Goal: Task Accomplishment & Management: Complete application form

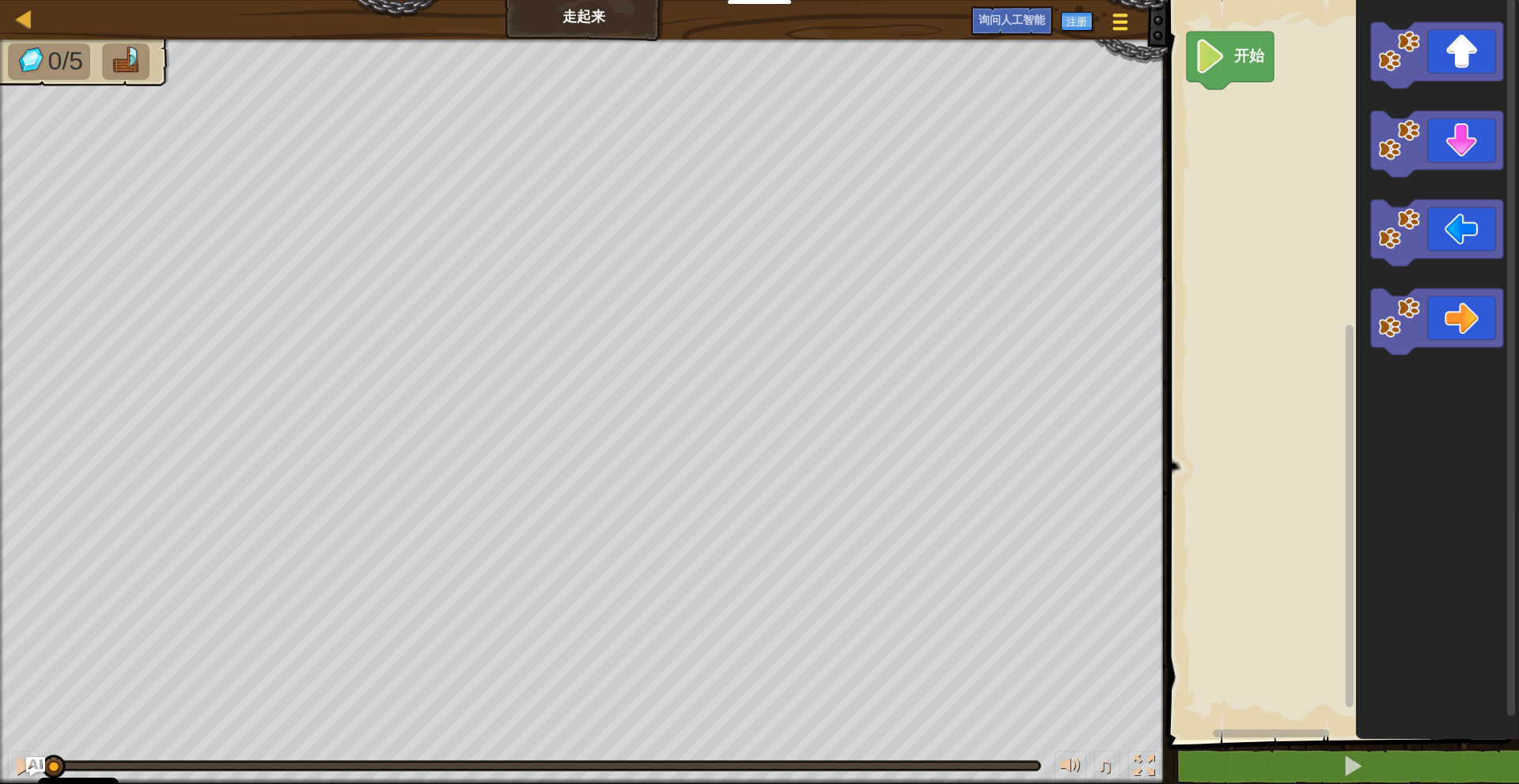
click at [1112, 31] on div at bounding box center [1120, 22] width 22 height 23
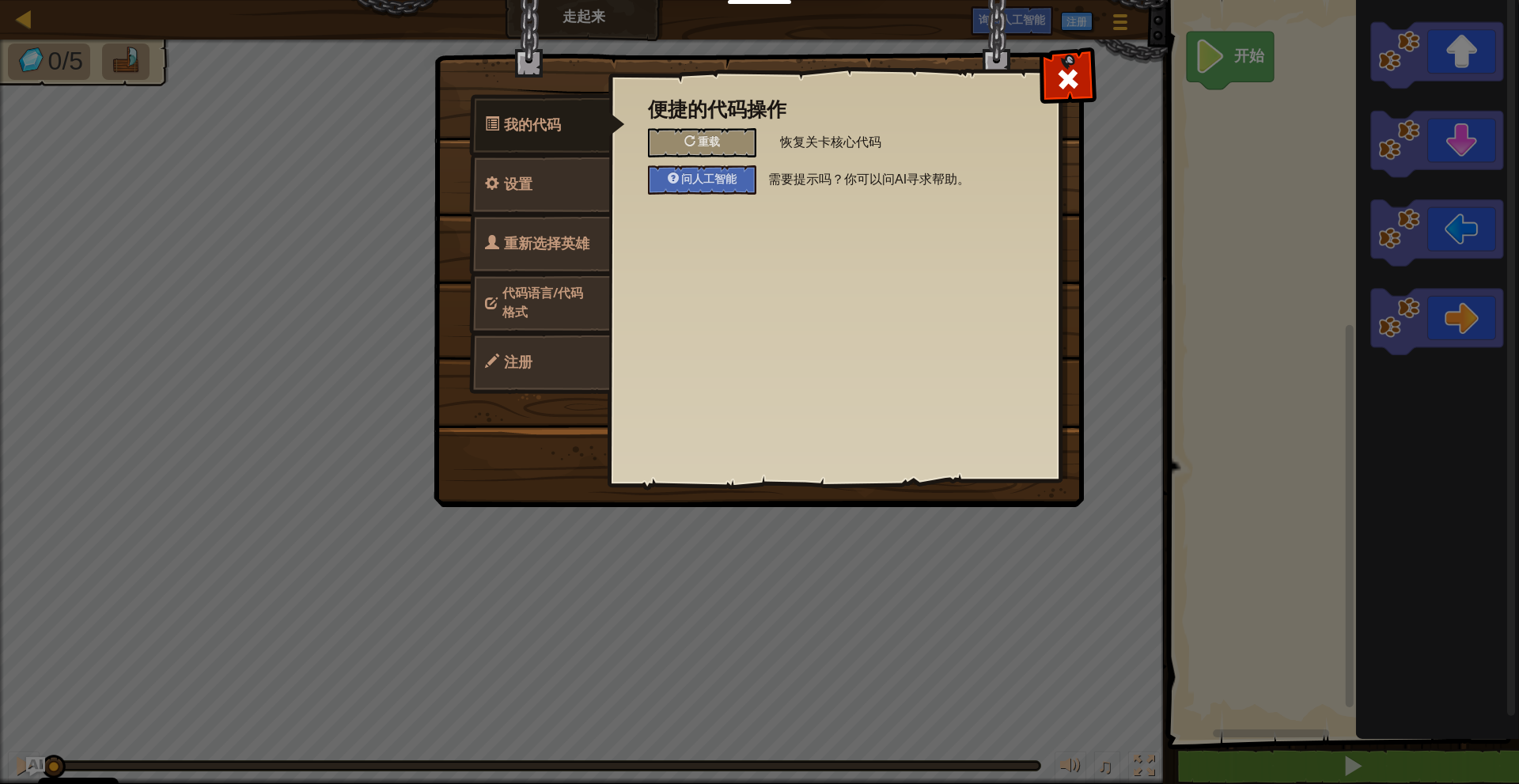
click at [1114, 29] on div "我的代码 设置 重新选择英雄 代码语言/代码格式 注册 便捷的代码操作 重载 恢复关卡核心代码 问人工智能 需要提示吗？你可以问AI寻求帮助。 一般设置 音乐…" at bounding box center [759, 392] width 1519 height 784
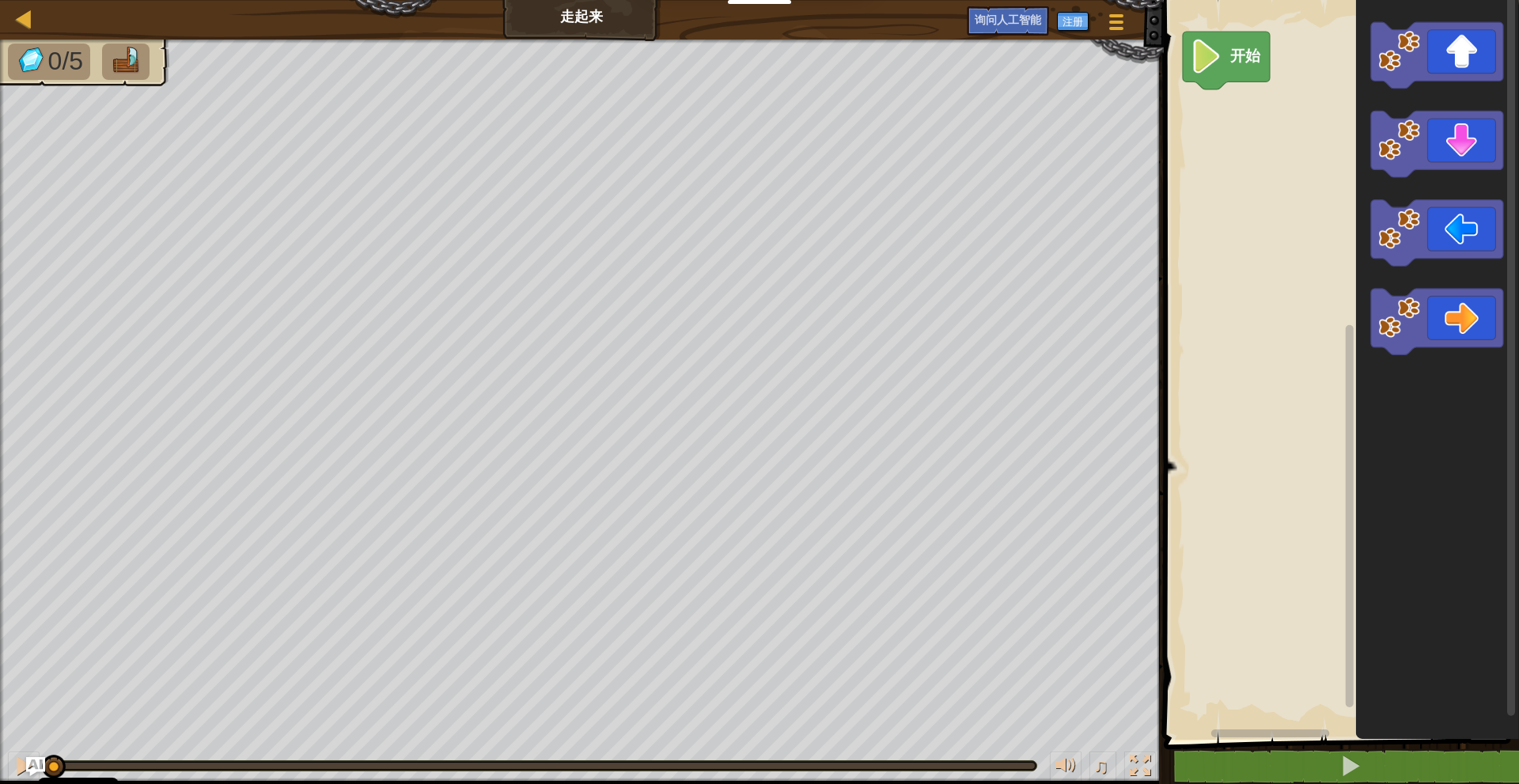
click at [1092, 18] on div "游戏菜单 注册 询问人工智能" at bounding box center [1047, 24] width 177 height 37
click at [1069, 20] on font "注册" at bounding box center [1073, 21] width 21 height 14
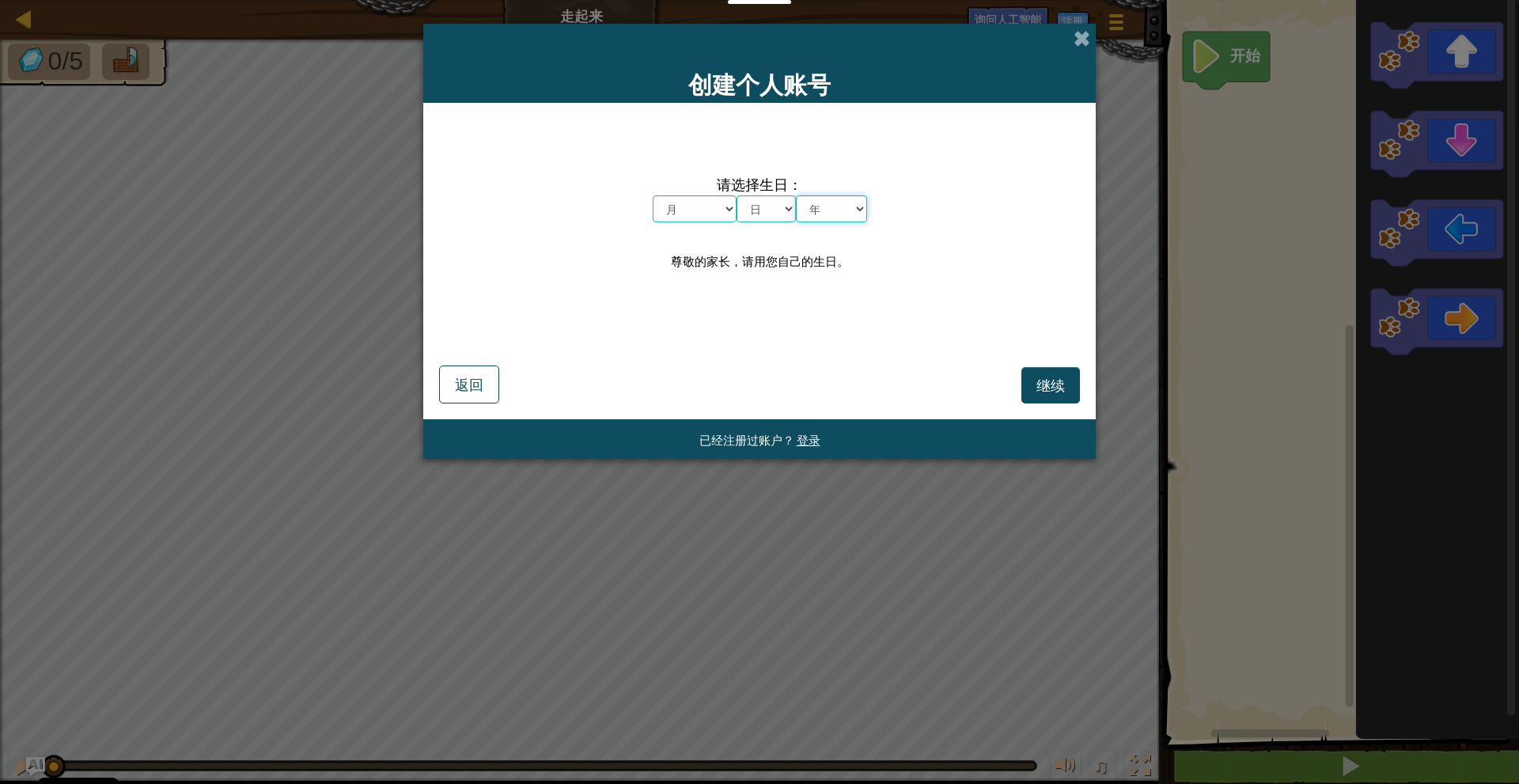
click at [848, 213] on select "年 2025 2024 2023 2022 2021 2020 2019 2018 2017 2016 2015 2014 2013 2012 2011 20…" at bounding box center [831, 208] width 71 height 27
select select "1986"
click at [795, 195] on select "年 2025 2024 2023 2022 2021 2020 2019 2018 2017 2016 2015 2014 2013 2012 2011 20…" at bounding box center [831, 208] width 71 height 27
click at [769, 223] on div "请选择生日： 月 一月 二月 三月 四月 五月 六月 七月 八月 九月 十月 十一月 十二月 日 1 2 3 4 5 6 7 8 9 10 11 12 十三 …" at bounding box center [759, 223] width 641 height 209
click at [769, 214] on select "日 1 2 3 4 5 6 7 8 9 10 11 12 十三 14 15 16 17 18 19 20 21 22 23 24 二十五 二十六 二十七 二十…" at bounding box center [766, 208] width 60 height 27
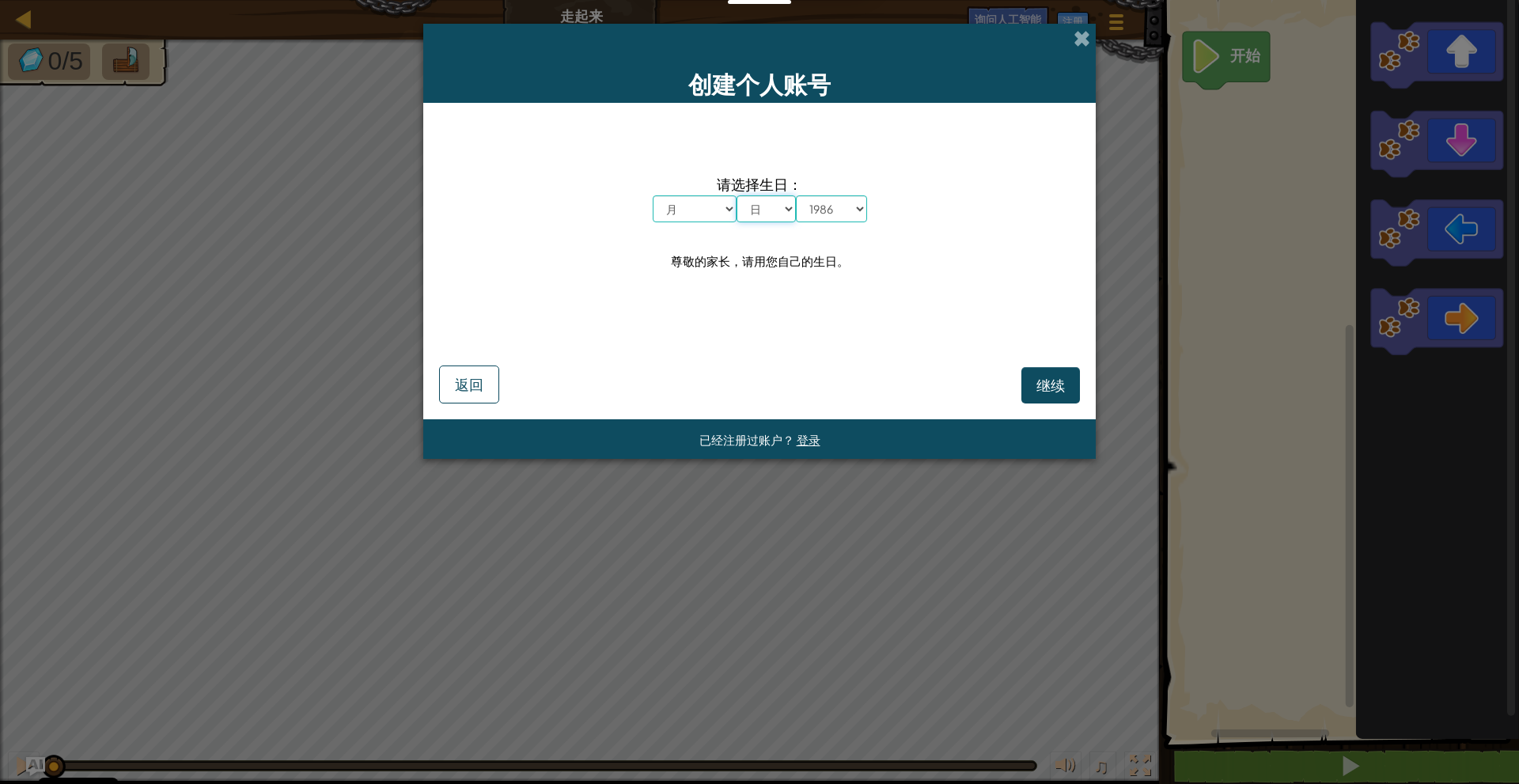
select select "8"
click at [737, 195] on select "日 1 2 3 4 5 6 7 8 9 10 11 12 十三 14 15 16 17 18 19 20 21 22 23 24 二十五 二十六 二十七 二十…" at bounding box center [766, 208] width 60 height 27
drag, startPoint x: 680, startPoint y: 204, endPoint x: 687, endPoint y: 216, distance: 13.9
click at [680, 204] on select "月 一月 二月 三月 四月 五月 六月 七月 八月 九月 十月 十一月 十二月" at bounding box center [694, 208] width 84 height 27
select select "9"
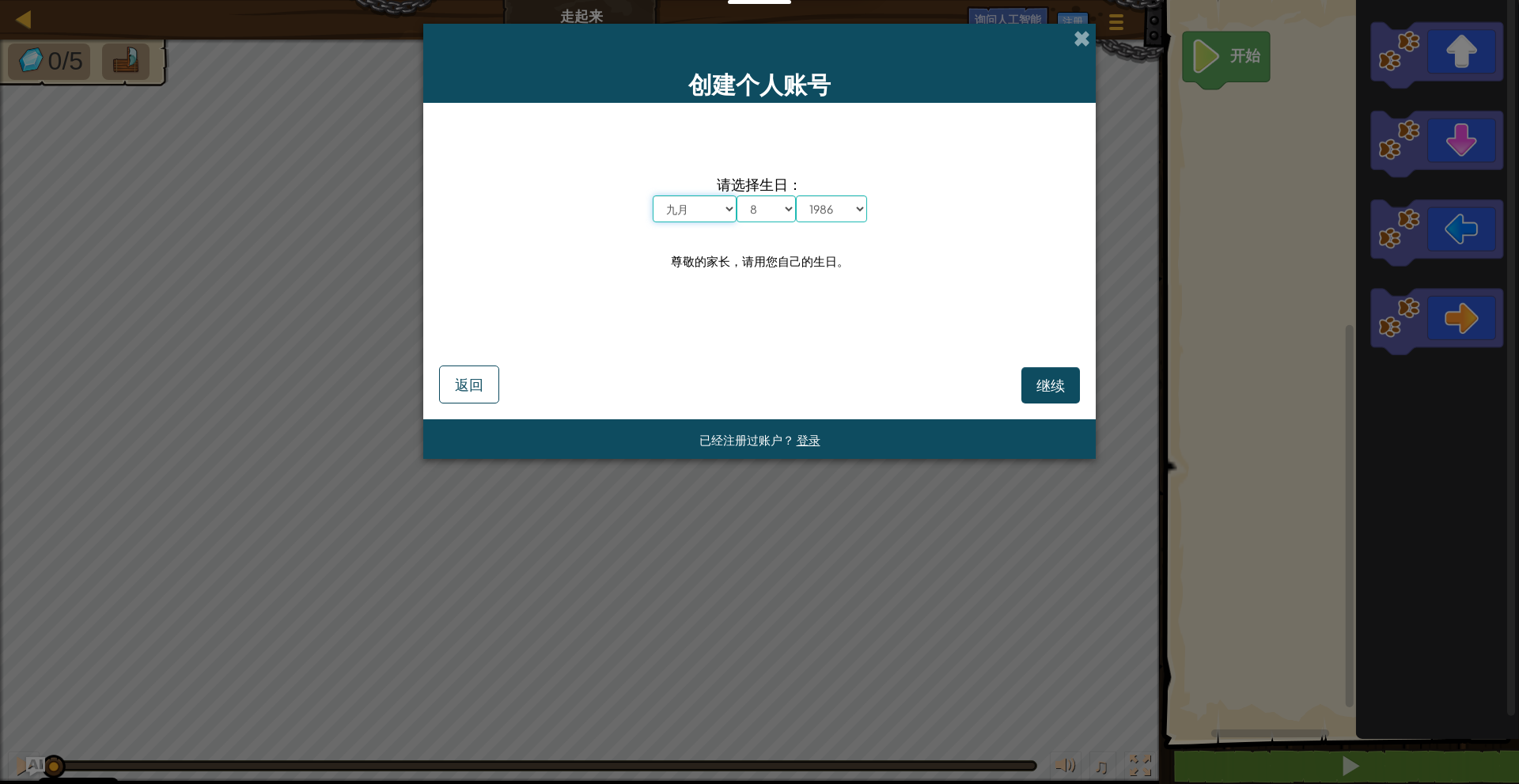
click at [653, 195] on select "月 一月 二月 三月 四月 五月 六月 七月 八月 九月 十月 十一月 十二月" at bounding box center [694, 208] width 84 height 27
click at [1035, 372] on button "继续" at bounding box center [1051, 385] width 59 height 36
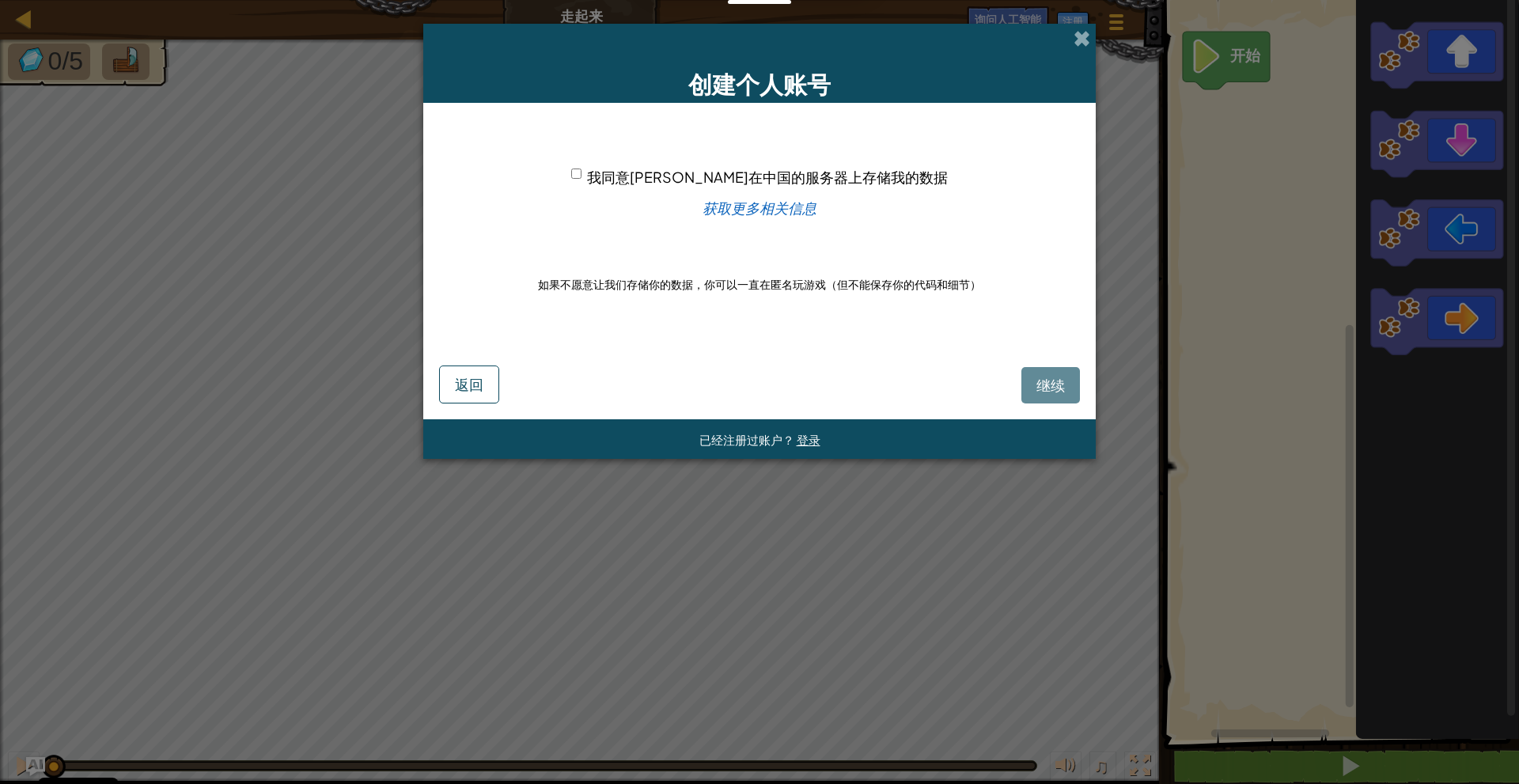
click at [596, 180] on div "我同意Koudashijie在中国的服务器上存储我的数据" at bounding box center [759, 176] width 377 height 23
click at [581, 174] on input "我同意Koudashijie在中国的服务器上存储我的数据" at bounding box center [576, 174] width 10 height 10
checkbox input "true"
click at [1038, 376] on font "继续" at bounding box center [1050, 384] width 28 height 18
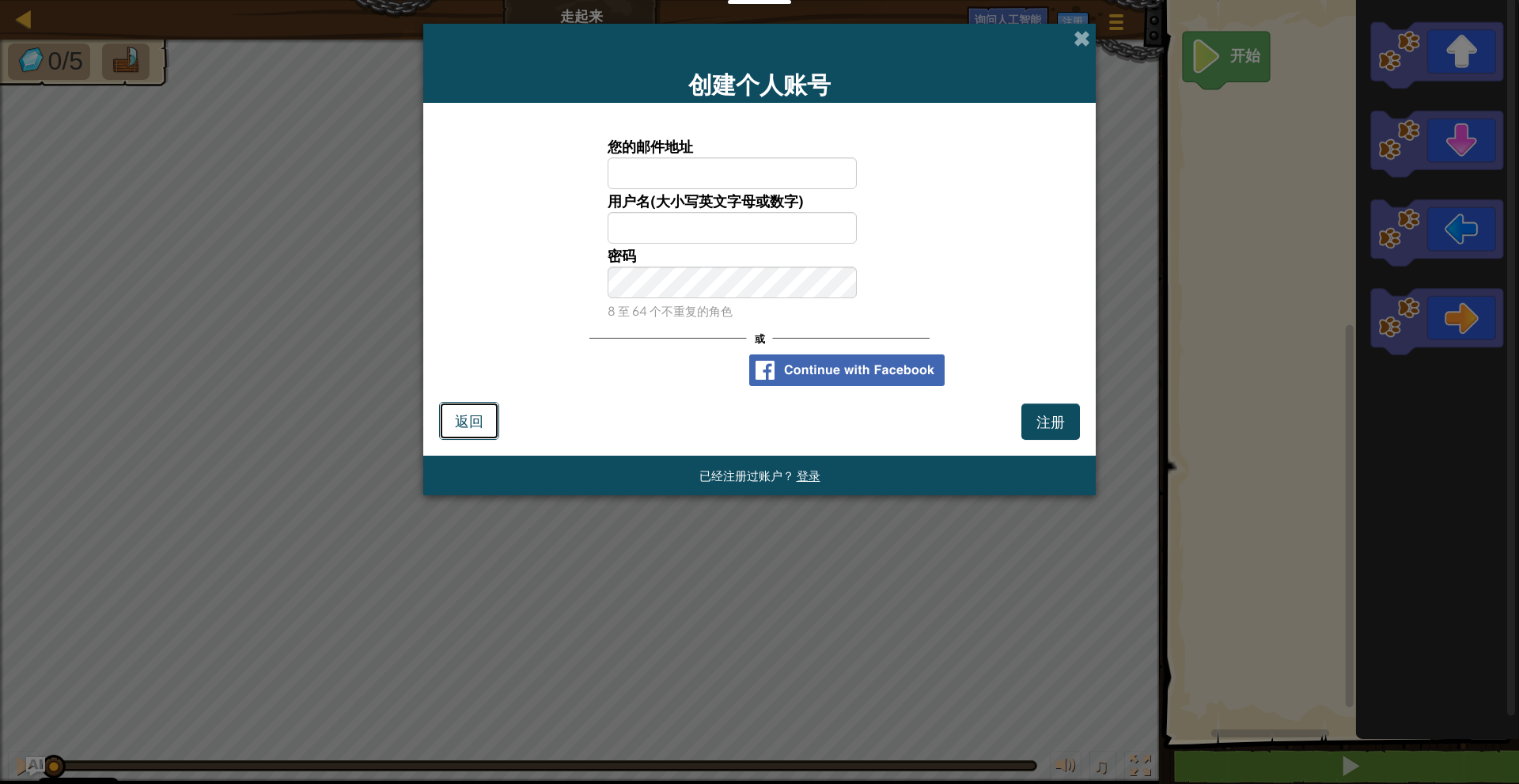
click at [478, 413] on font "返回" at bounding box center [469, 420] width 28 height 18
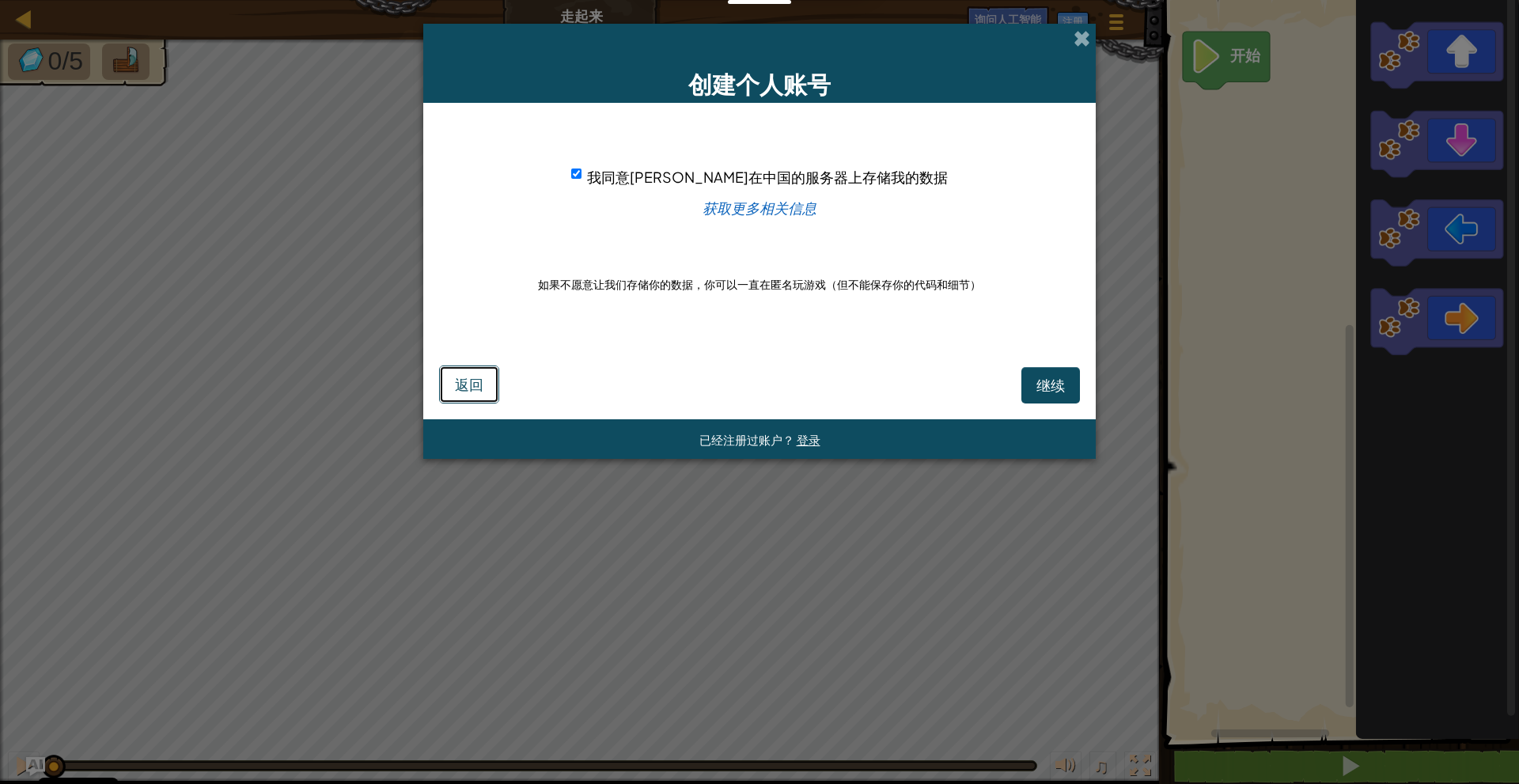
click at [484, 381] on button "返回" at bounding box center [469, 384] width 60 height 38
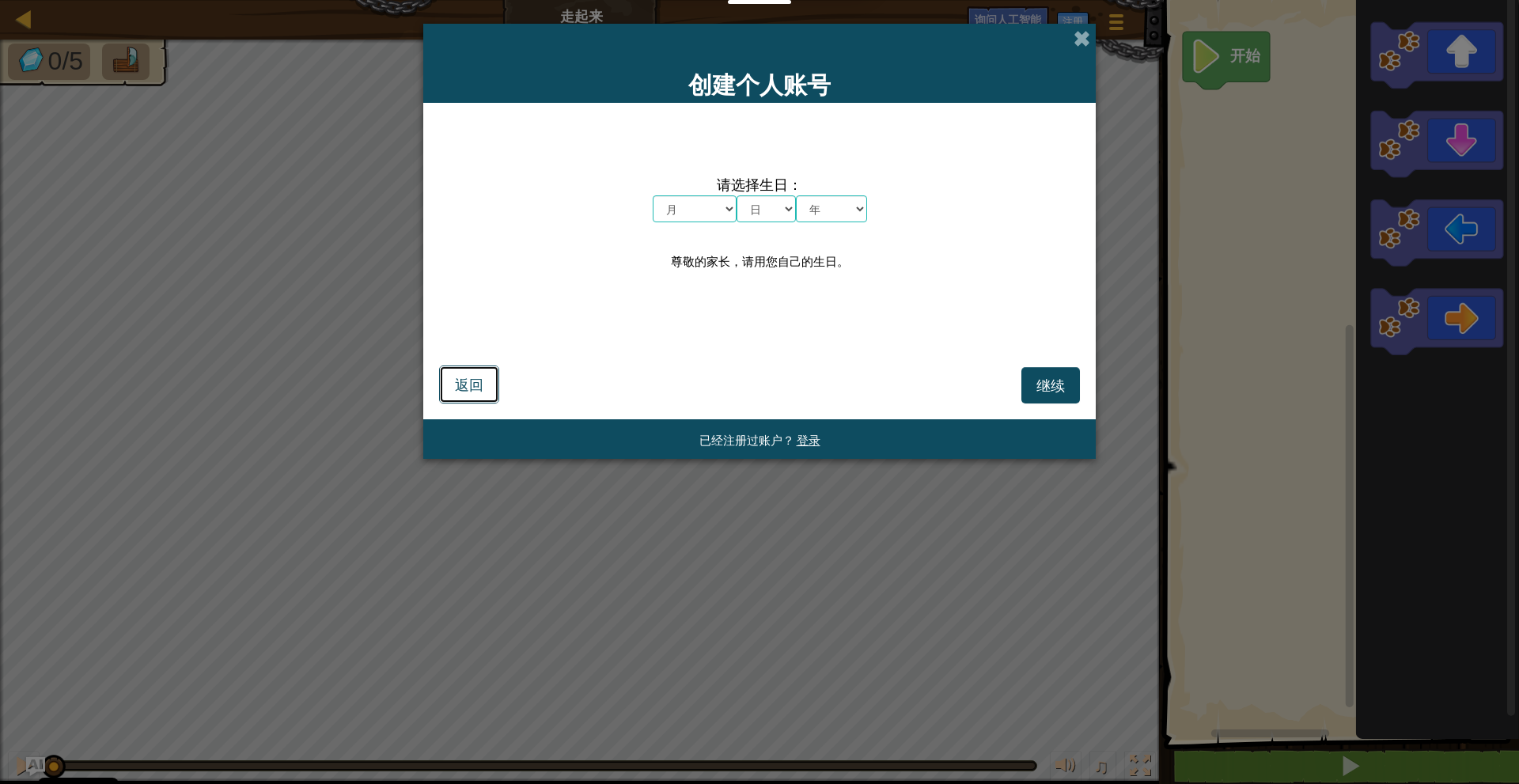
click at [484, 381] on button "返回" at bounding box center [469, 384] width 60 height 38
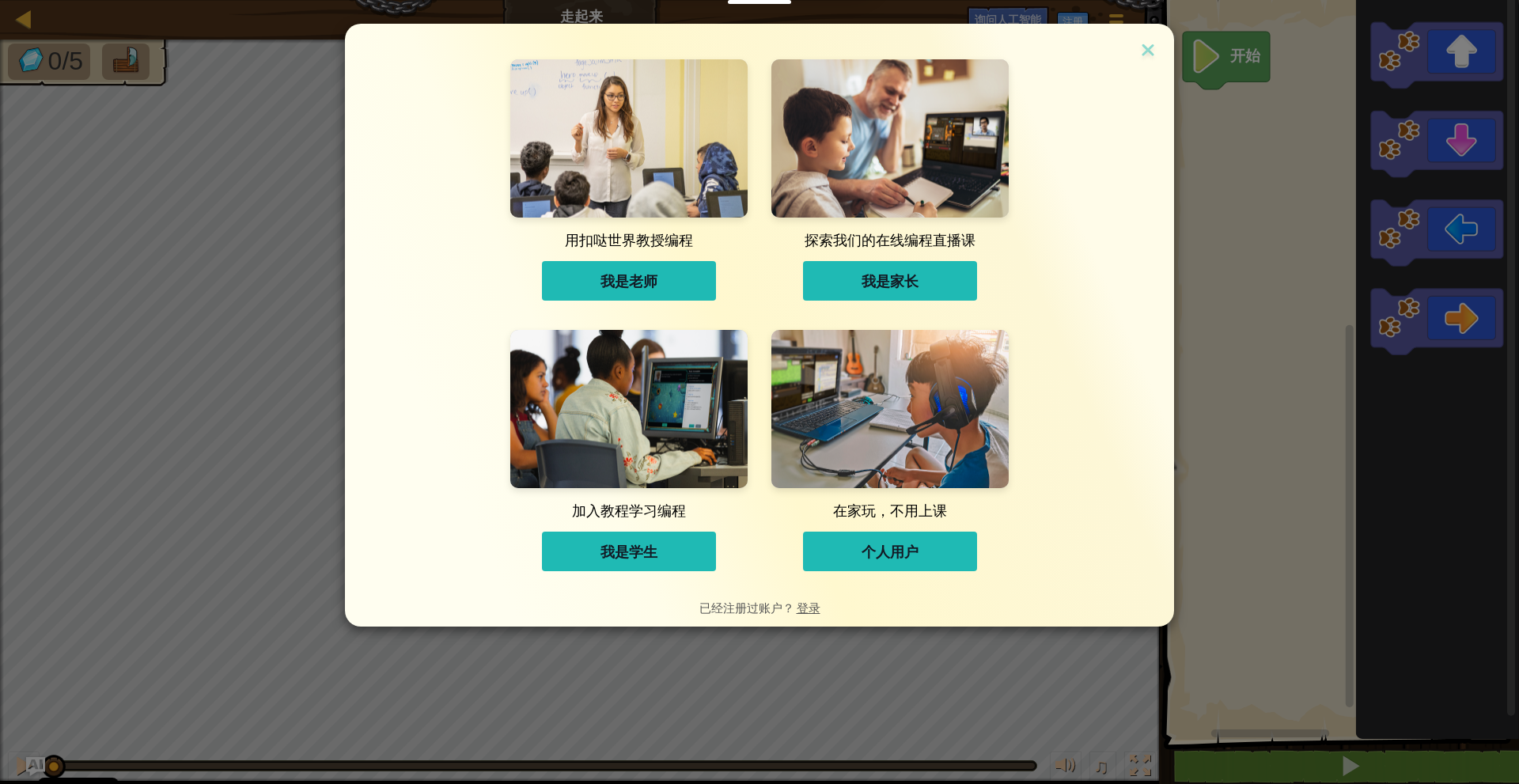
click at [657, 543] on button "我是学生" at bounding box center [629, 552] width 174 height 40
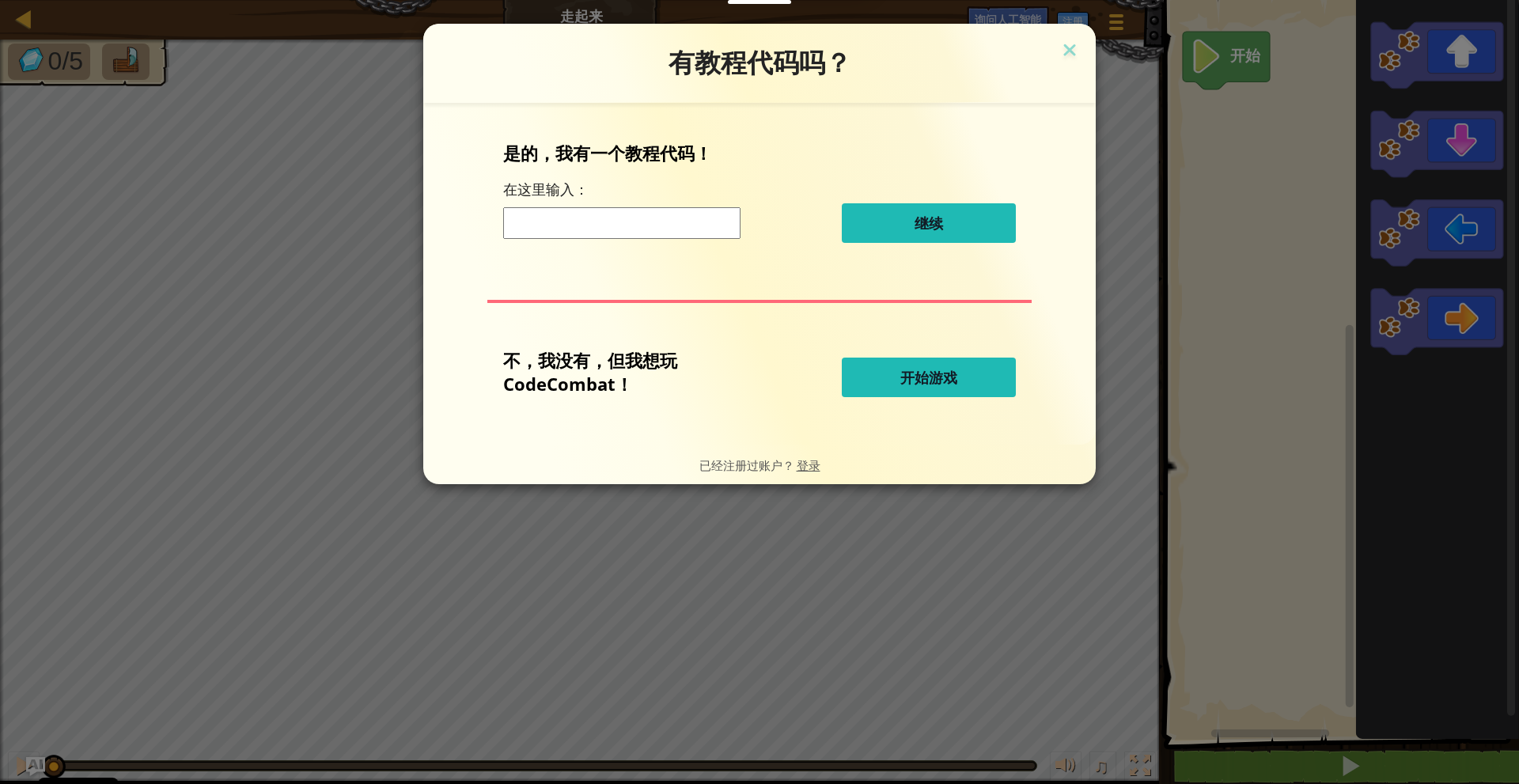
click at [671, 227] on input at bounding box center [622, 223] width 237 height 32
click at [958, 374] on button "开始游戏" at bounding box center [929, 377] width 174 height 40
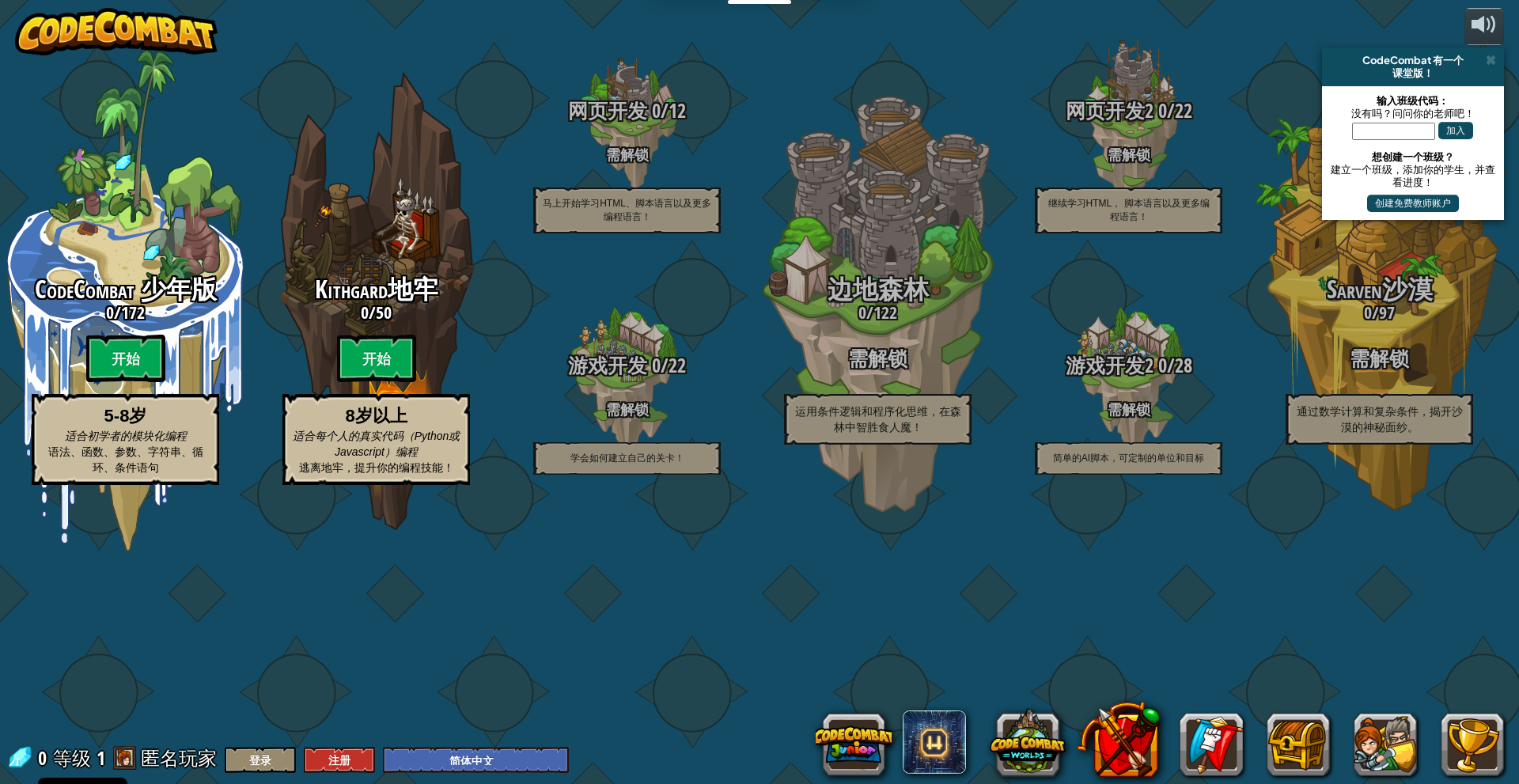
select select "zh-HANS"
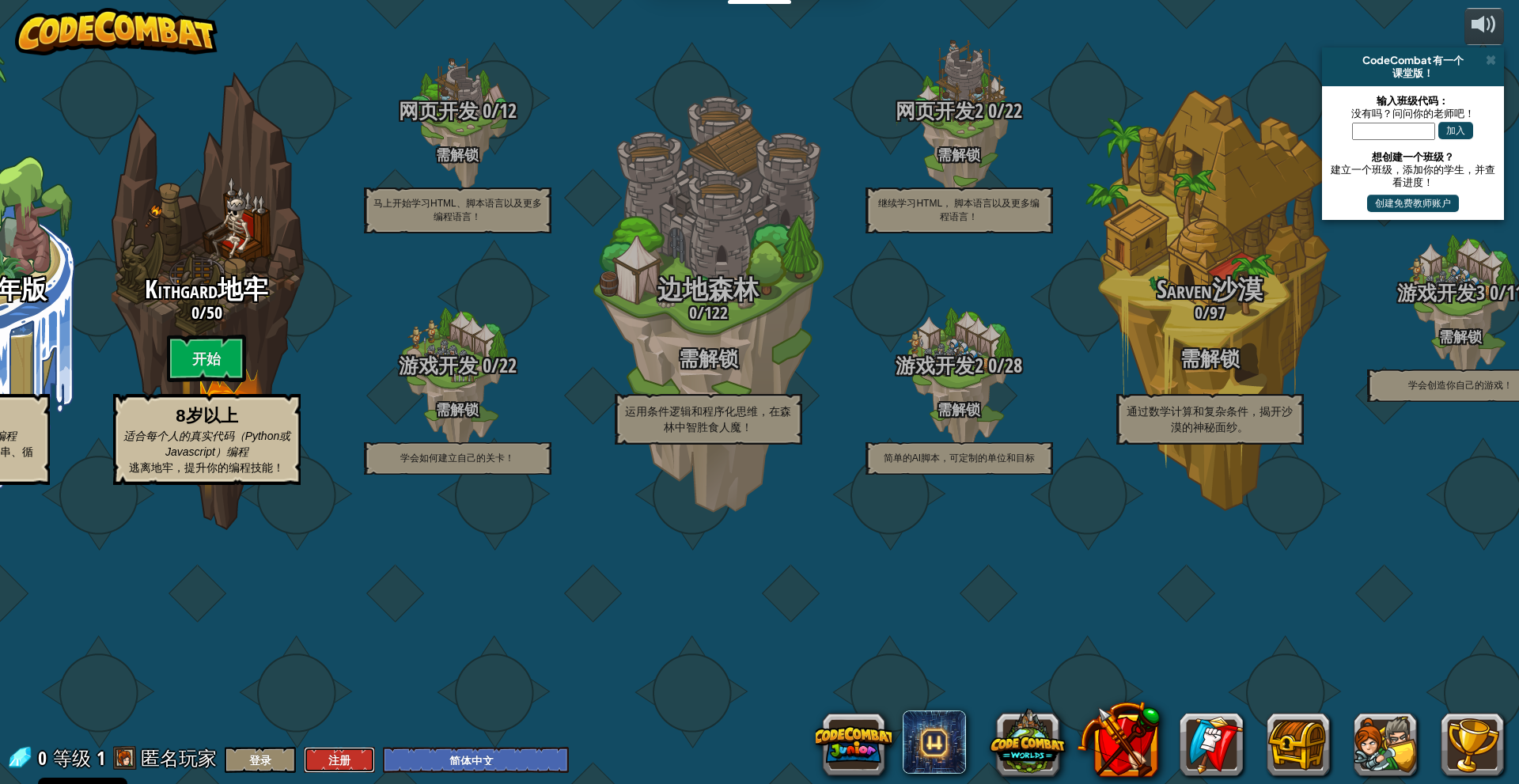
click at [363, 753] on button "注册" at bounding box center [339, 760] width 71 height 26
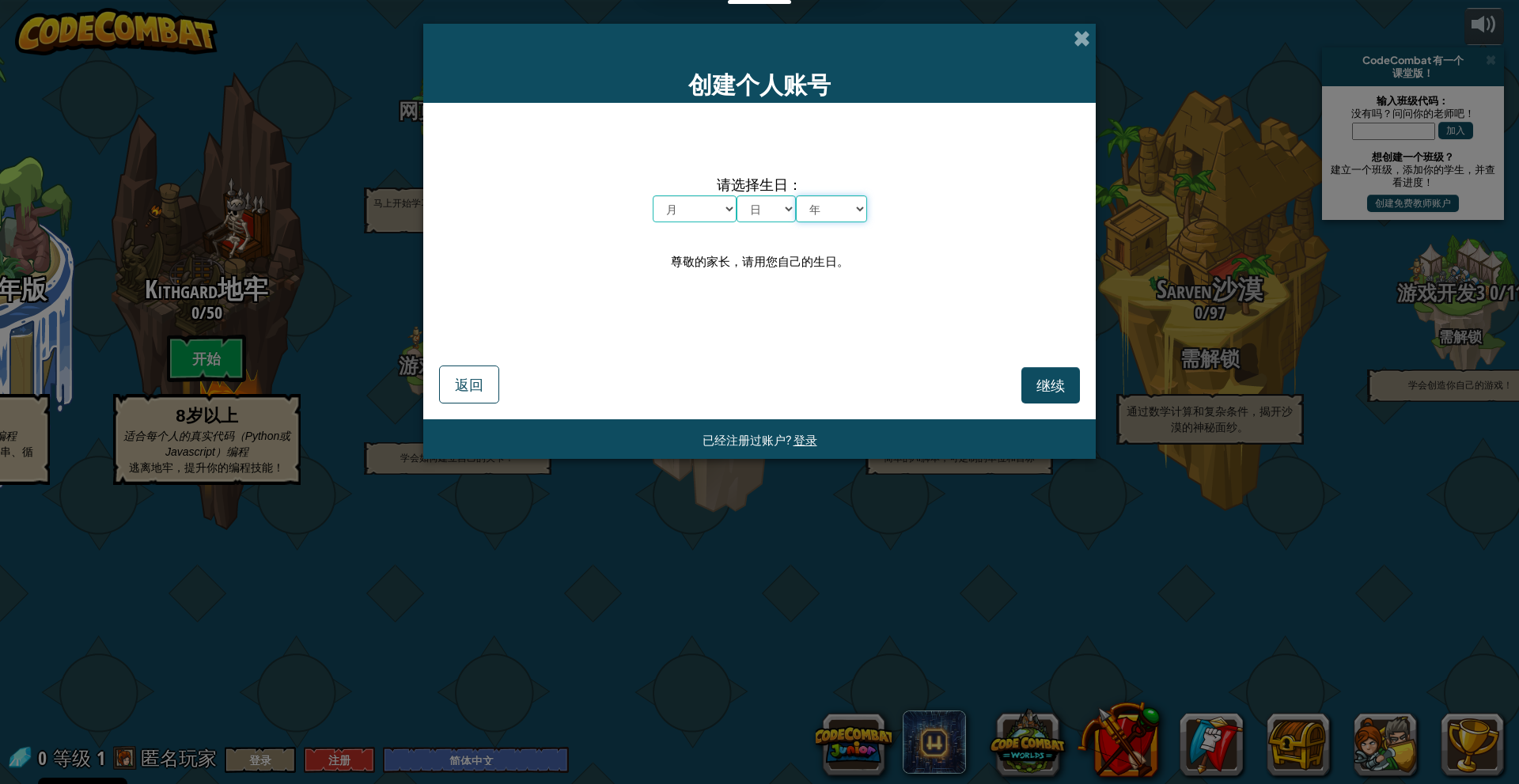
click at [836, 216] on select "年 2025 2024 2023 2022 2021 2020 2019 2018 2017 2016 2015 2014 2013 2012 2011 20…" at bounding box center [831, 208] width 71 height 27
select select "2011"
click at [795, 195] on select "年 2025 2024 2023 2022 2021 2020 2019 2018 2017 2016 2015 2014 2013 2012 2011 20…" at bounding box center [831, 208] width 71 height 27
click at [776, 214] on select "日 1 2 3 4 5 6 7 8 9 10 11 12 13 14 15 16 17 18 19 20 21 22 23 24 25 26 27 28 29…" at bounding box center [766, 208] width 60 height 27
select select "15"
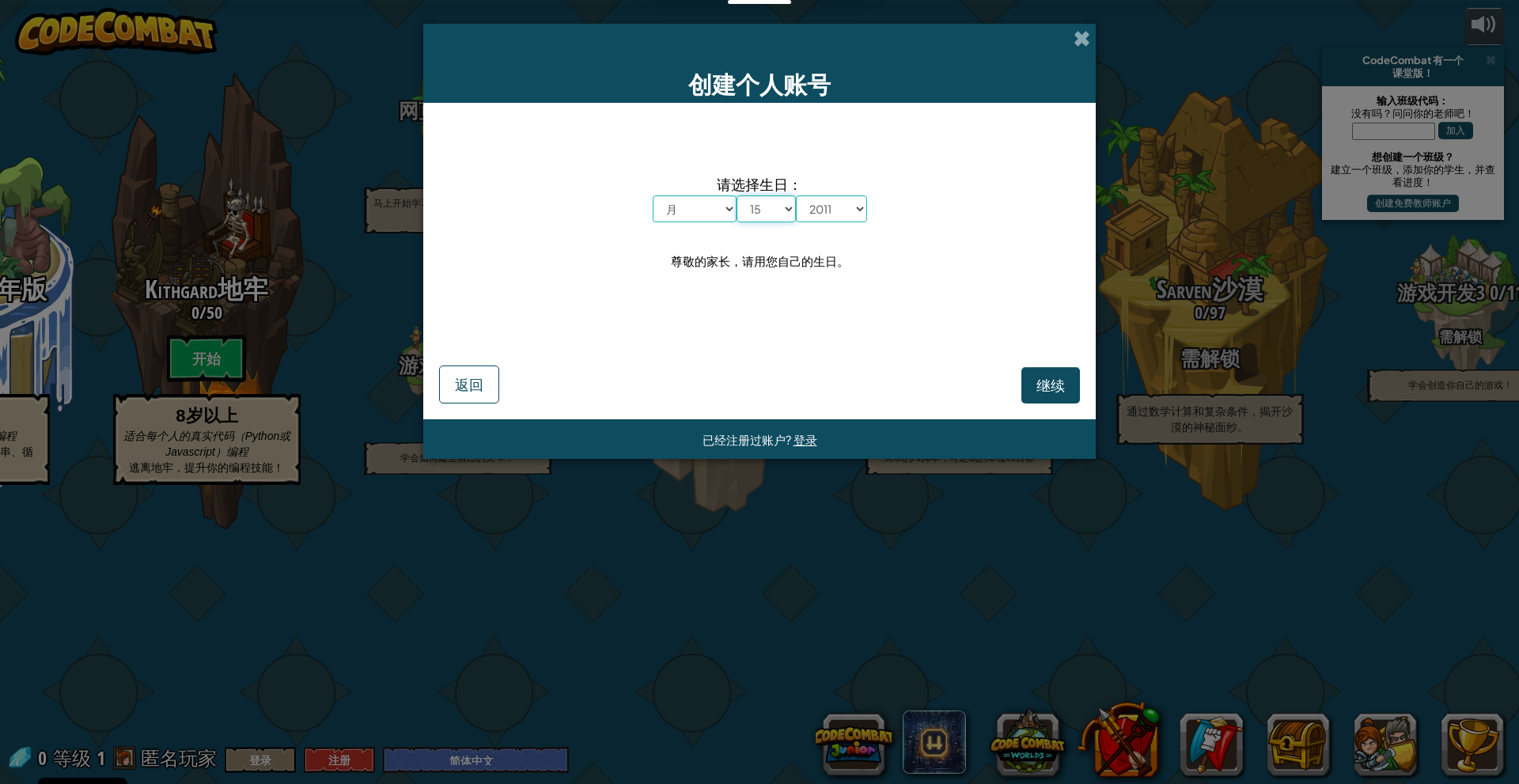
click at [737, 195] on select "日 1 2 3 4 5 6 7 8 9 10 11 12 13 14 15 16 17 18 19 20 21 22 23 24 25 26 27 28 29…" at bounding box center [766, 208] width 60 height 27
click at [708, 215] on select "月 一月 二月 三月 四月 五月 六月 七月 八月 九月 十月 十一月 十二月" at bounding box center [694, 208] width 84 height 27
select select "12"
click at [653, 195] on select "月 一月 二月 三月 四月 五月 六月 七月 八月 九月 十月 十一月 十二月" at bounding box center [694, 208] width 84 height 27
click at [1036, 384] on span "继续" at bounding box center [1050, 384] width 28 height 18
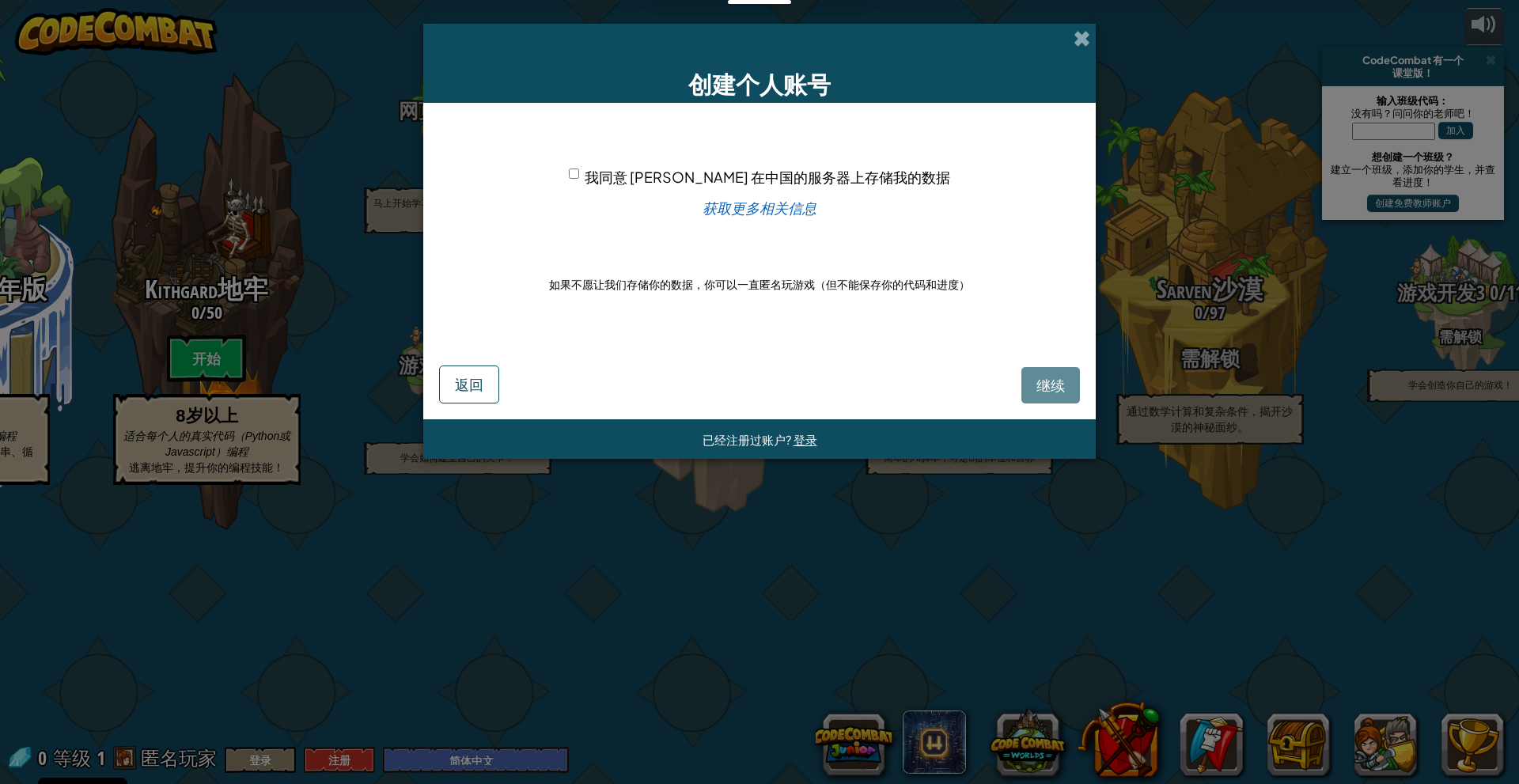
click at [579, 174] on input "我同意 Koudashijie 在中国的服务器上存储我的数据" at bounding box center [574, 174] width 10 height 10
checkbox input "true"
click at [1041, 373] on button "继续" at bounding box center [1051, 385] width 59 height 36
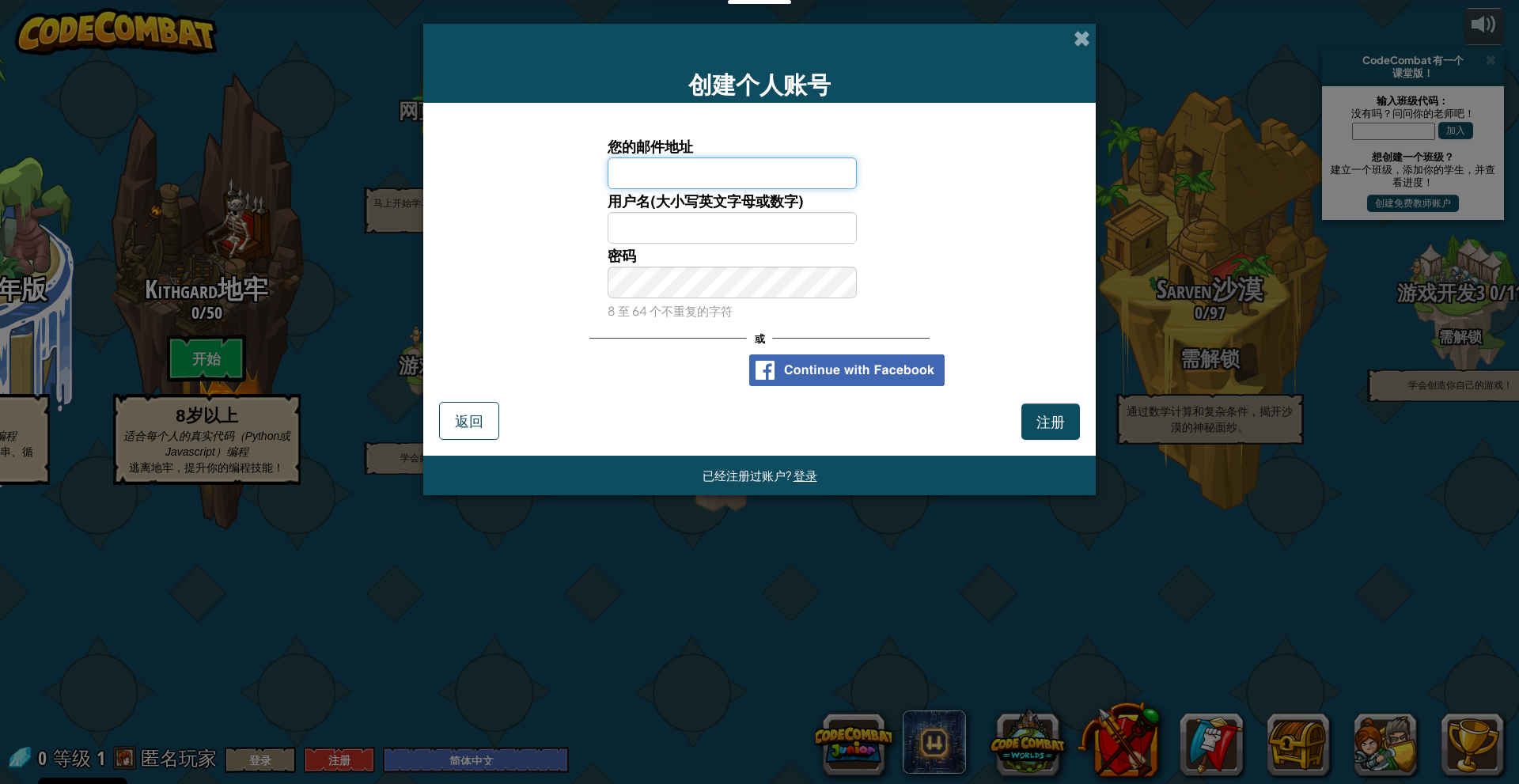
click at [750, 174] on input "您的邮件地址" at bounding box center [731, 173] width 250 height 32
type input "211088205687@qq.com"
click at [706, 229] on input "用户名(大小写英文字母或数字)" at bounding box center [731, 227] width 250 height 32
type input "ding111"
click at [991, 284] on div "密码 8 至 64 个不重复的字符" at bounding box center [759, 282] width 656 height 79
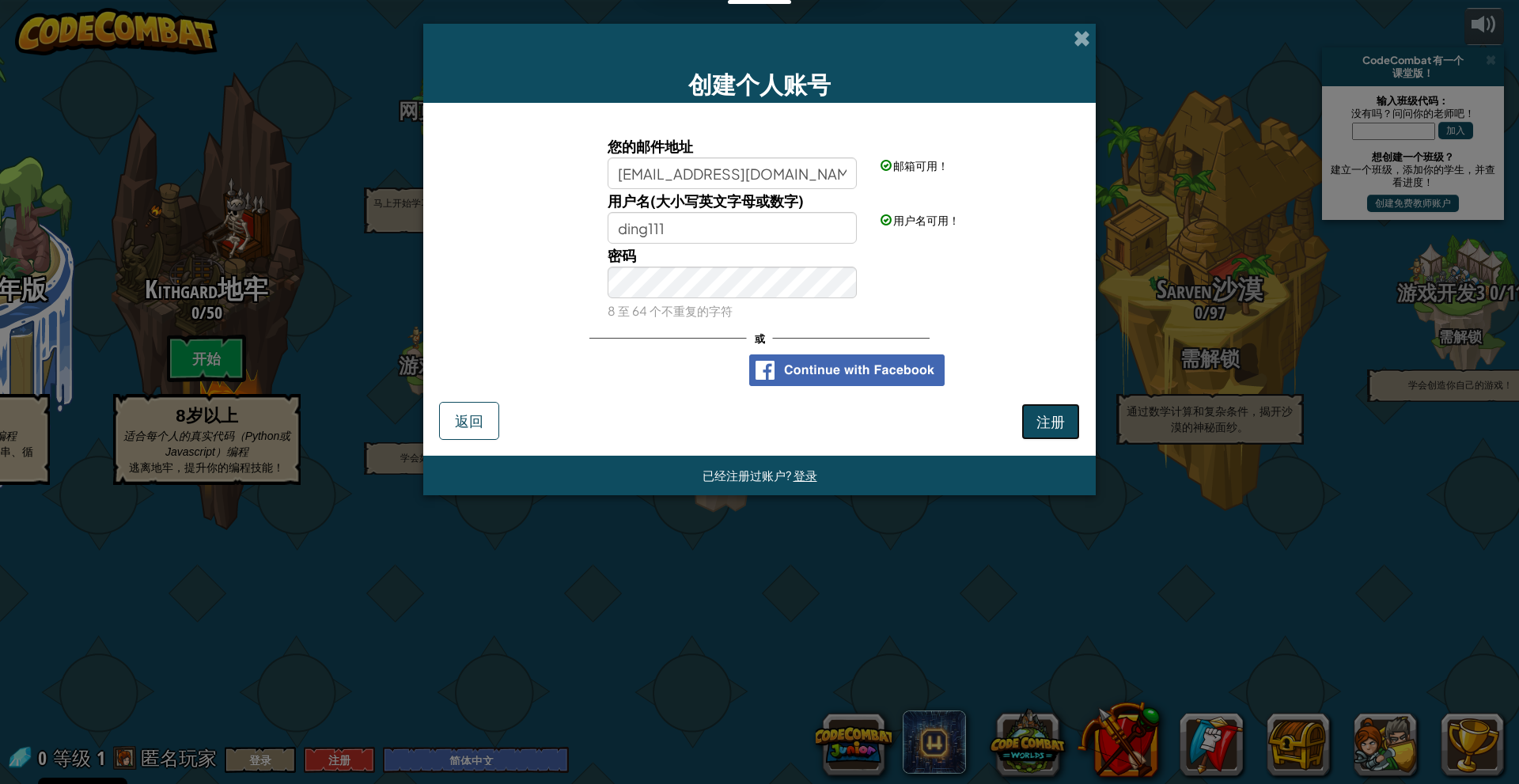
click at [1054, 415] on span "注册" at bounding box center [1050, 420] width 28 height 18
click at [1055, 426] on span "注册" at bounding box center [1050, 420] width 28 height 18
drag, startPoint x: 1067, startPoint y: 427, endPoint x: 972, endPoint y: 400, distance: 98.8
click at [1067, 427] on button "注册" at bounding box center [1051, 421] width 59 height 36
click at [453, 262] on div "无效 密码 8 至 64 个不重复的字符" at bounding box center [759, 282] width 656 height 79
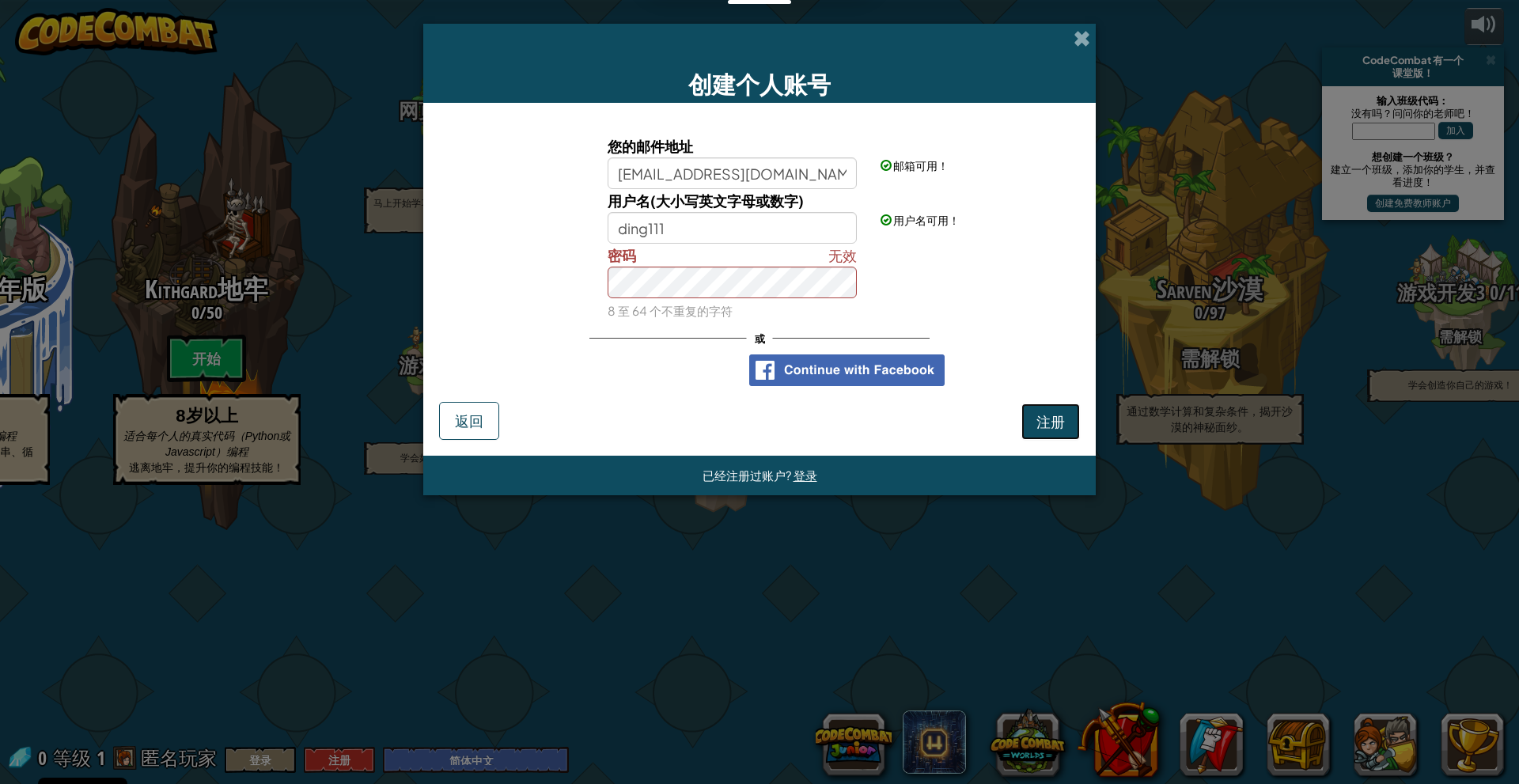
click at [1055, 413] on span "注册" at bounding box center [1050, 420] width 28 height 18
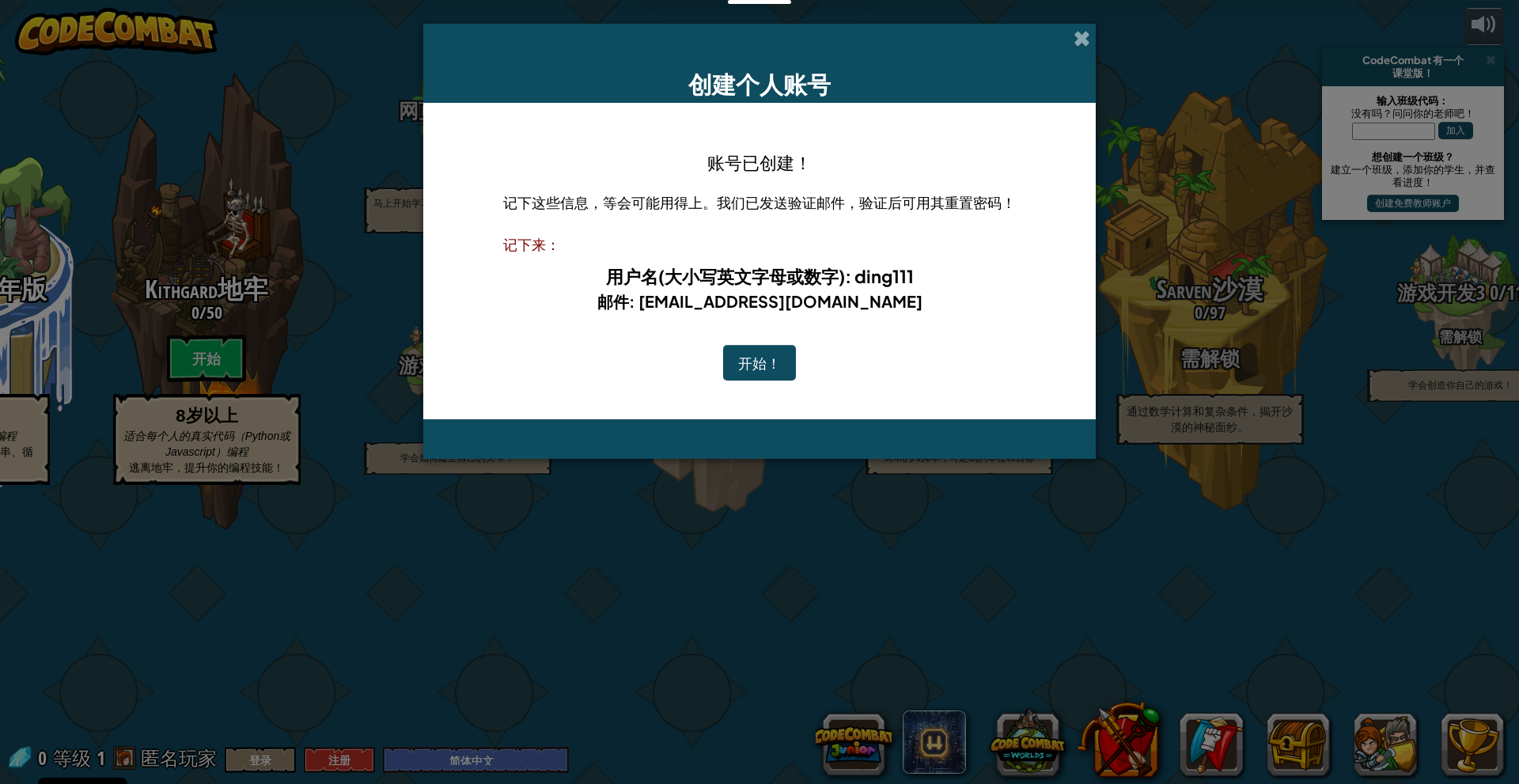
click at [766, 353] on button "开始！" at bounding box center [759, 363] width 73 height 36
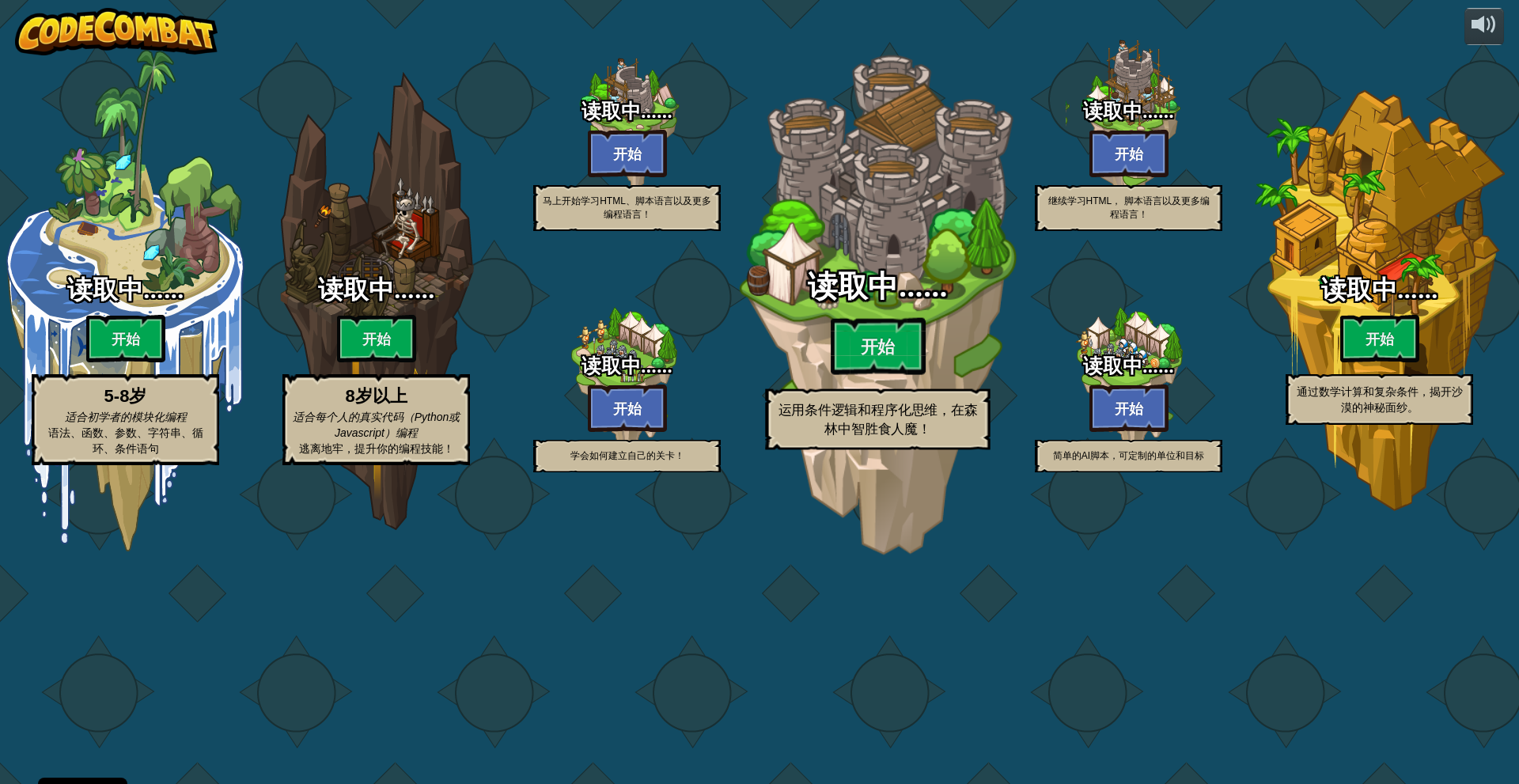
select select "zh-HANS"
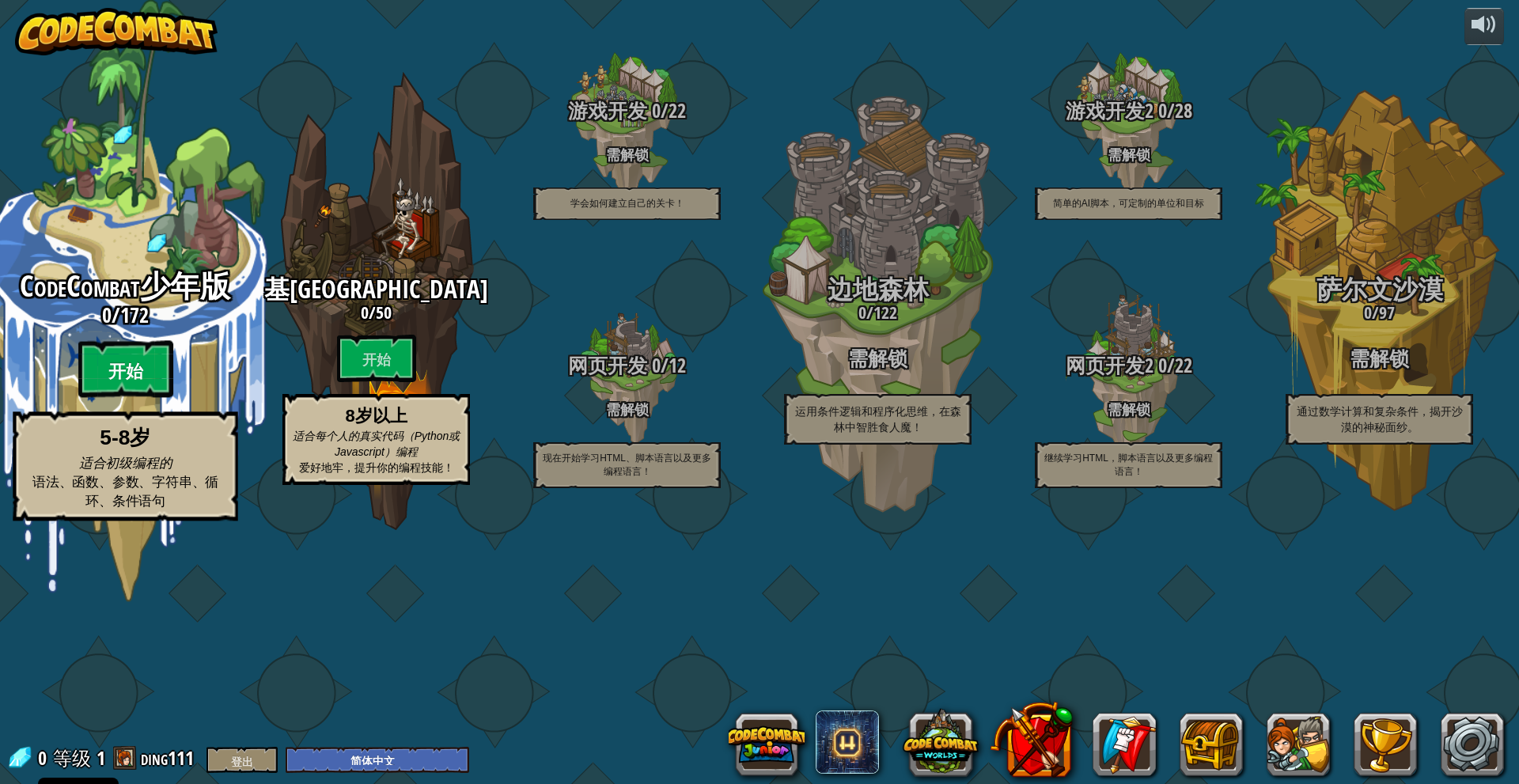
click at [141, 383] on font "开始" at bounding box center [124, 371] width 34 height 23
select select "zh-HANS"
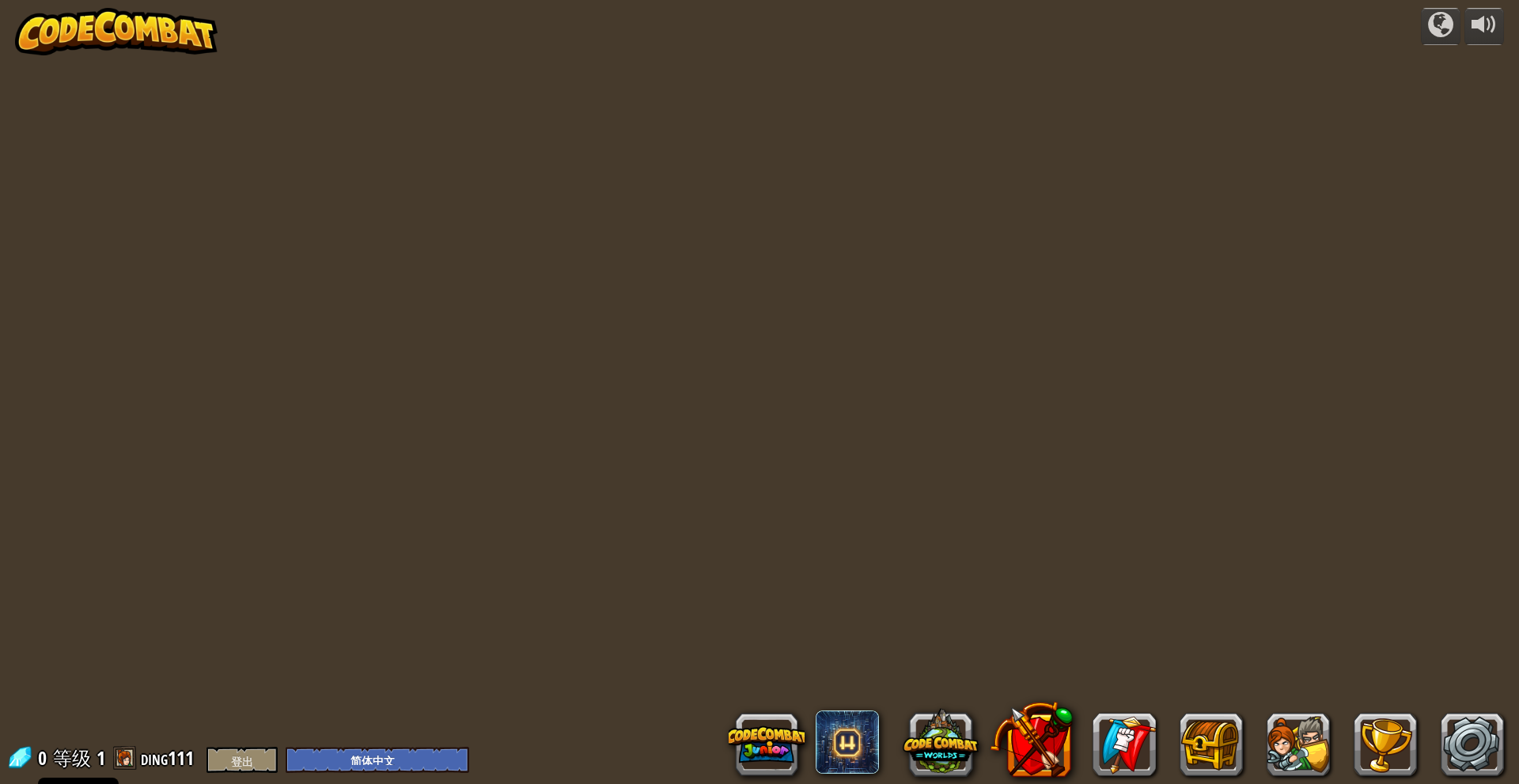
select select "zh-HANS"
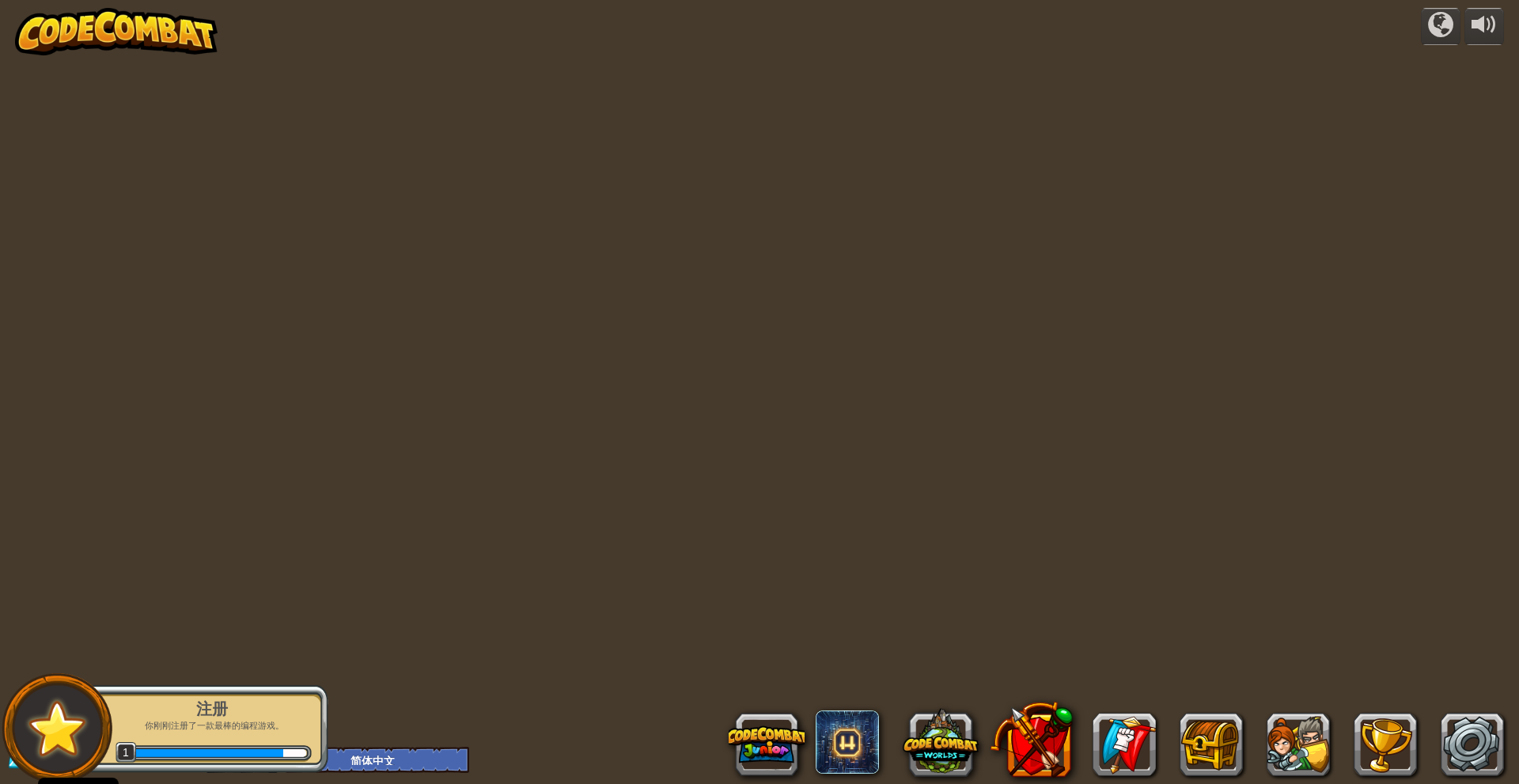
select select "zh-HANS"
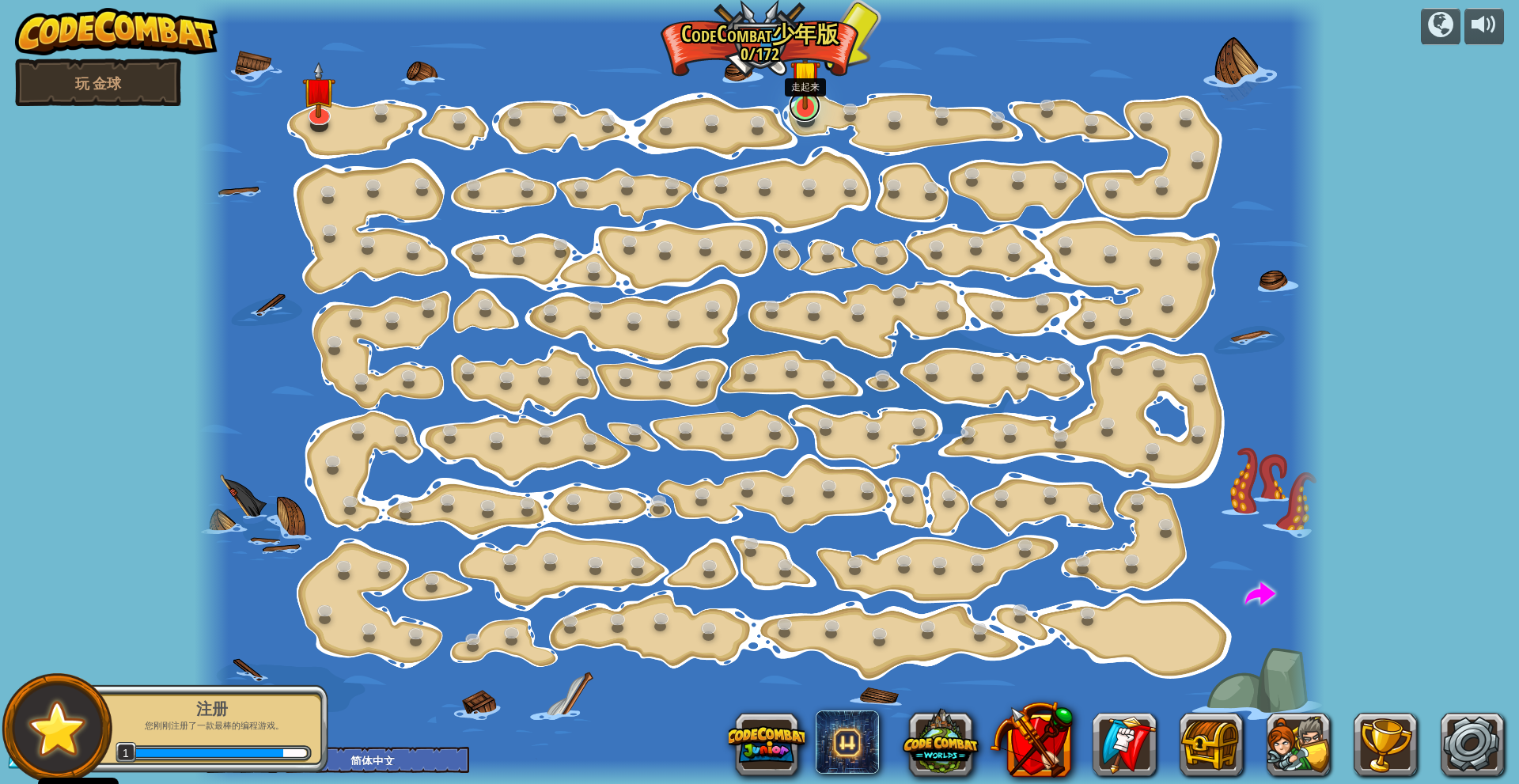
click at [812, 113] on link at bounding box center [804, 105] width 32 height 32
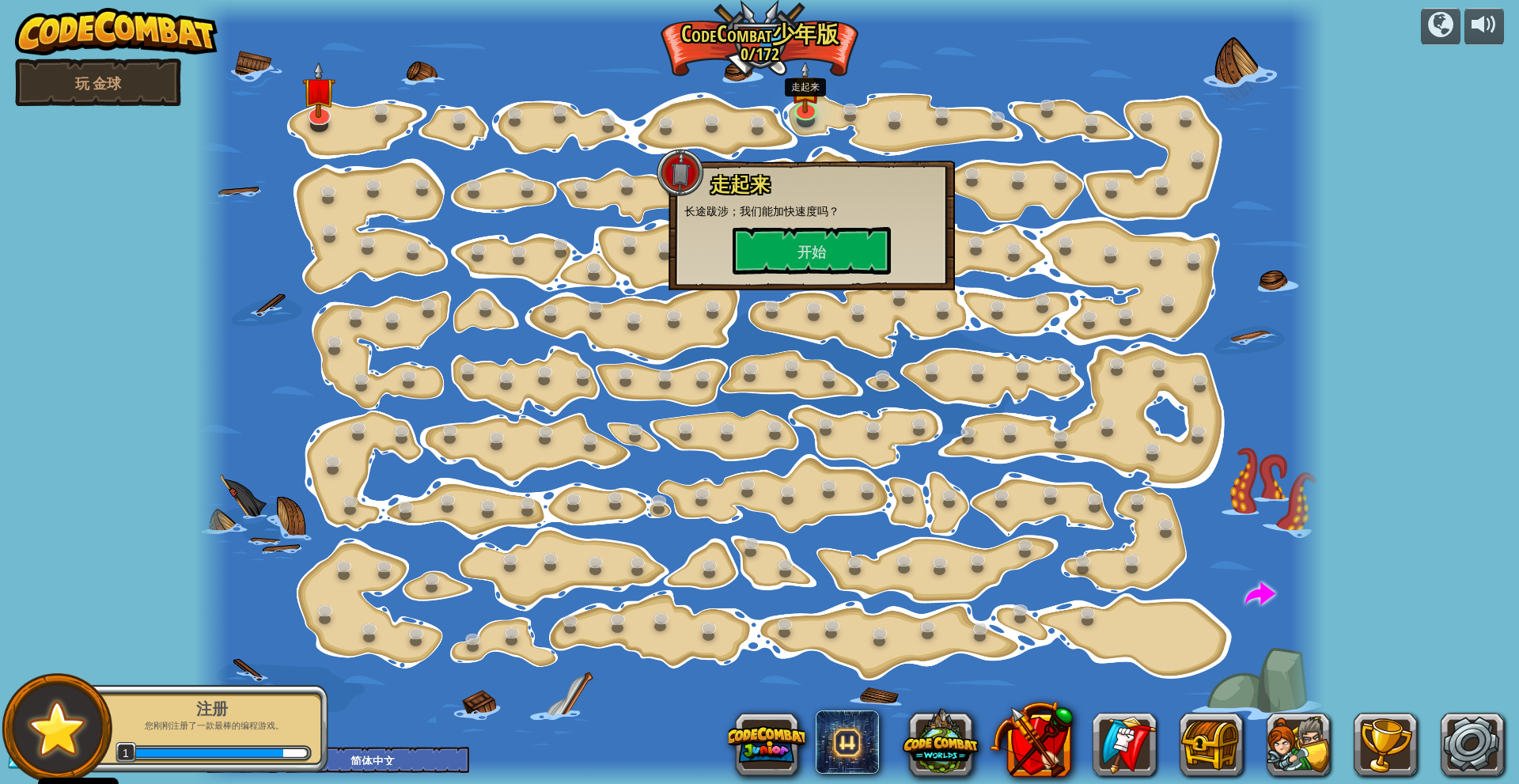
click at [908, 130] on div at bounding box center [759, 392] width 1130 height 784
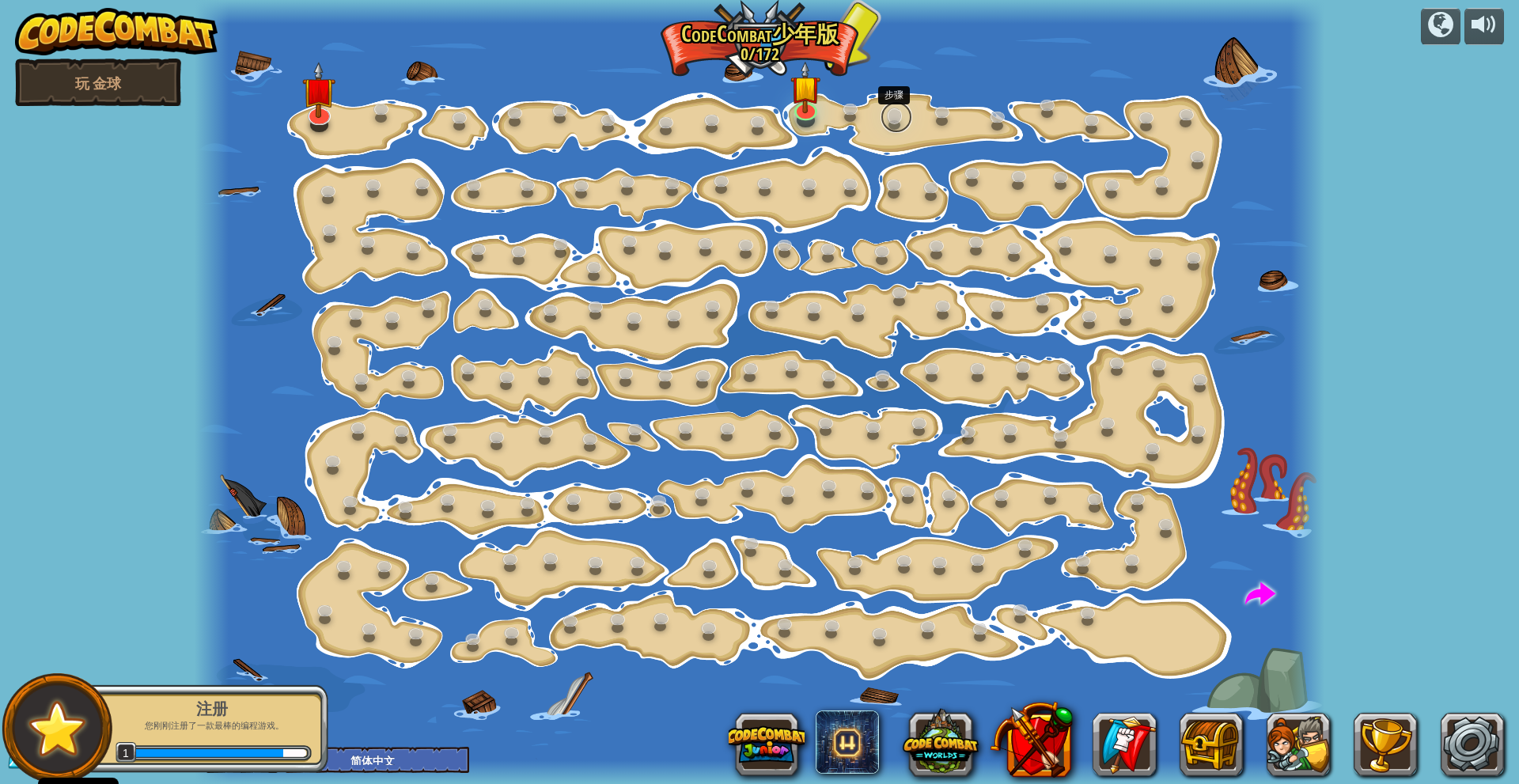
click at [893, 115] on link at bounding box center [896, 117] width 32 height 32
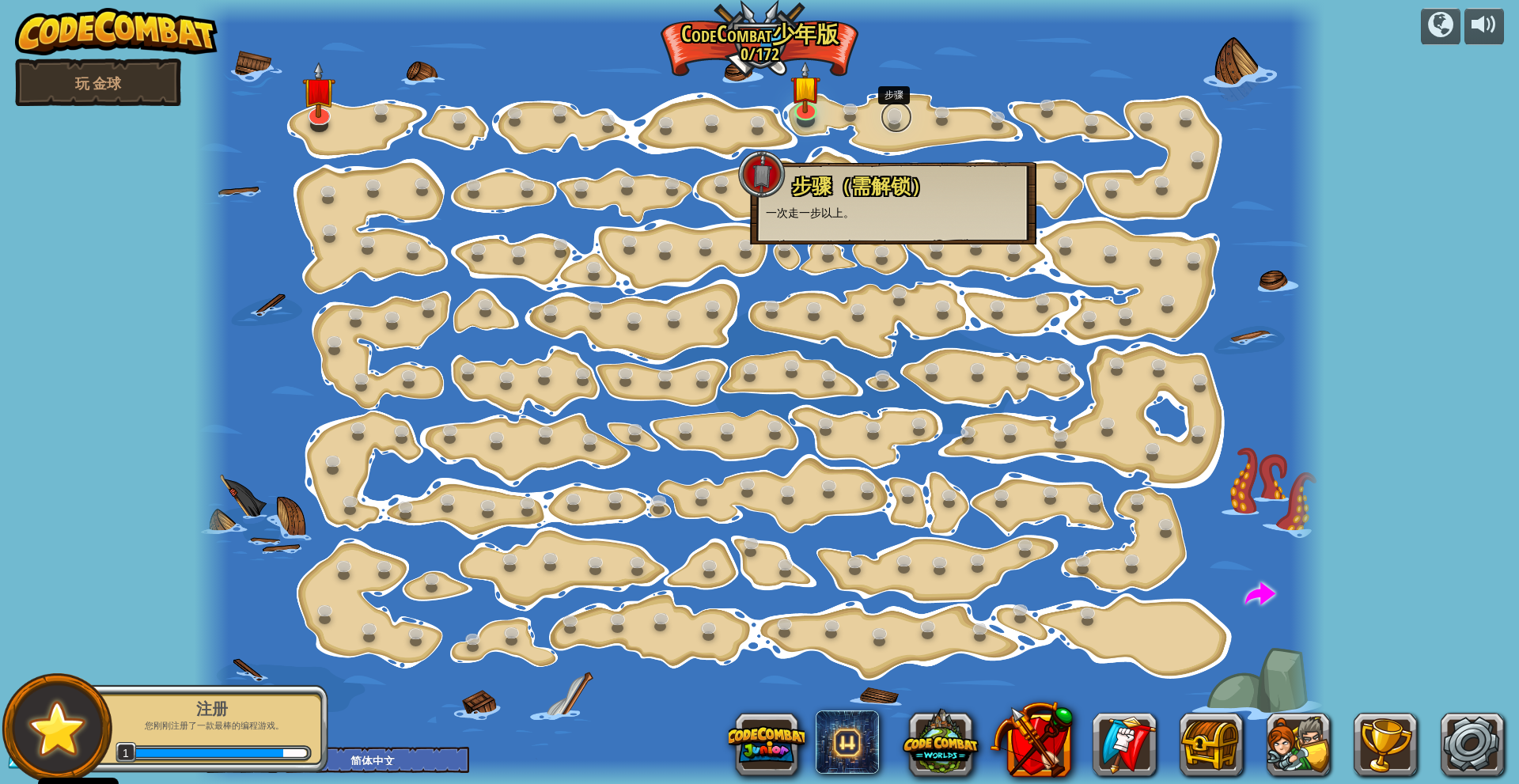
click at [893, 121] on link at bounding box center [896, 117] width 32 height 32
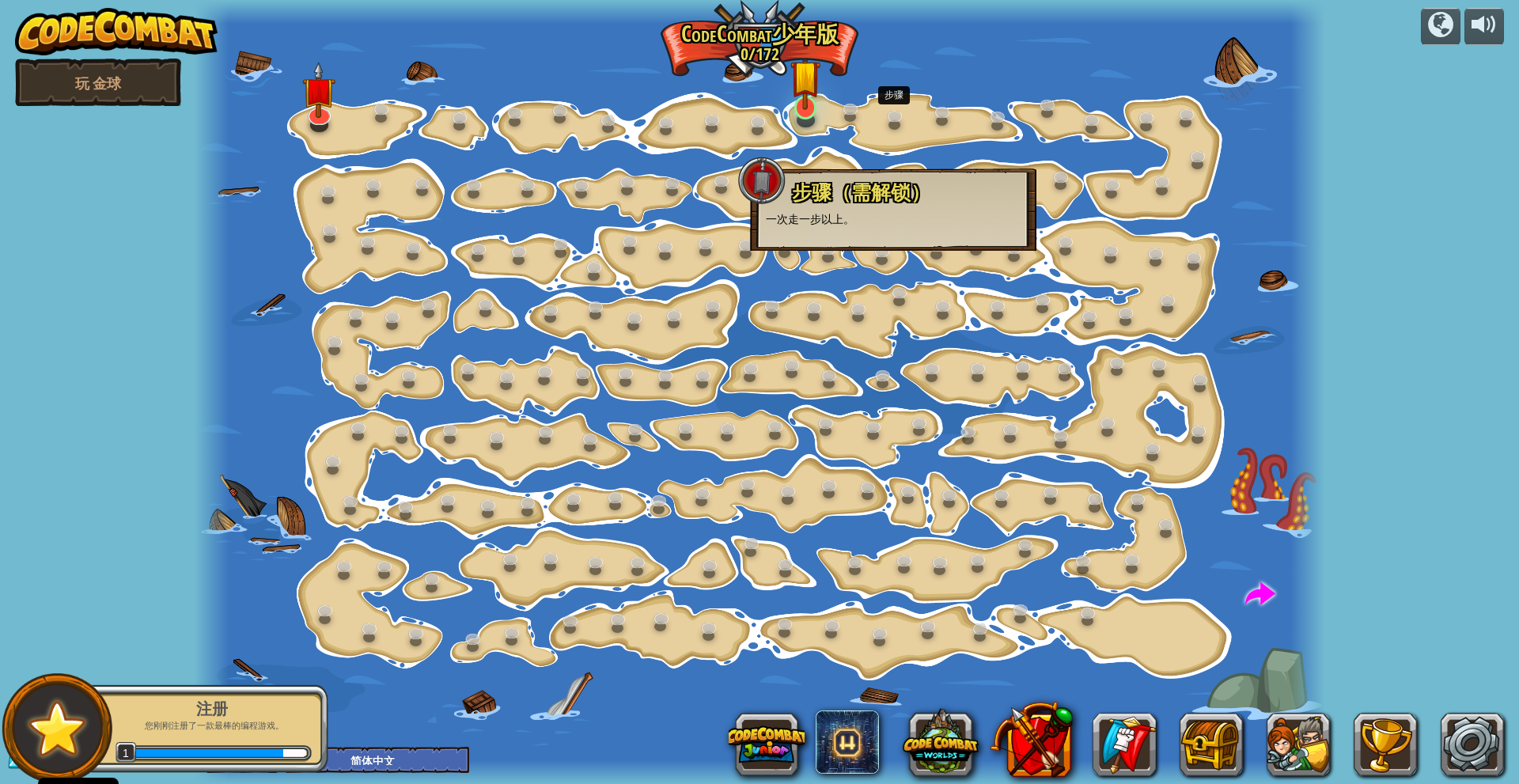
click at [807, 111] on div at bounding box center [806, 107] width 23 height 23
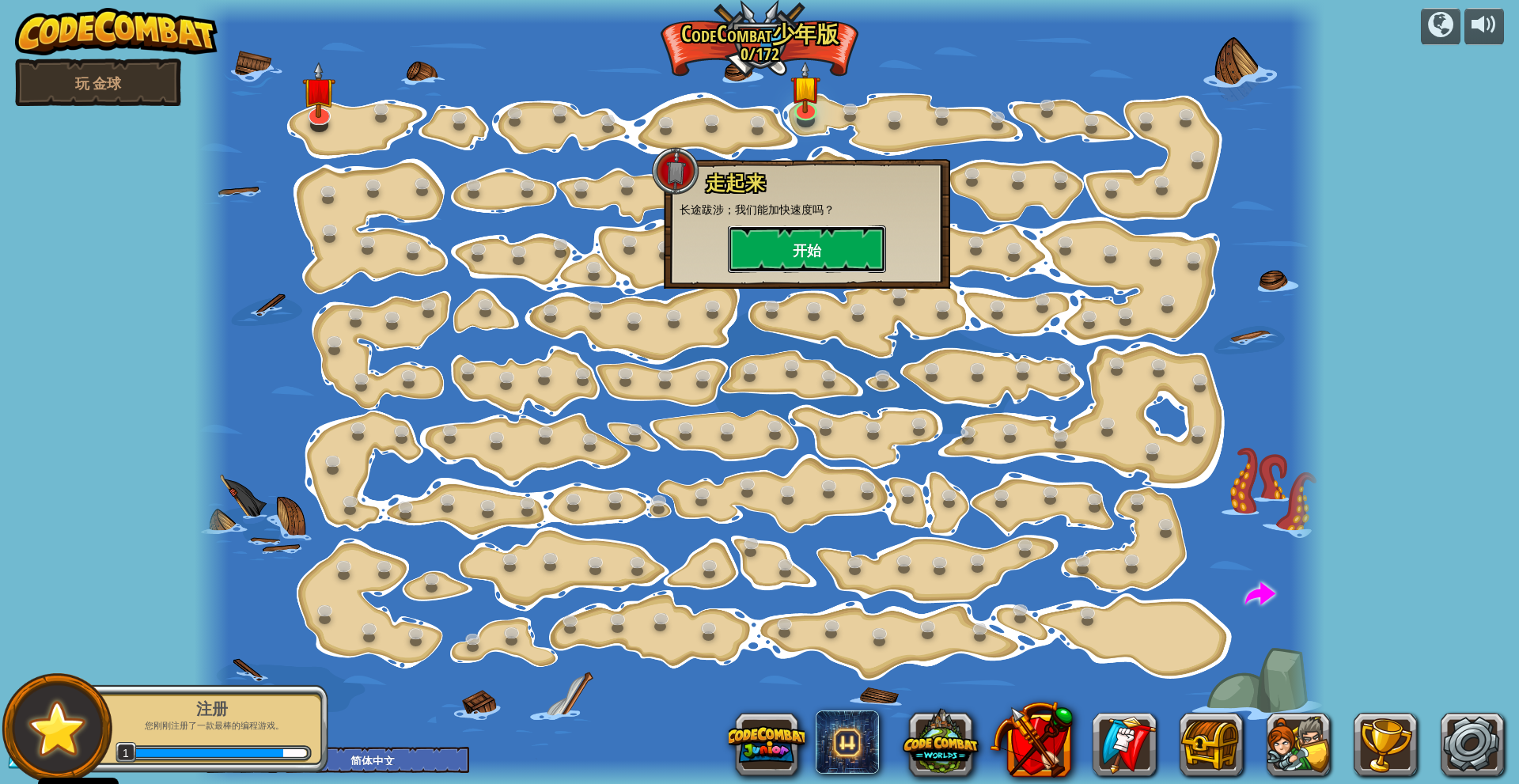
click at [844, 250] on button "开始" at bounding box center [807, 249] width 158 height 47
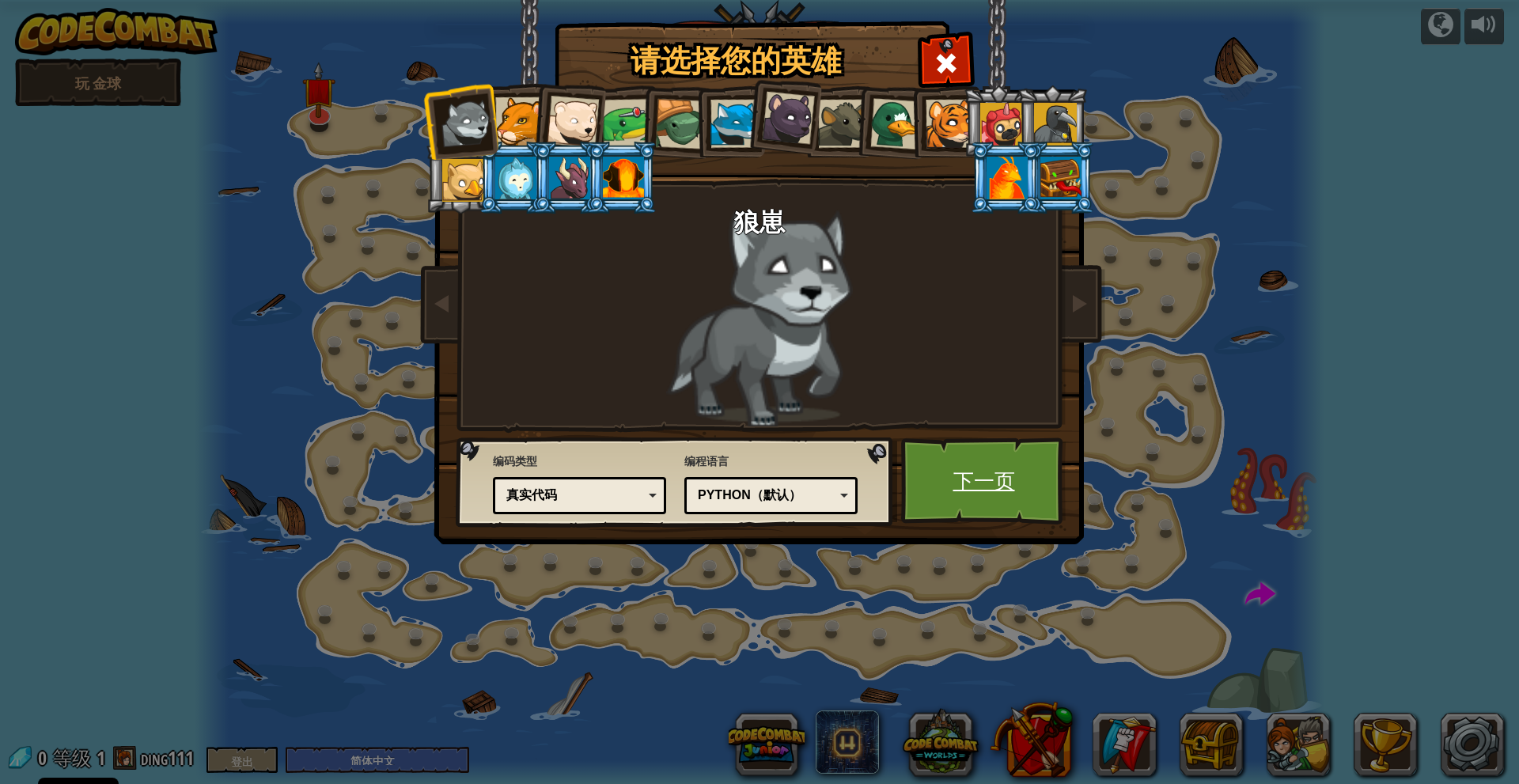
click at [993, 484] on font "下一页" at bounding box center [984, 479] width 61 height 28
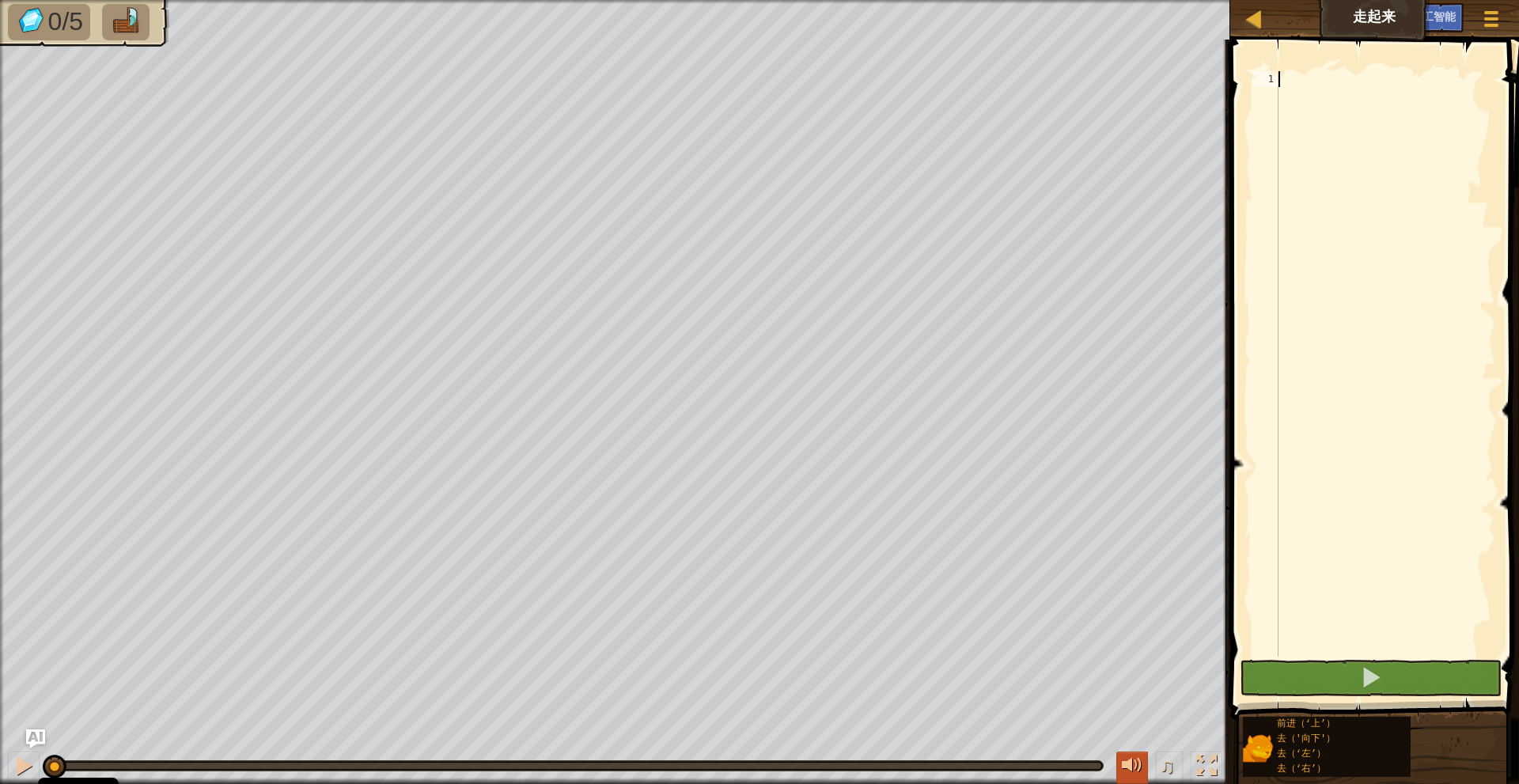
scroll to position [0, 1]
type textarea "go"
type textarea "g"
type textarea "公"
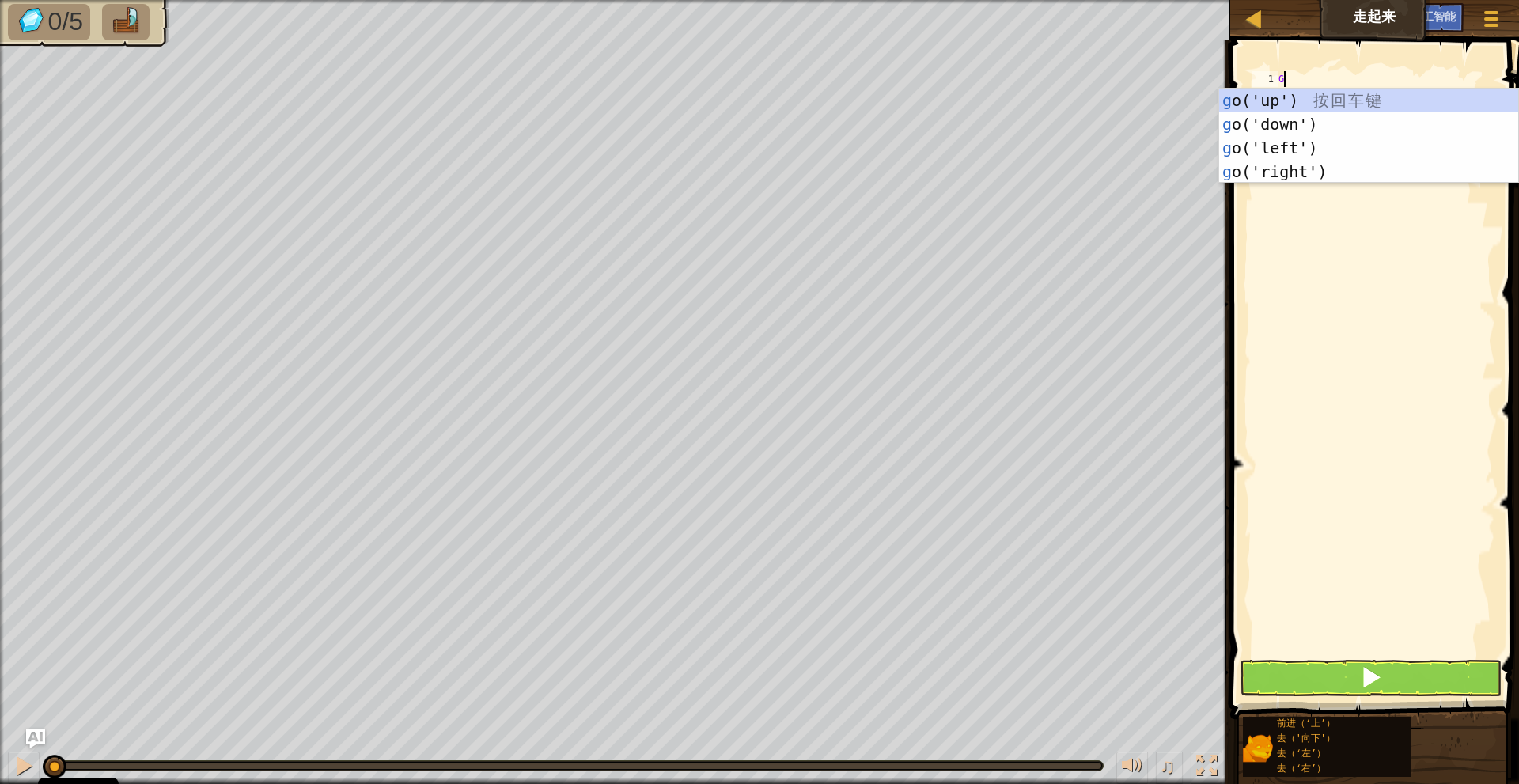
scroll to position [7, 0]
type textarea "G"
type textarea "g"
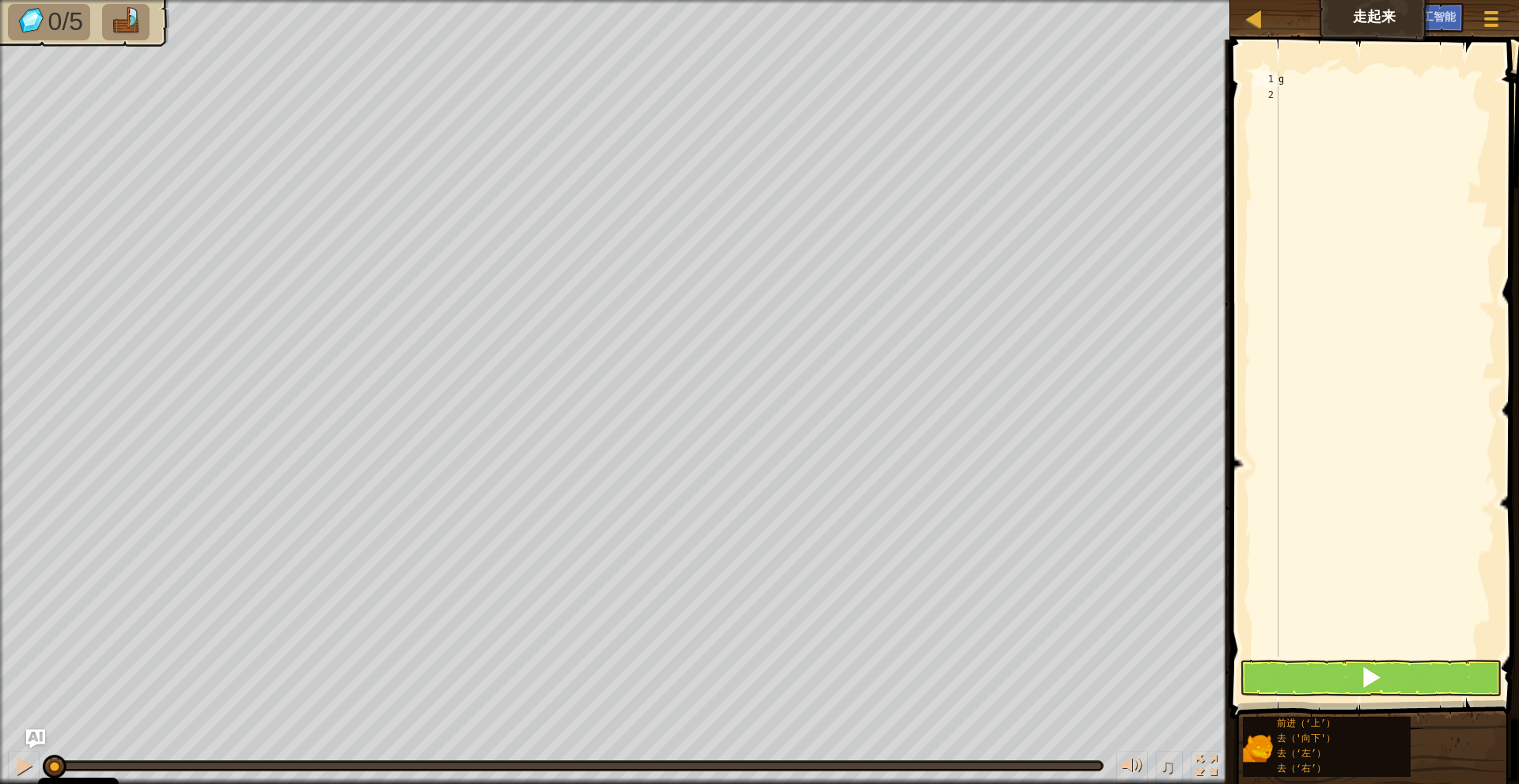
scroll to position [0, 1]
type textarea "g"
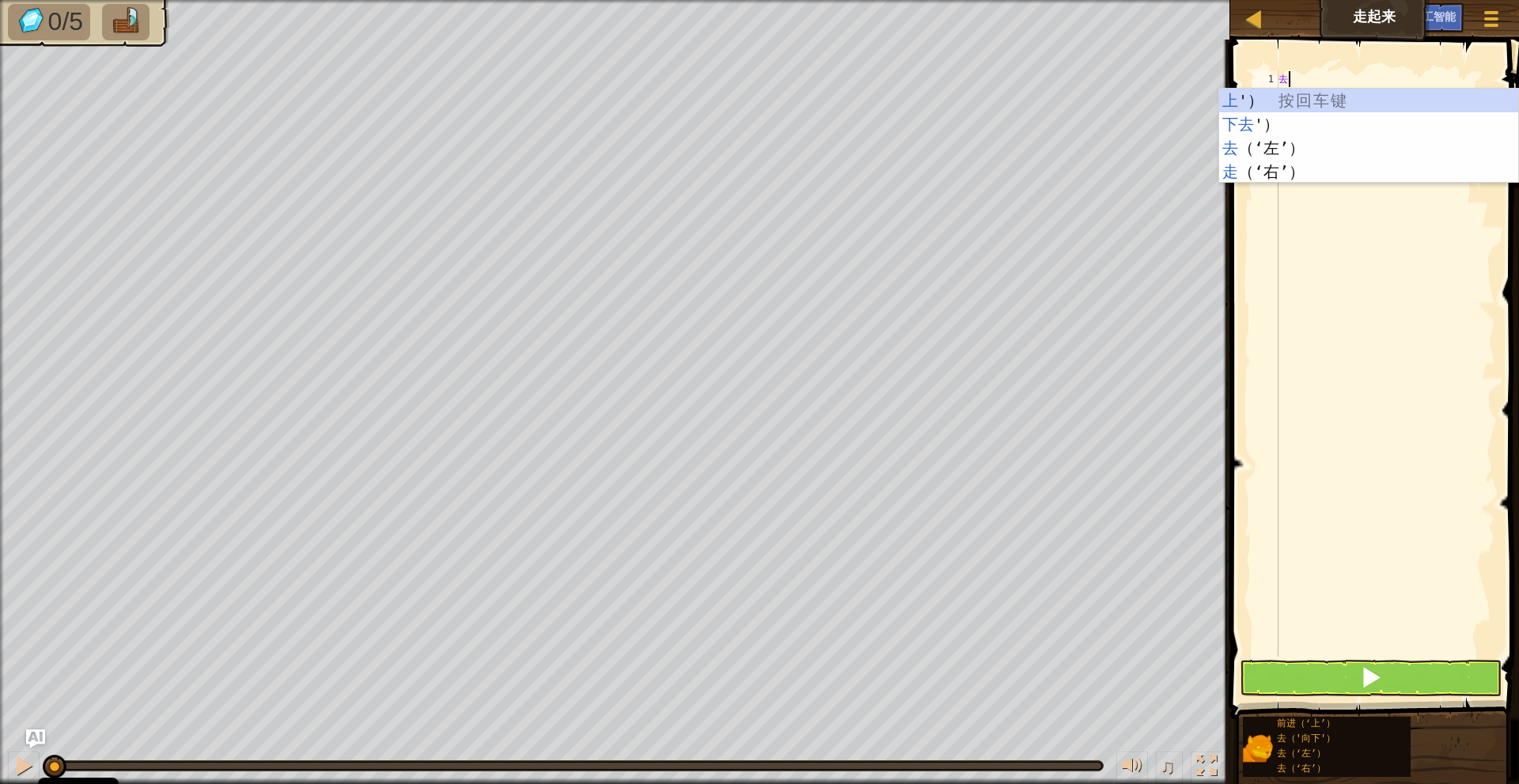
type textarea "g"
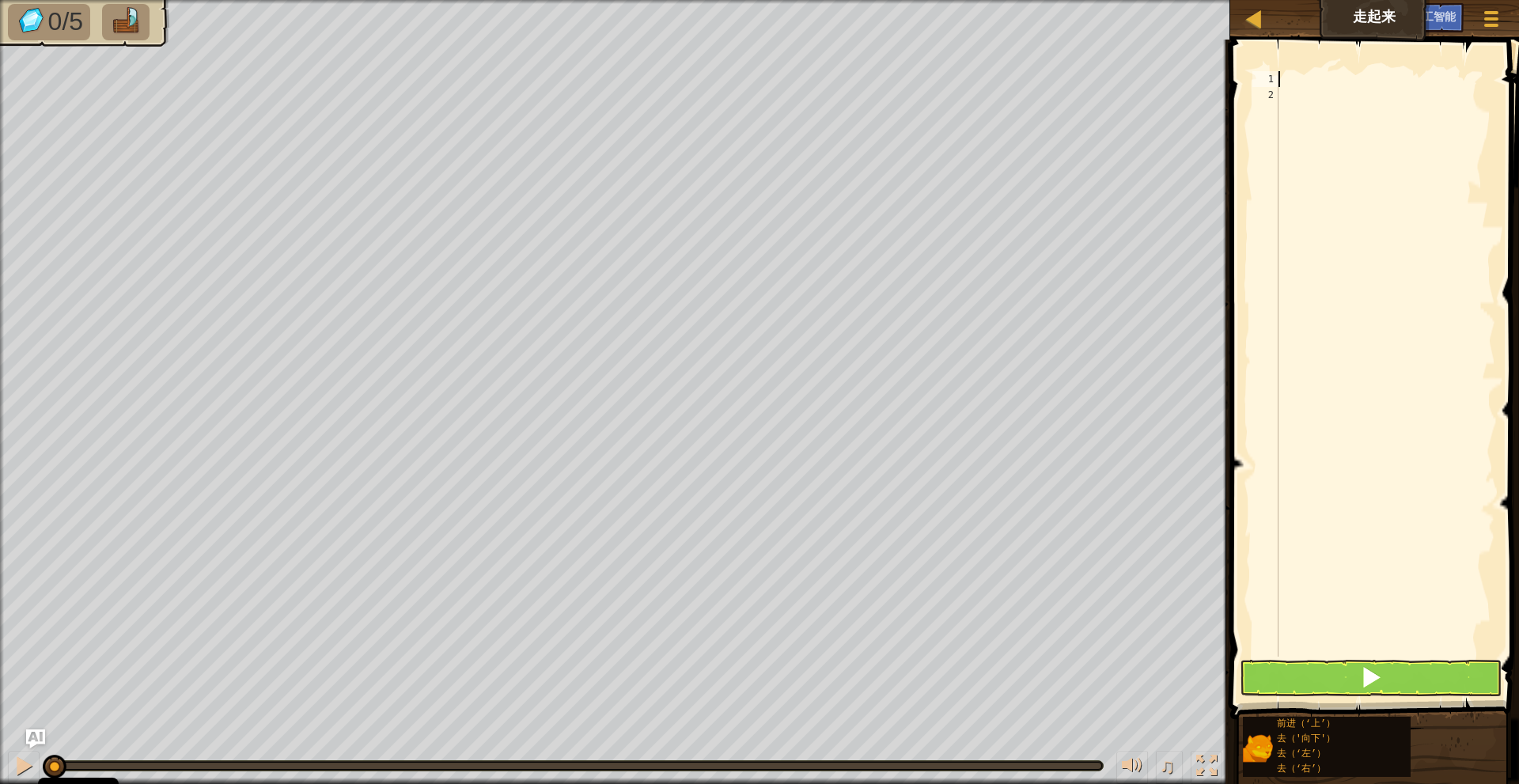
type textarea "g"
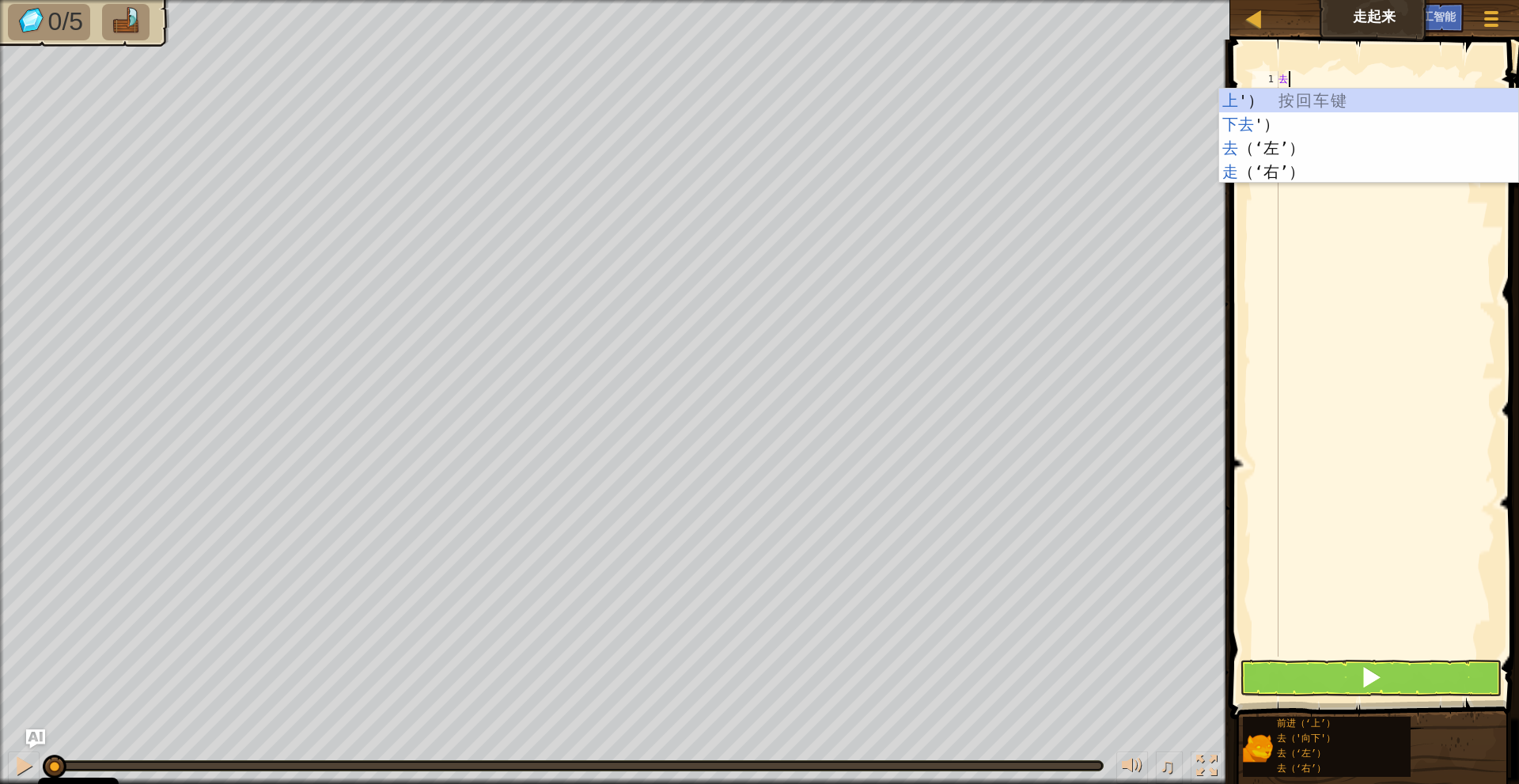
type textarea "G"
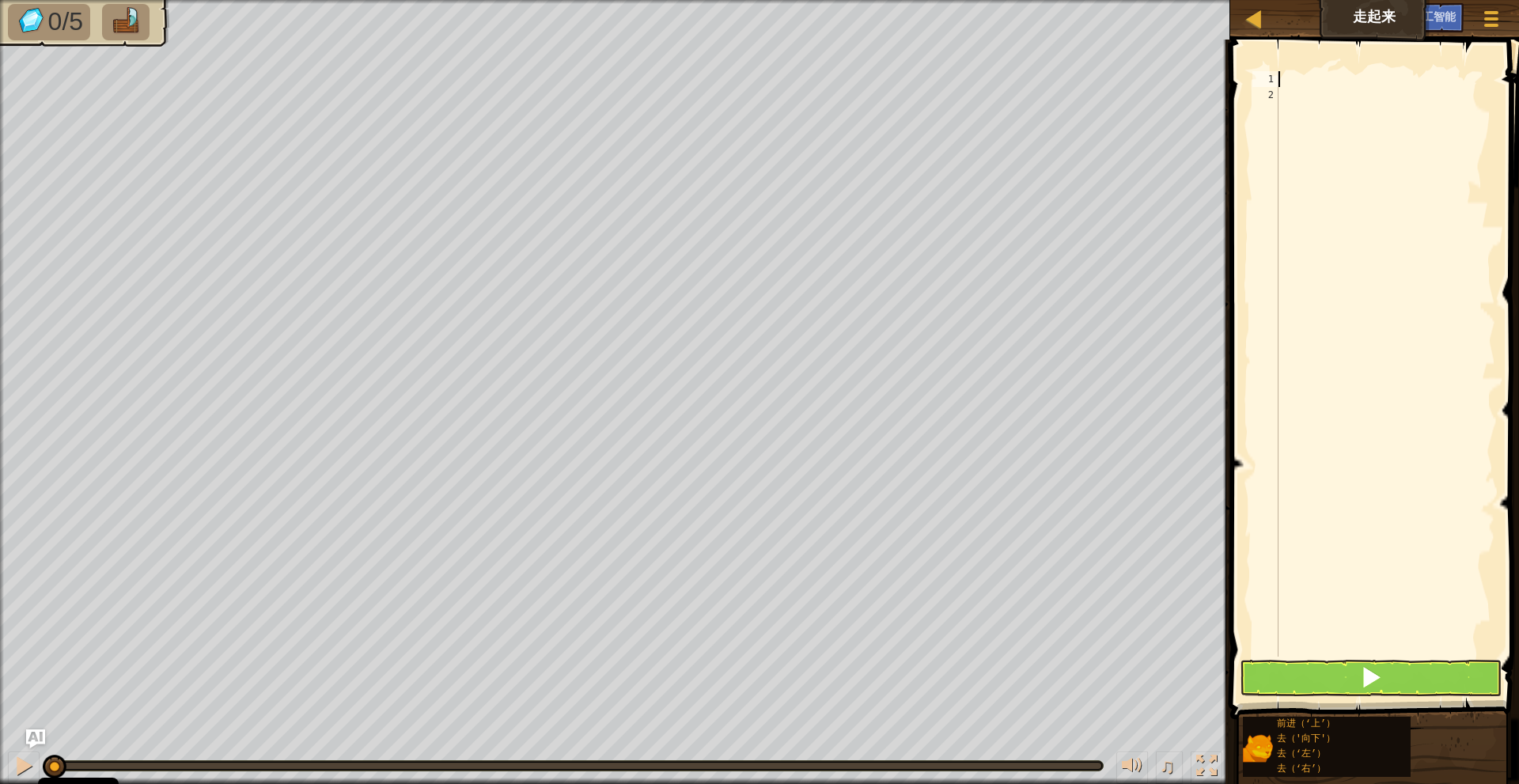
click at [1337, 99] on div at bounding box center [1385, 379] width 220 height 616
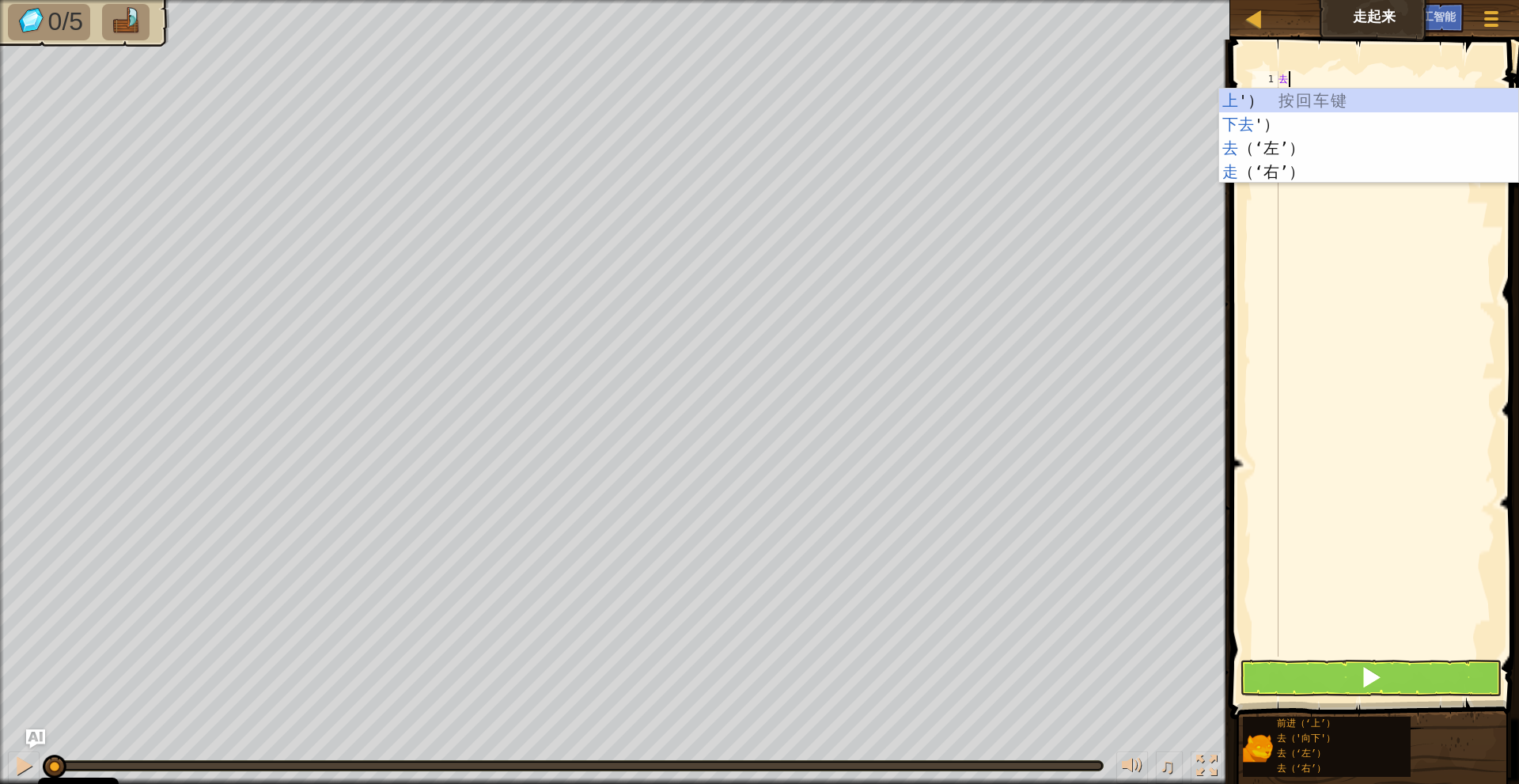
type textarea "GO"
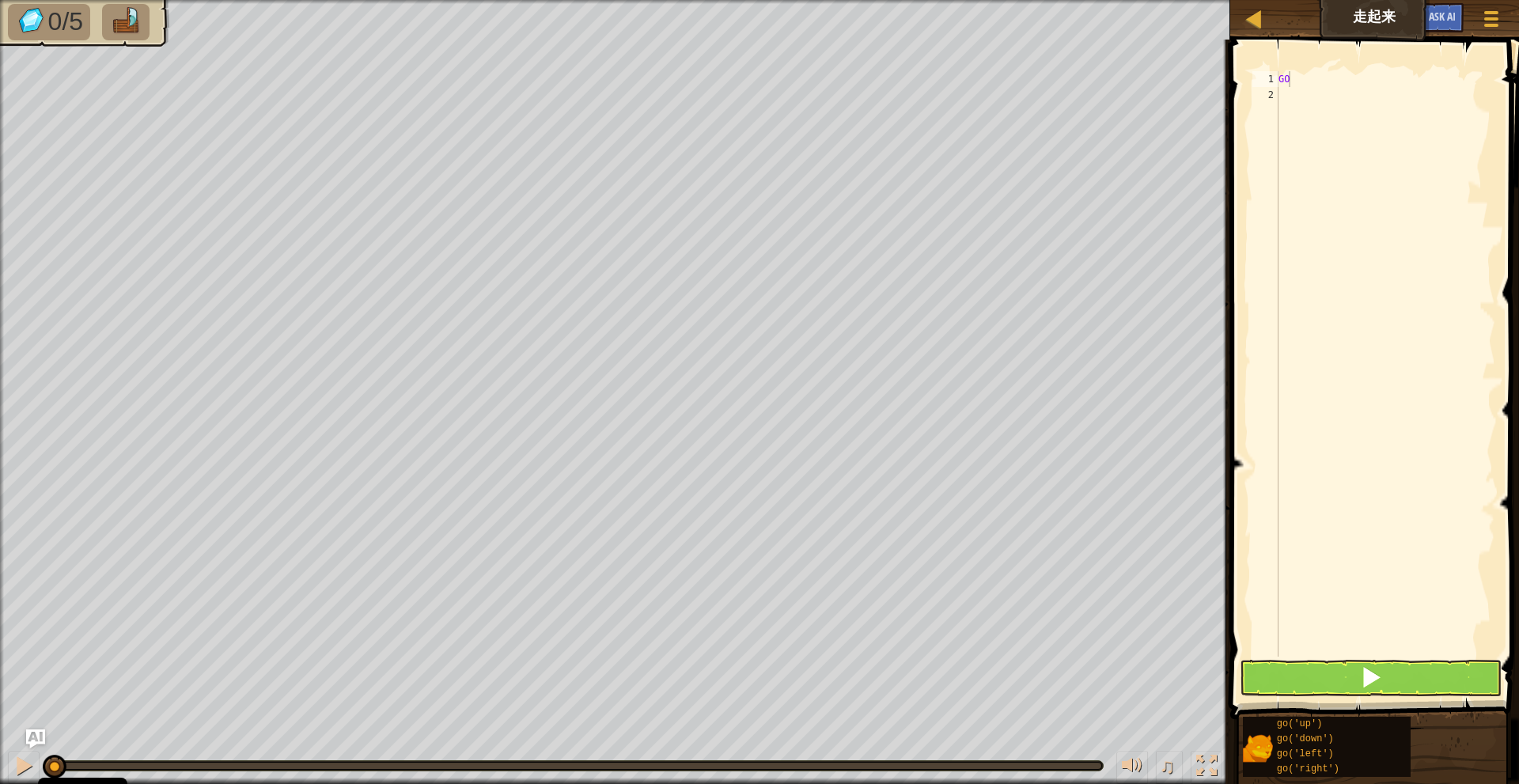
click at [1322, 227] on div "GO" at bounding box center [1385, 379] width 220 height 616
click at [1313, 78] on div "GO" at bounding box center [1385, 379] width 220 height 616
type textarea "G"
type textarea "GO"
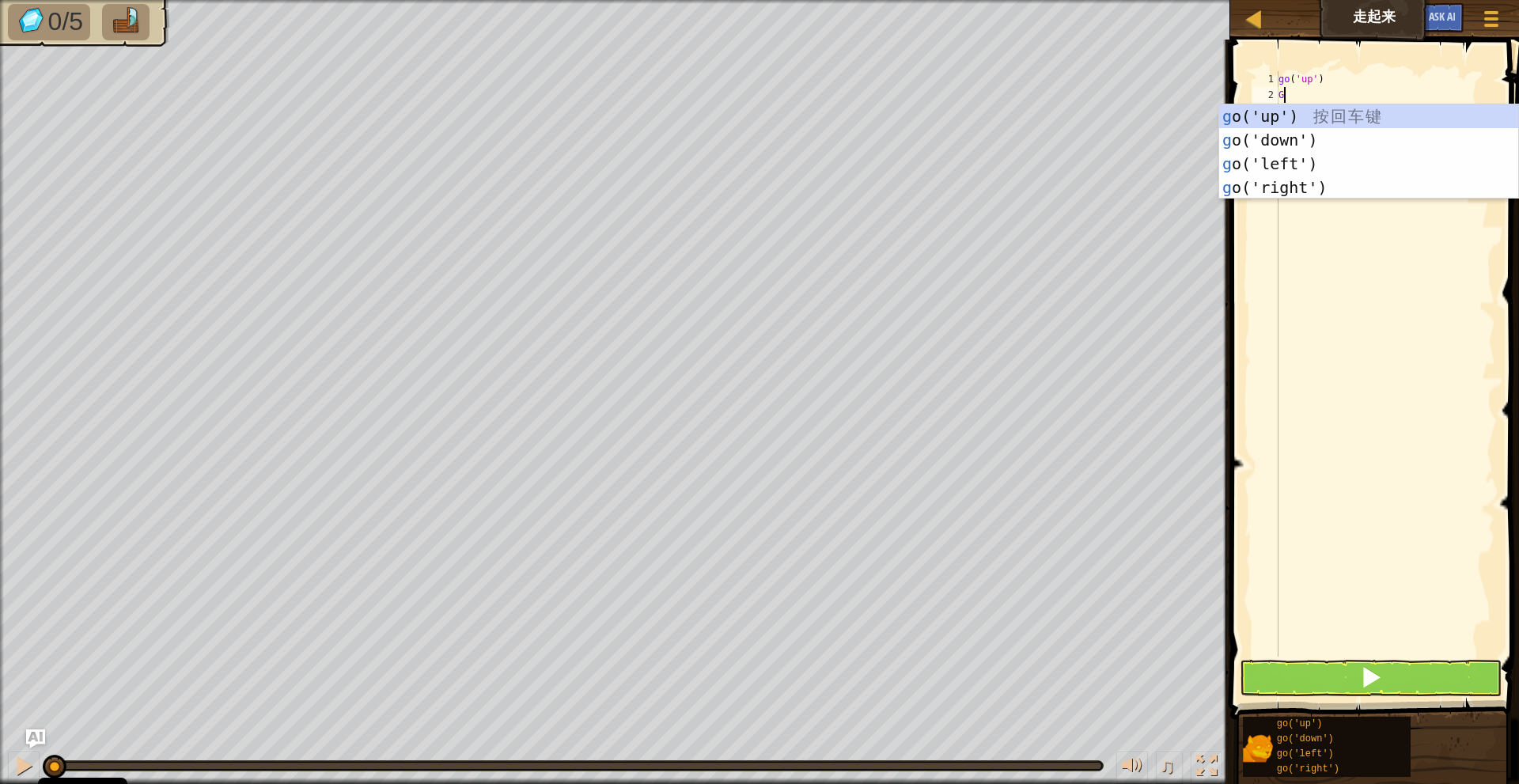
type textarea "GO"
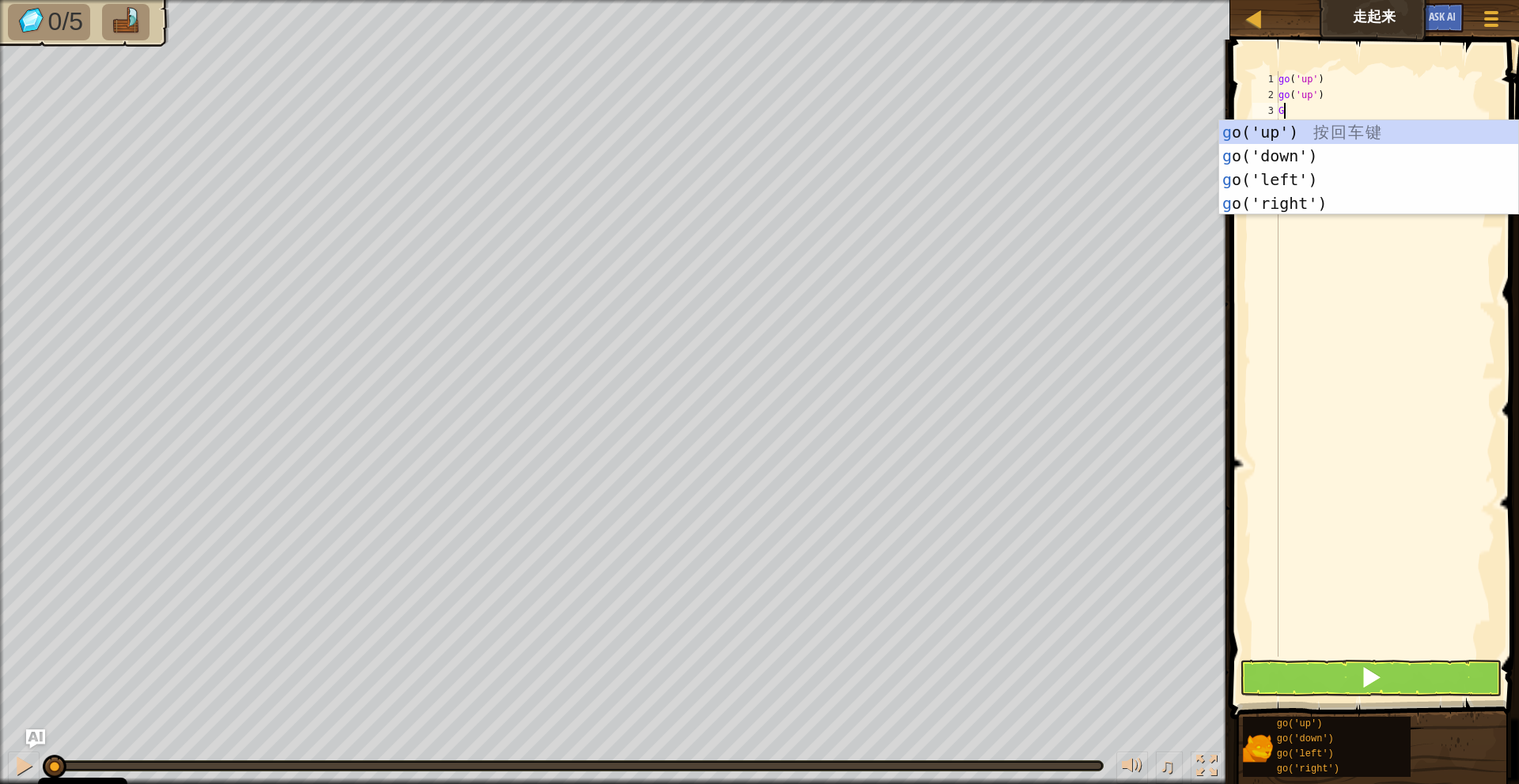
type textarea "GO"
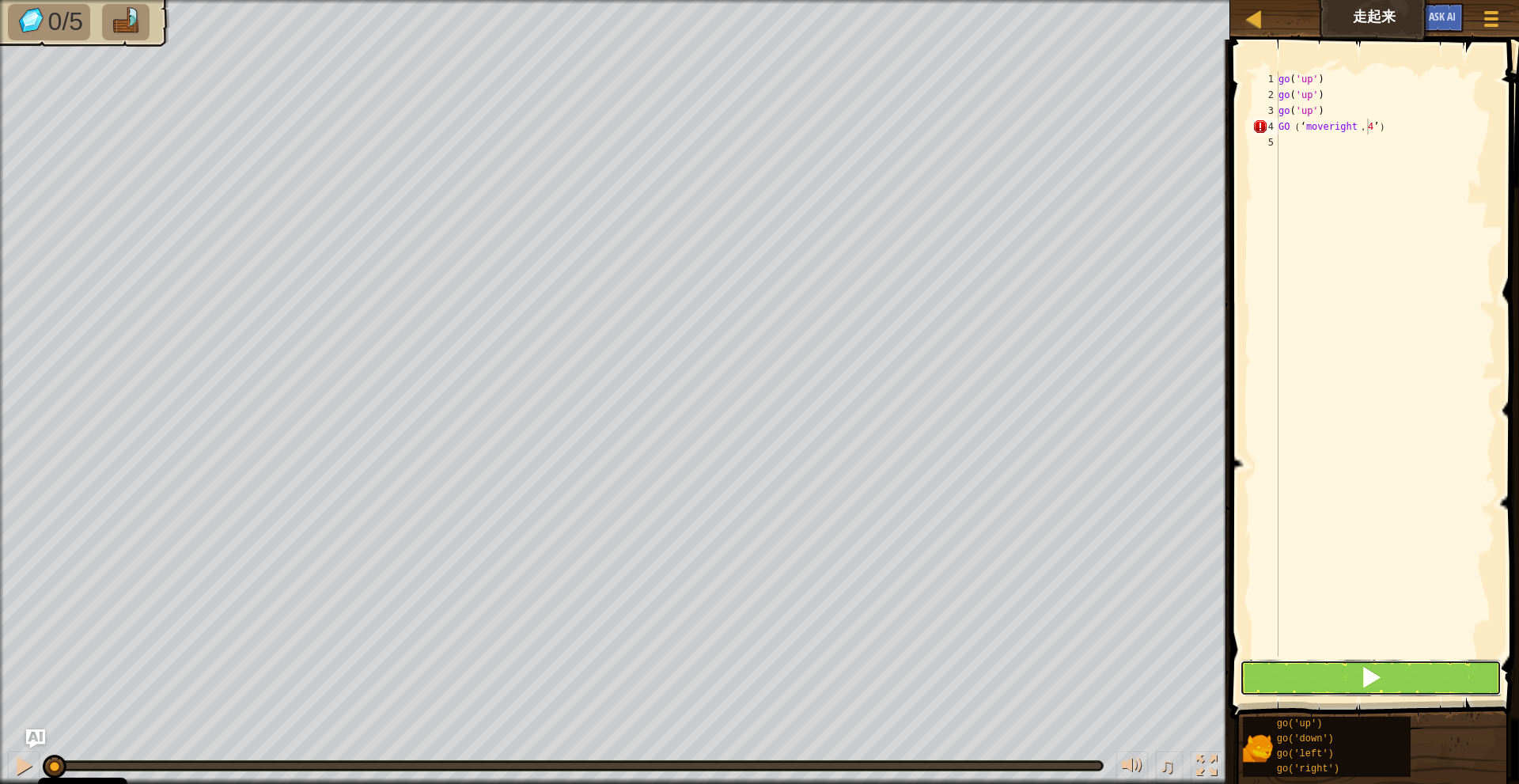
click at [1416, 692] on button at bounding box center [1370, 678] width 262 height 36
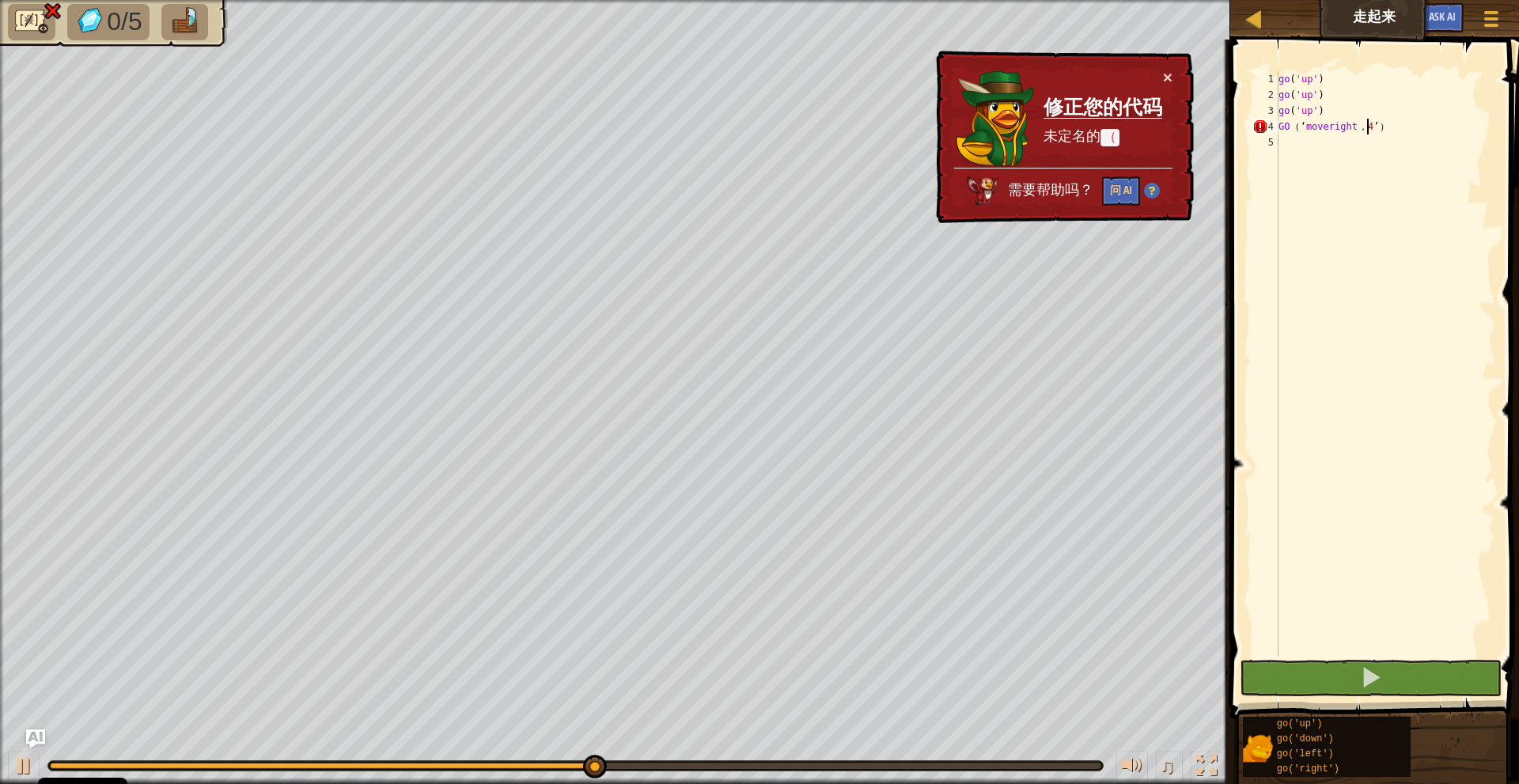
click at [1391, 127] on div "go ( 'up' ) go ( 'up' ) go ( 'up' ) GO （ ‘ moveright ， 4 ’ ）" at bounding box center [1385, 379] width 220 height 616
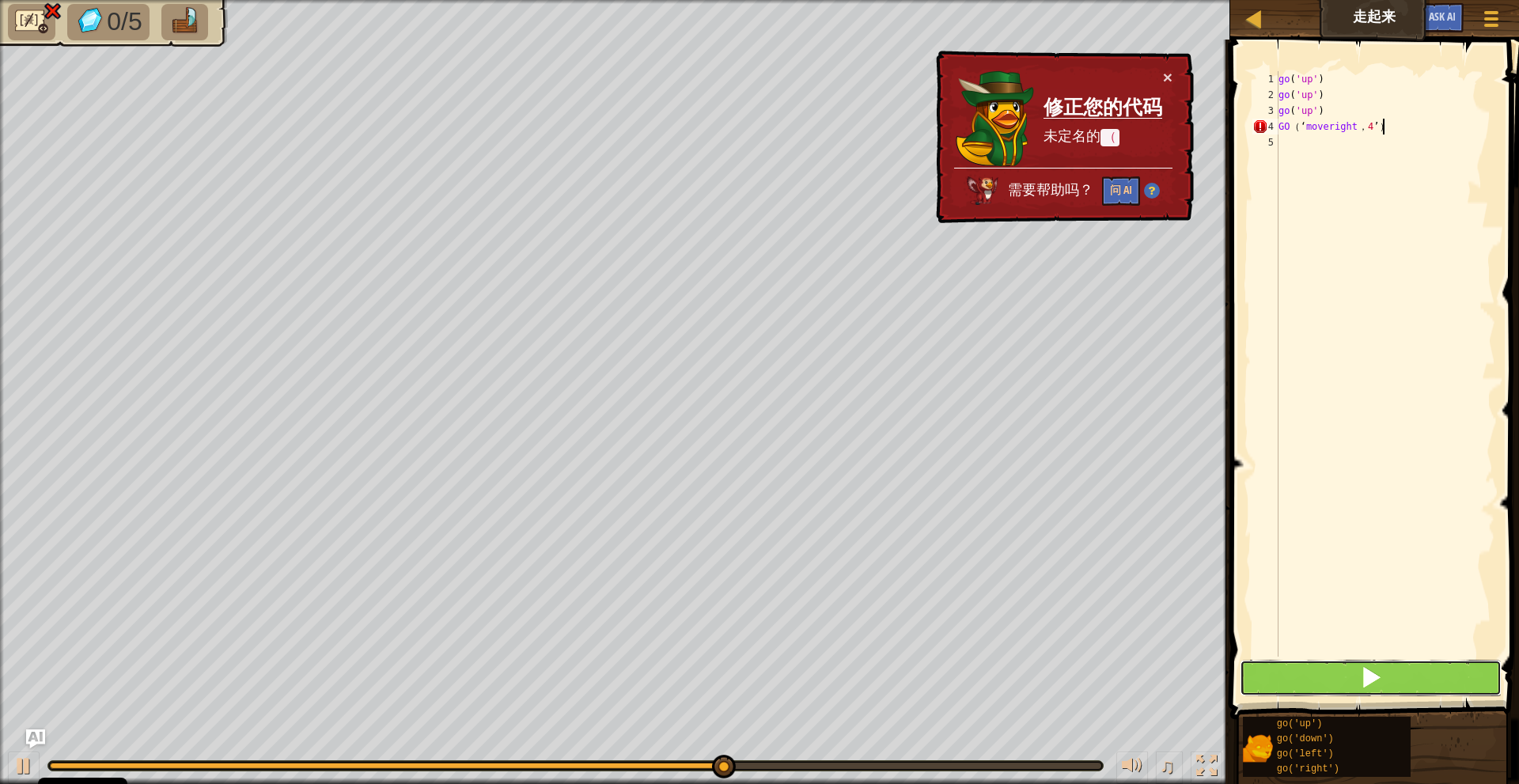
click at [1427, 672] on button at bounding box center [1370, 678] width 262 height 36
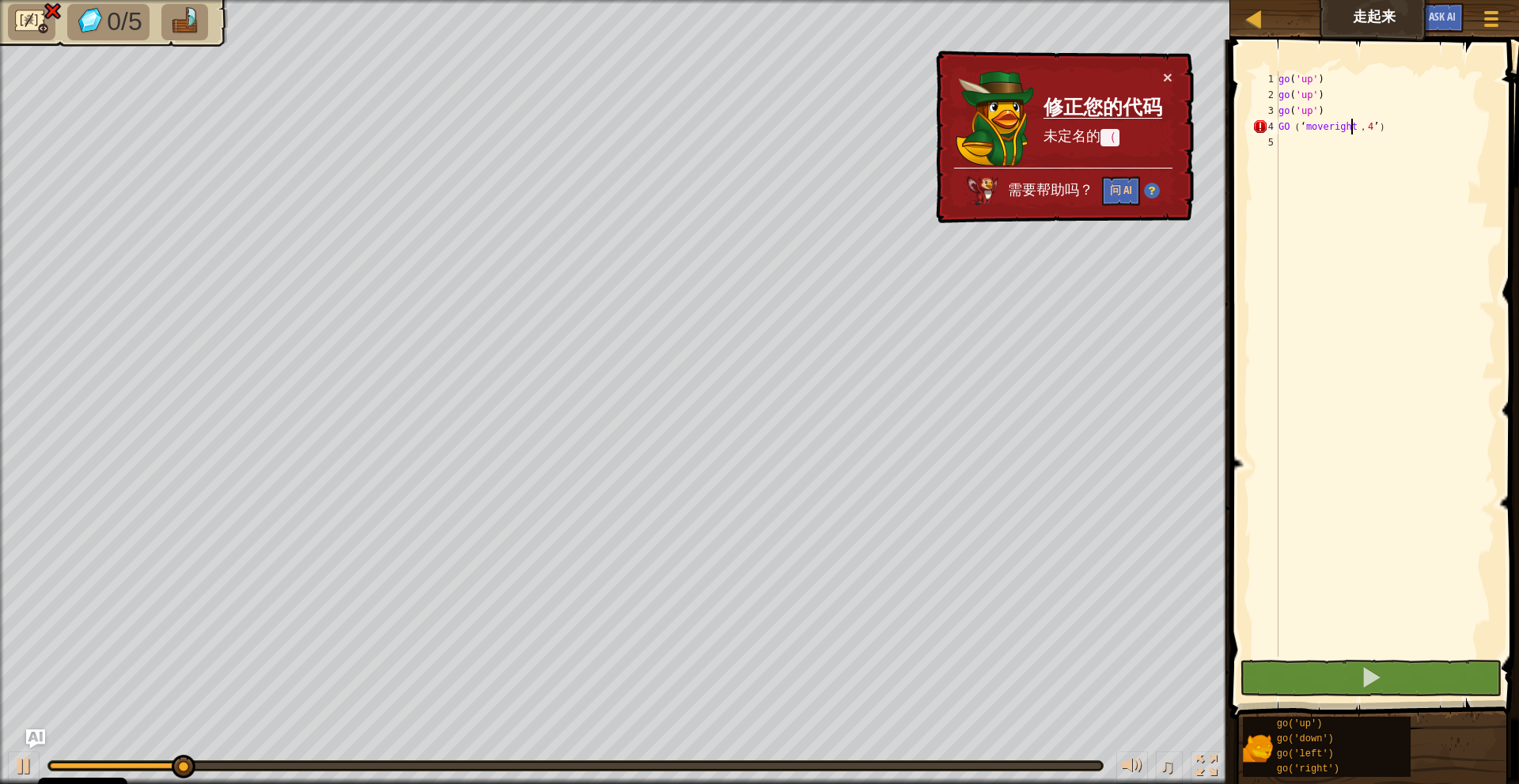
click at [1358, 123] on div "go ( 'up' ) go ( 'up' ) go ( 'up' ) GO （ ‘ moveright ， 4 ’ ）" at bounding box center [1385, 379] width 220 height 616
type textarea "GO（‘moveright，4’）"
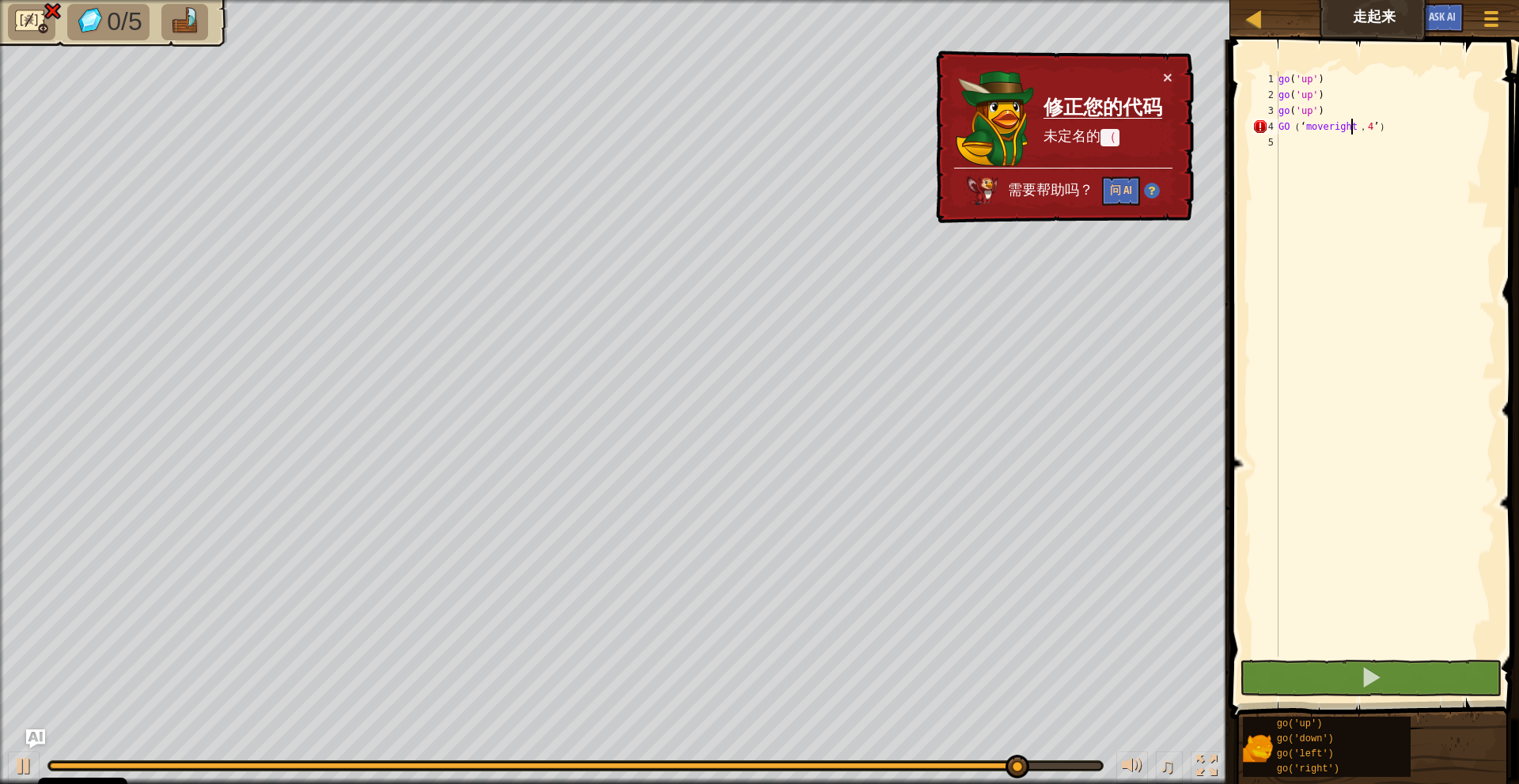
scroll to position [0, 0]
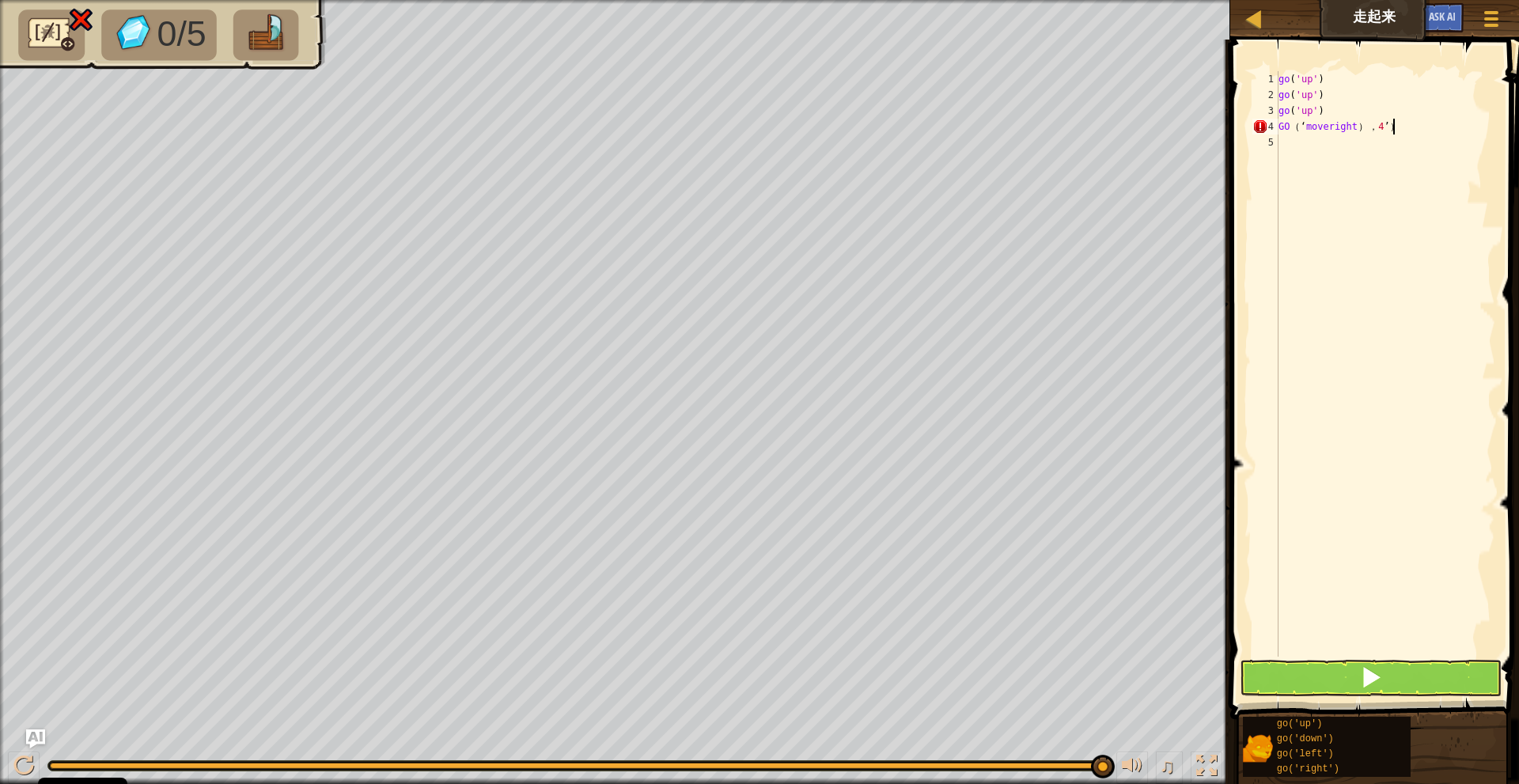
click at [1398, 125] on div "go ( 'up' ) go ( 'up' ) go ( 'up' ) GO （ ‘ moveright ） ， 4 ’ ）" at bounding box center [1385, 379] width 220 height 616
type textarea "GO（‘moveright），4’）"
click at [1398, 125] on div "go ( 'up' ) go ( 'up' ) go ( 'up' ) GO （ ‘ moveright ） ， 4 ’ ）" at bounding box center [1385, 379] width 220 height 616
click at [1370, 146] on div "go ( 'up' ) go ( 'up' ) go ( 'up' ) GO （ ‘ moveright ） ， 4 ’ ）" at bounding box center [1385, 379] width 220 height 616
click at [1396, 682] on button at bounding box center [1370, 678] width 262 height 36
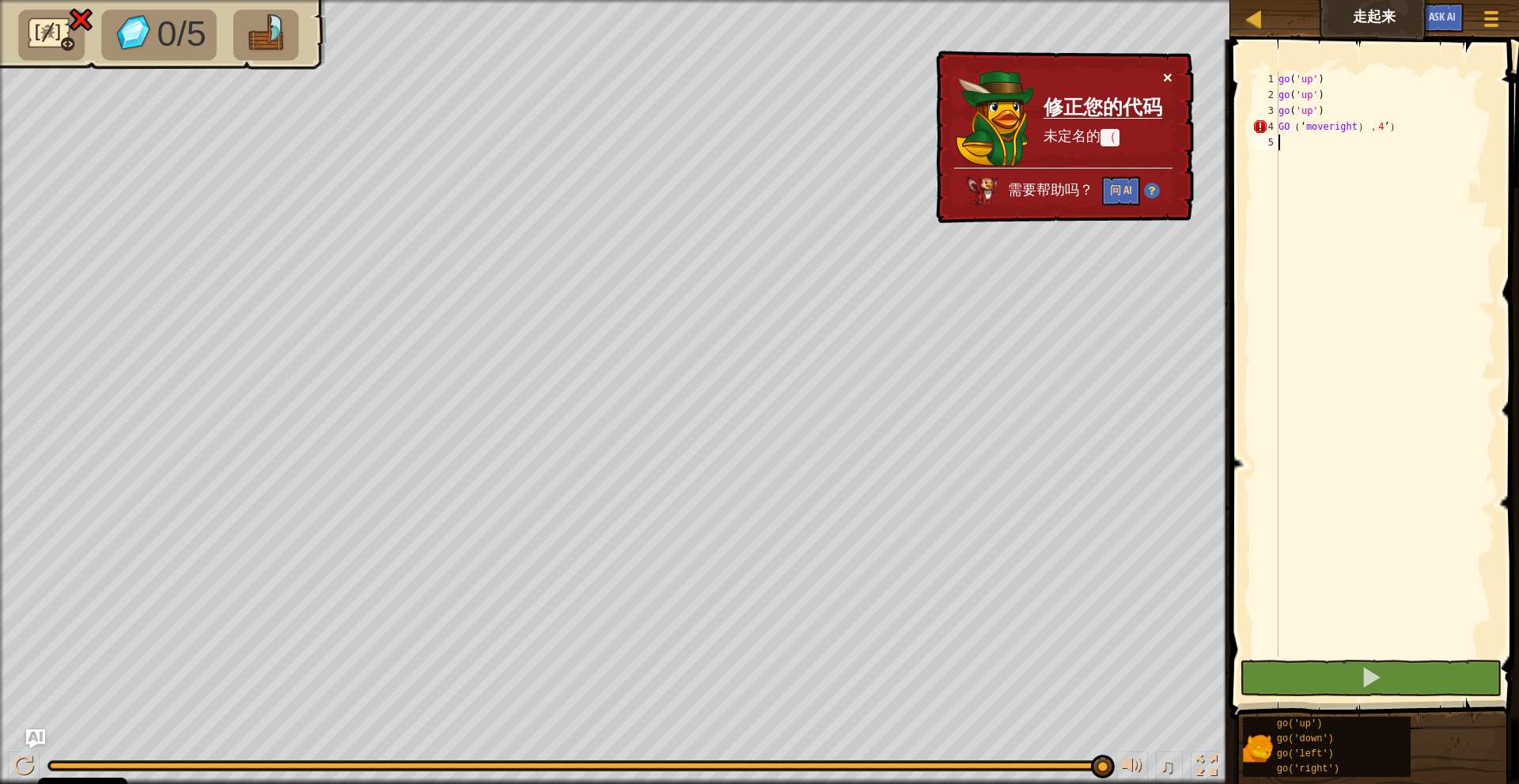
click at [1169, 74] on button "×" at bounding box center [1167, 77] width 9 height 16
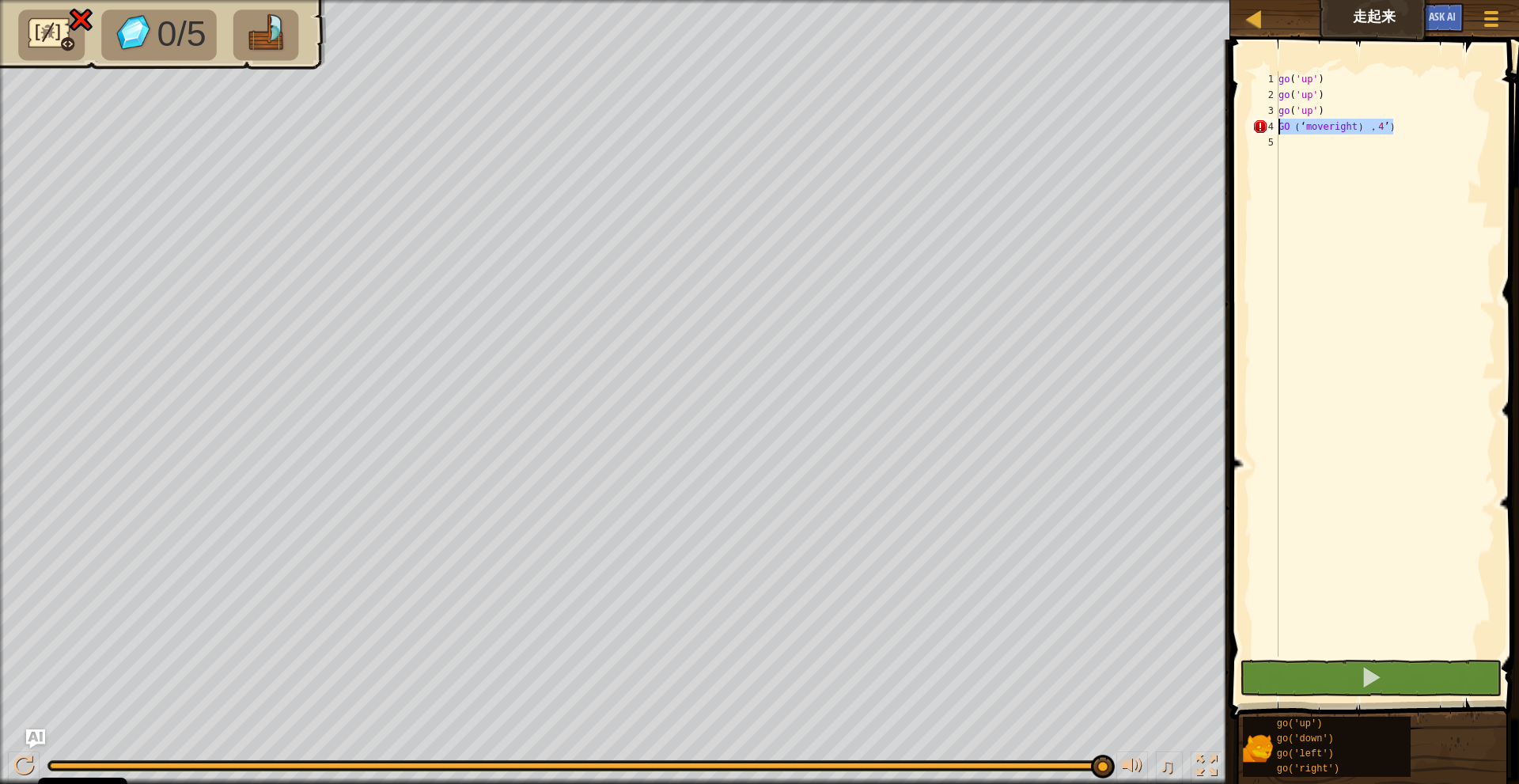
drag, startPoint x: 1407, startPoint y: 124, endPoint x: 1279, endPoint y: 121, distance: 128.0
click at [1279, 121] on div "go ( 'up' ) go ( 'up' ) go ( 'up' ) GO （ ‘ moveright ） ， 4 ’ ）" at bounding box center [1385, 379] width 220 height 616
click at [1279, 121] on div "go ( 'up' ) go ( 'up' ) go ( 'up' ) GO （ ‘ moveright ） ， 4 ’ ）" at bounding box center [1385, 364] width 220 height 585
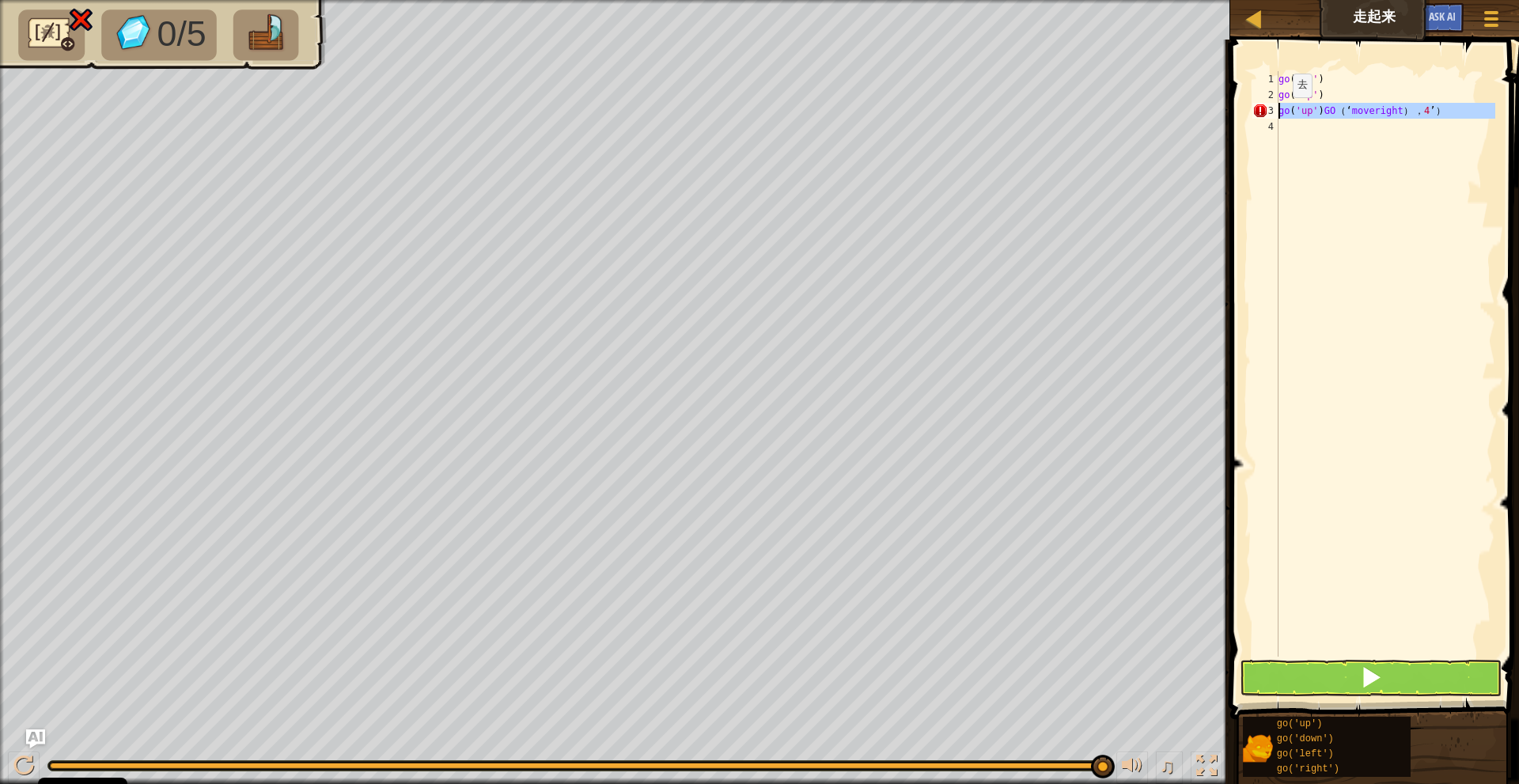
drag, startPoint x: 1444, startPoint y: 119, endPoint x: 1275, endPoint y: 113, distance: 169.1
click at [1275, 113] on div "go('up')GO（‘moveright），4’） 1 2 3 4 go ( 'up' ) go ( 'up' ) go ( 'up' ) GO （ ‘ m…" at bounding box center [1371, 364] width 246 height 585
click at [1275, 113] on div "3" at bounding box center [1265, 111] width 26 height 16
type textarea "go('up')GO（‘moveright），4’）"
type textarea "g"
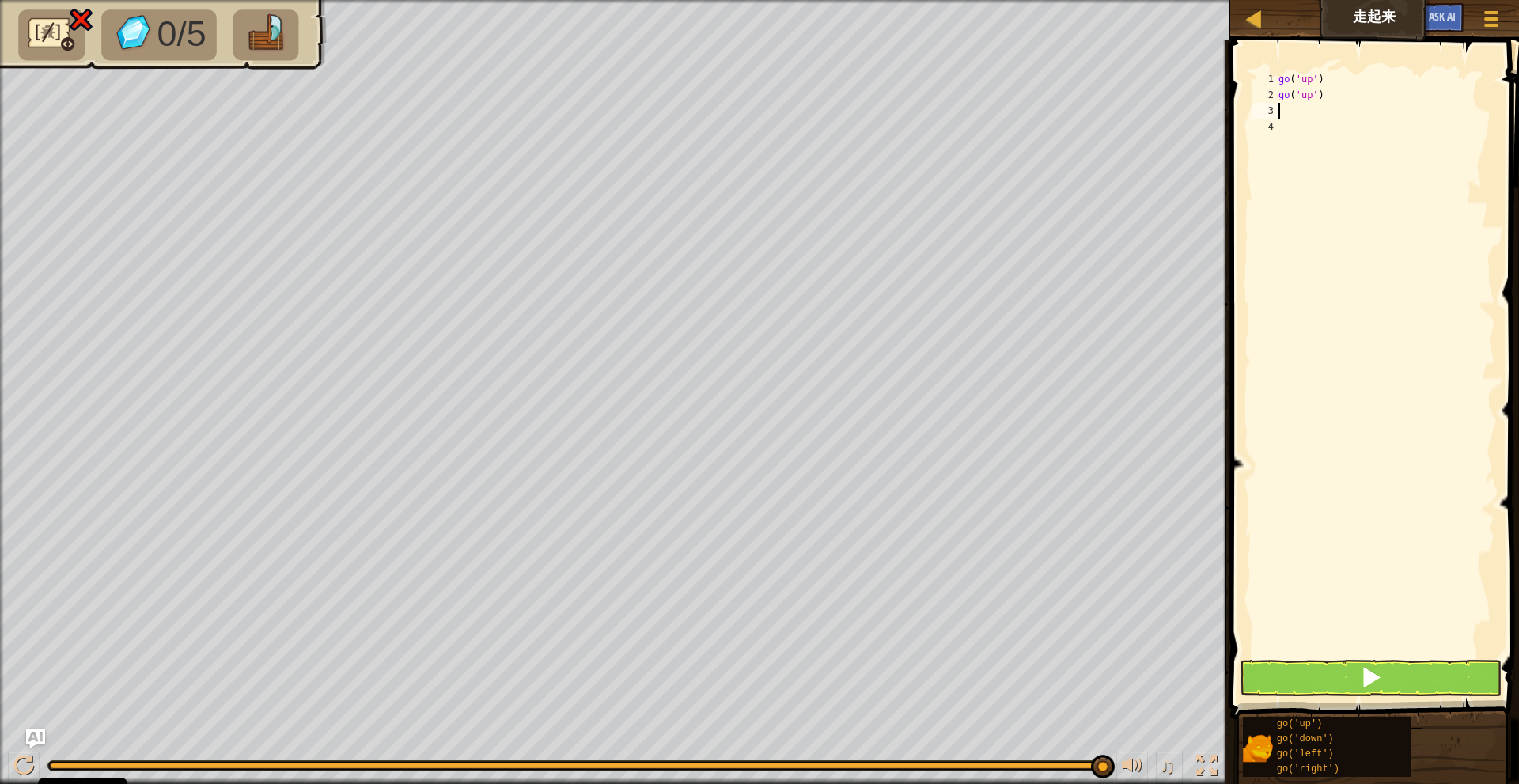
scroll to position [0, 1]
type textarea "公"
type textarea "go"
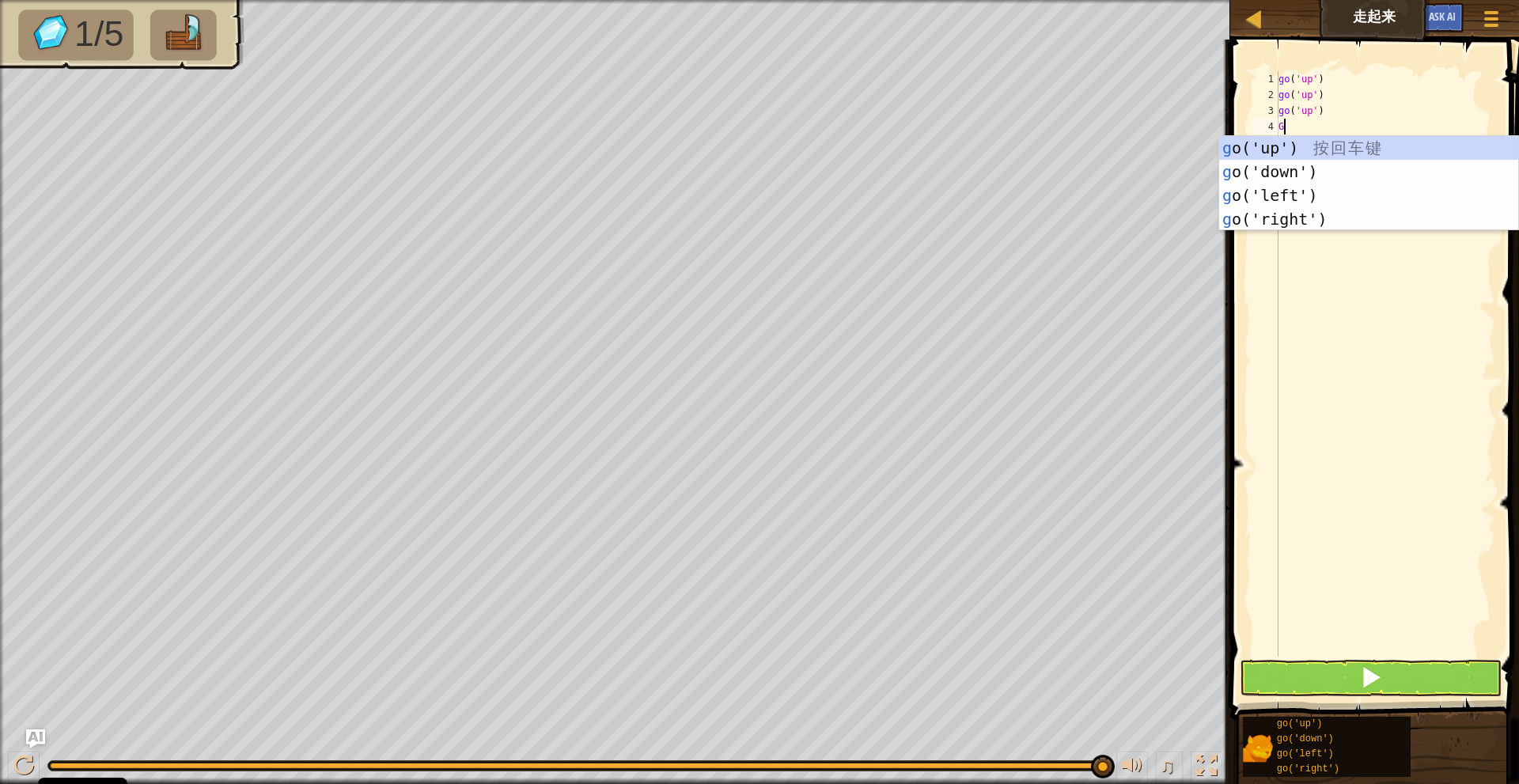
scroll to position [7, 0]
type textarea "GO"
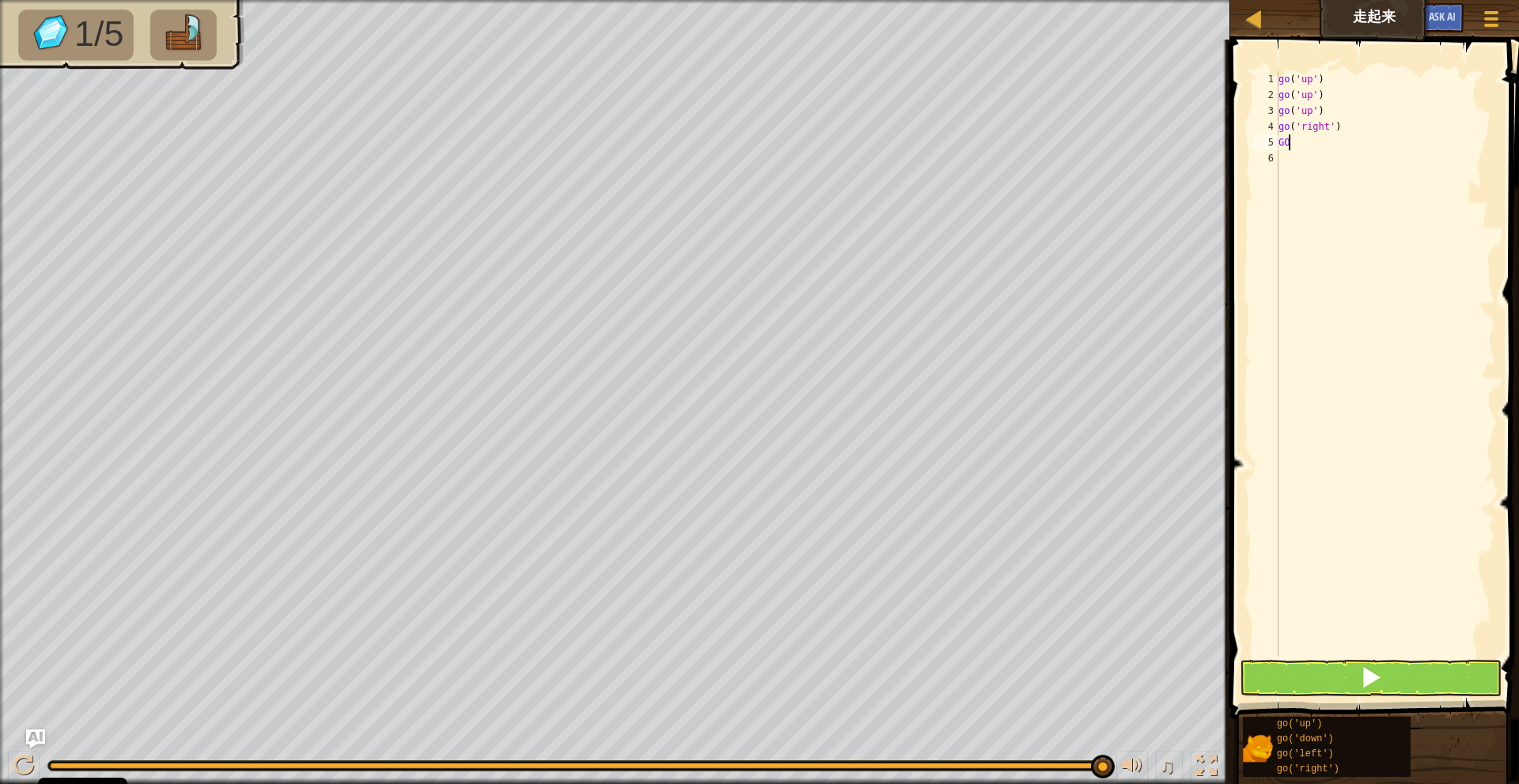
type textarea "G"
type textarea "GO"
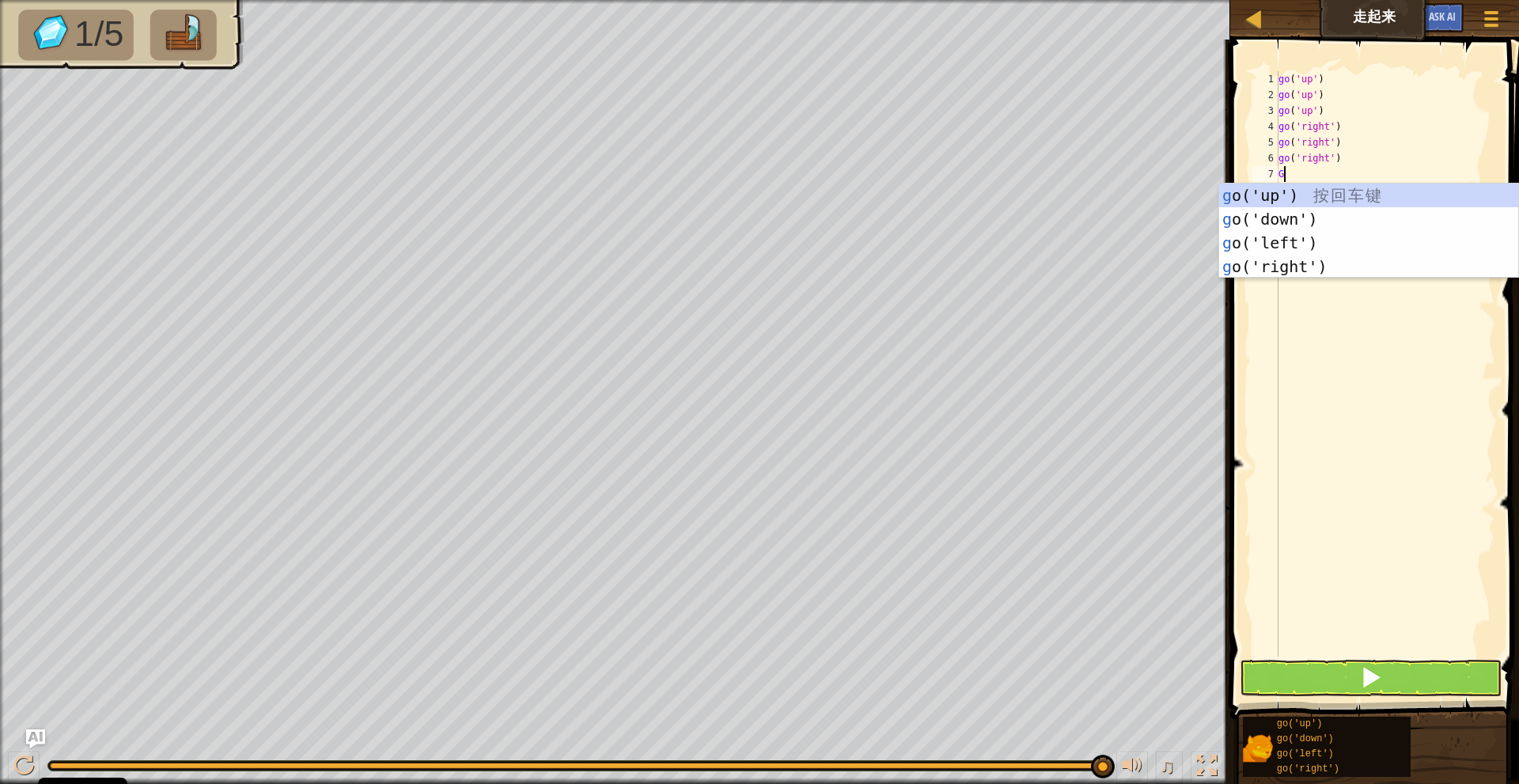
type textarea "GO"
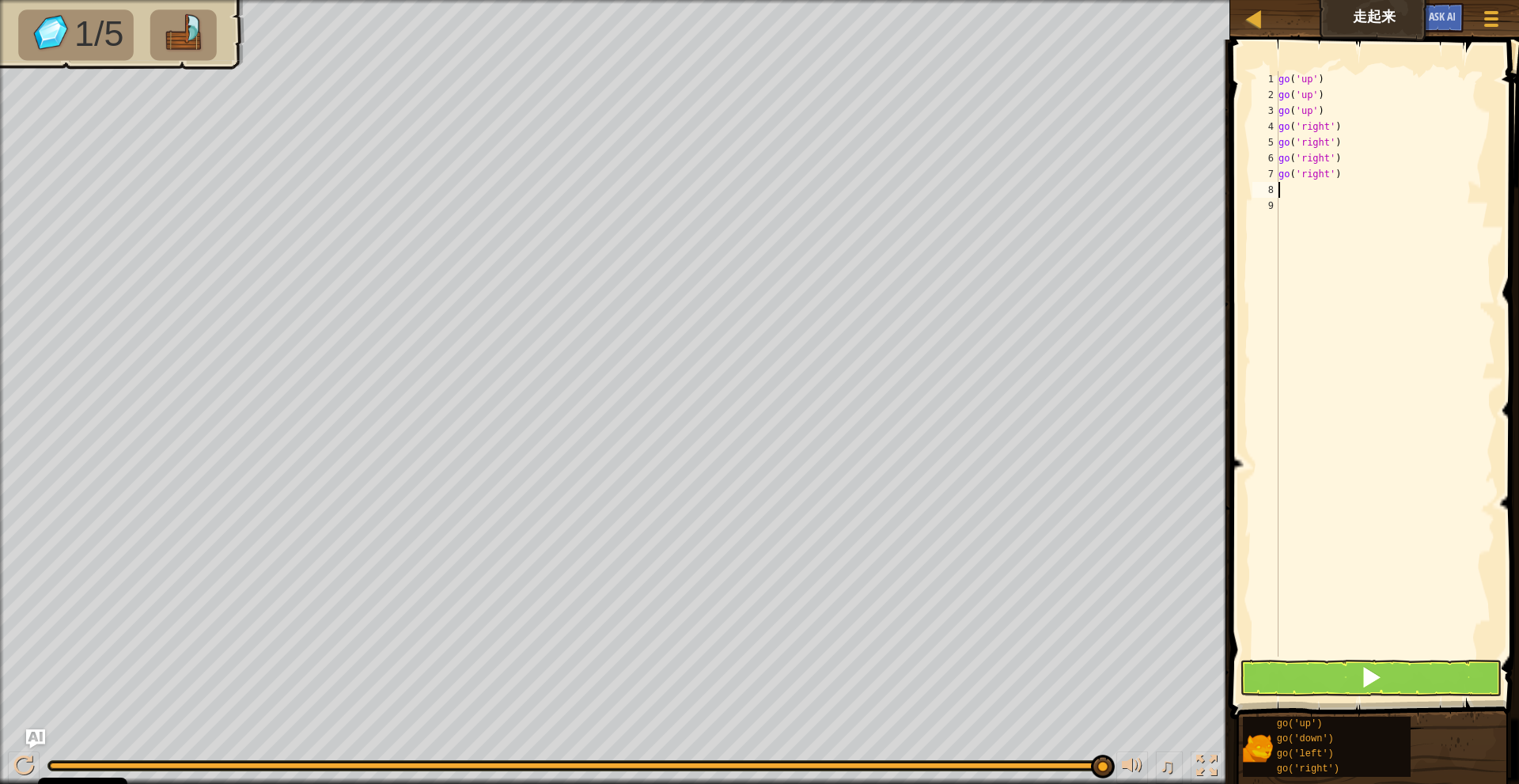
type textarea "GO"
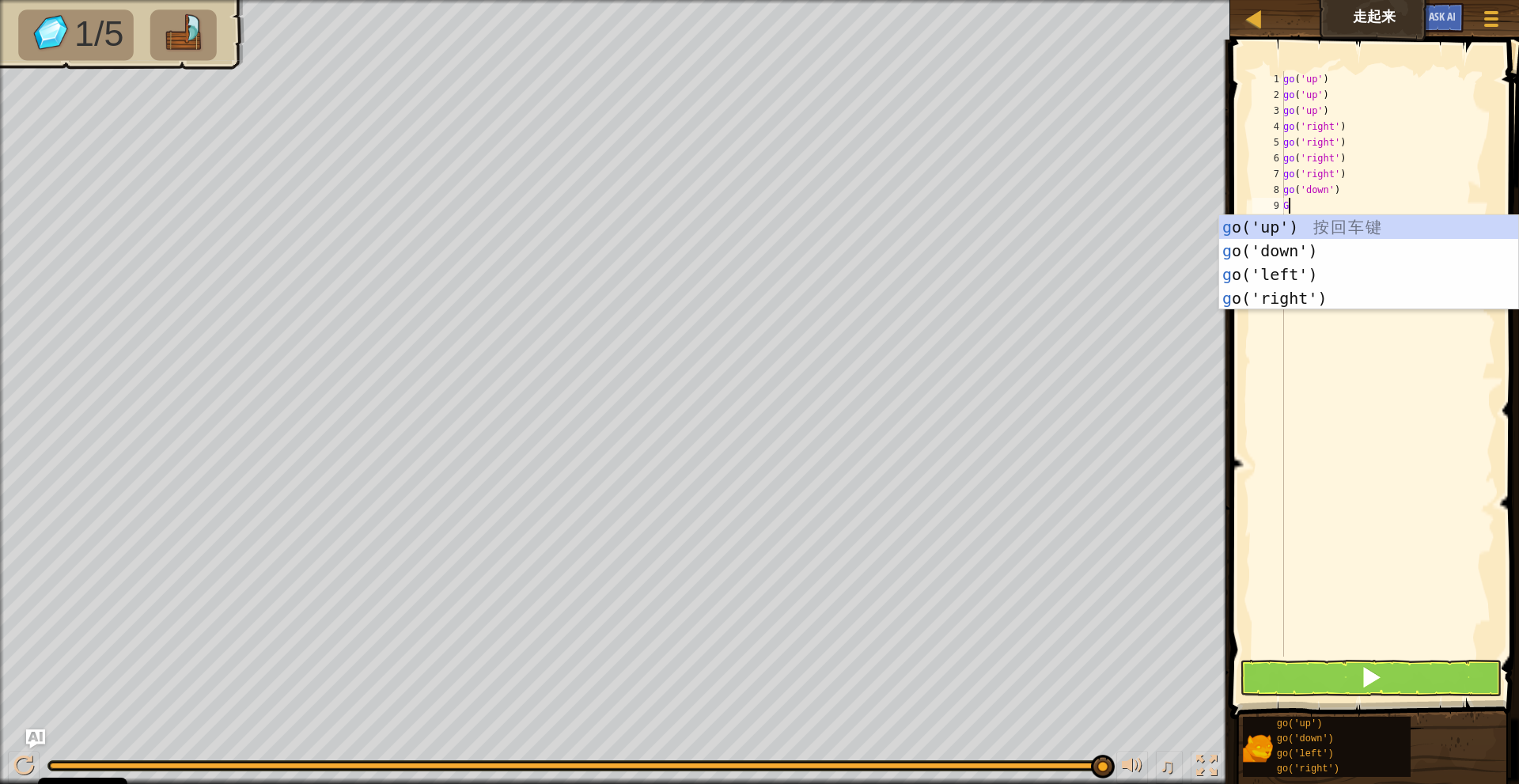
type textarea "GO"
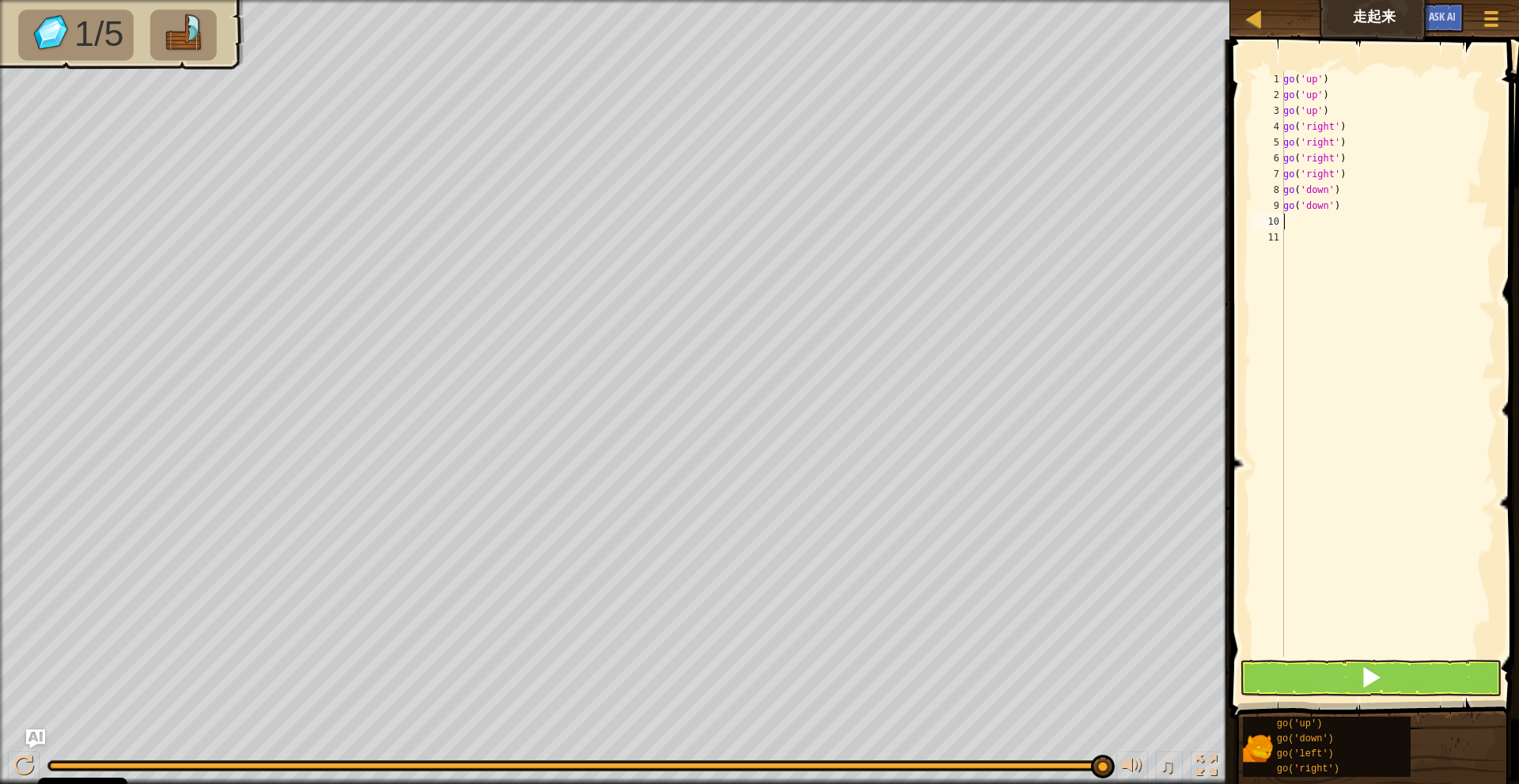
type textarea "GO"
type textarea "`"
click at [1370, 679] on span at bounding box center [1371, 677] width 22 height 22
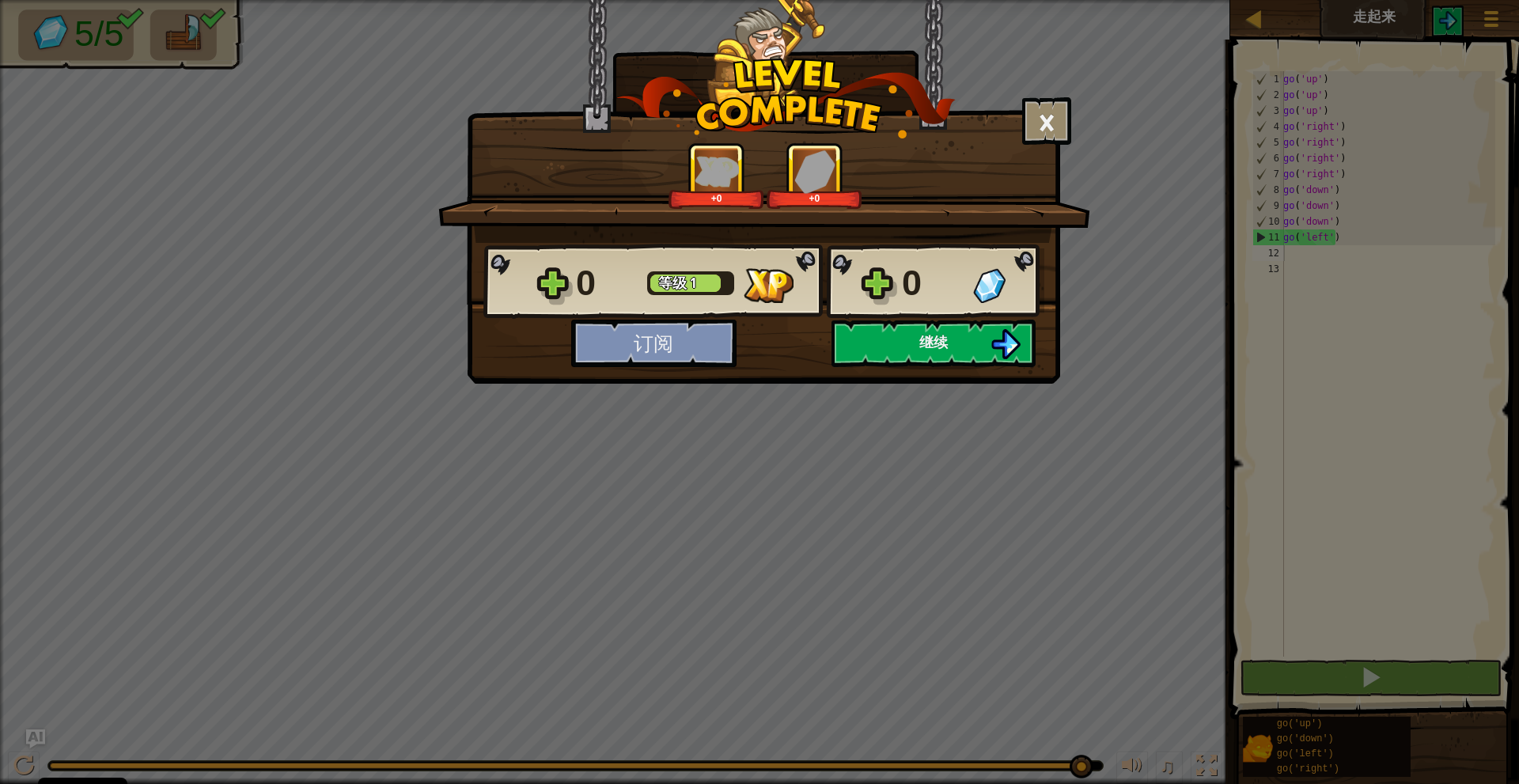
click at [647, 336] on button "订阅" at bounding box center [653, 343] width 165 height 47
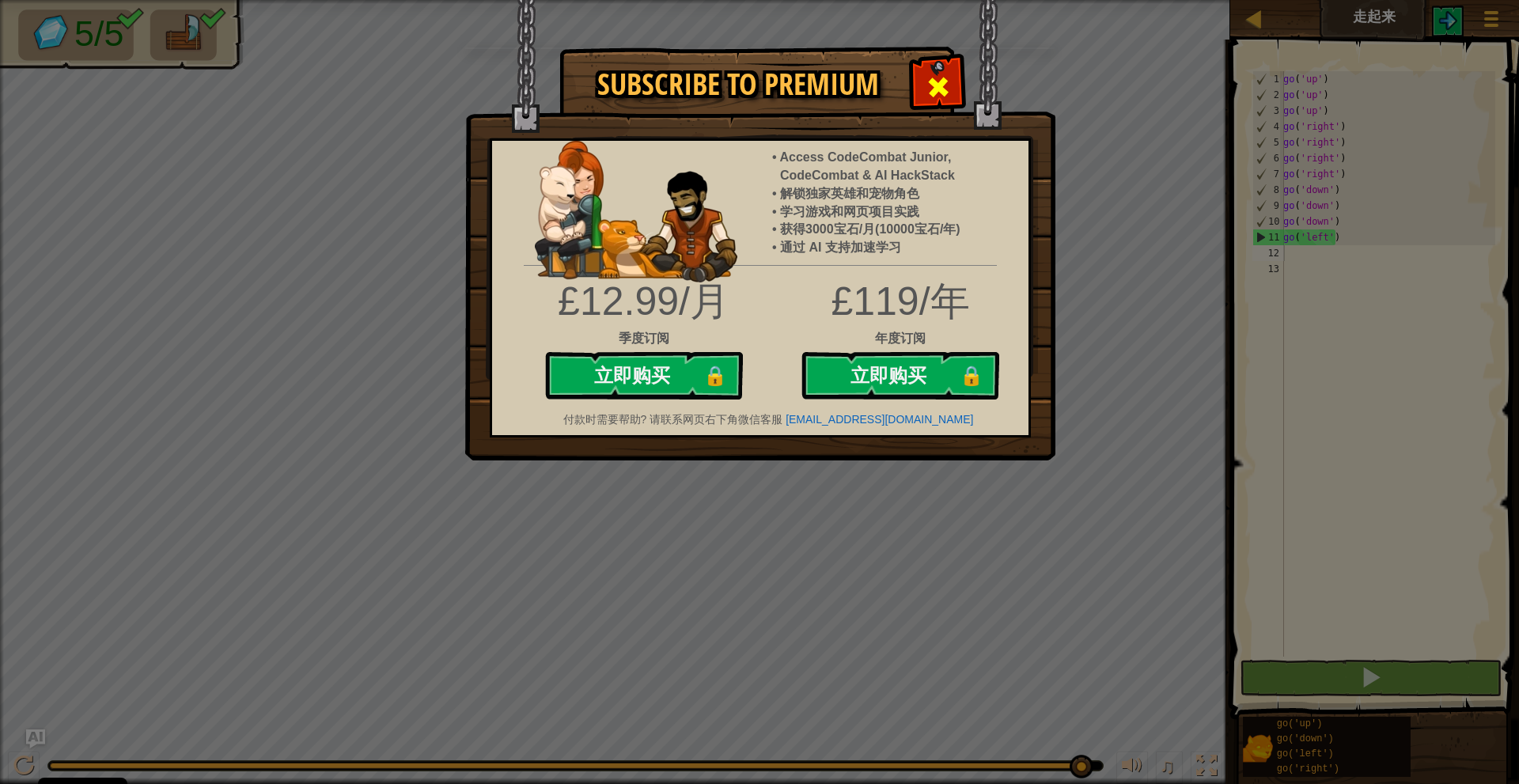
click at [945, 90] on span at bounding box center [938, 86] width 25 height 25
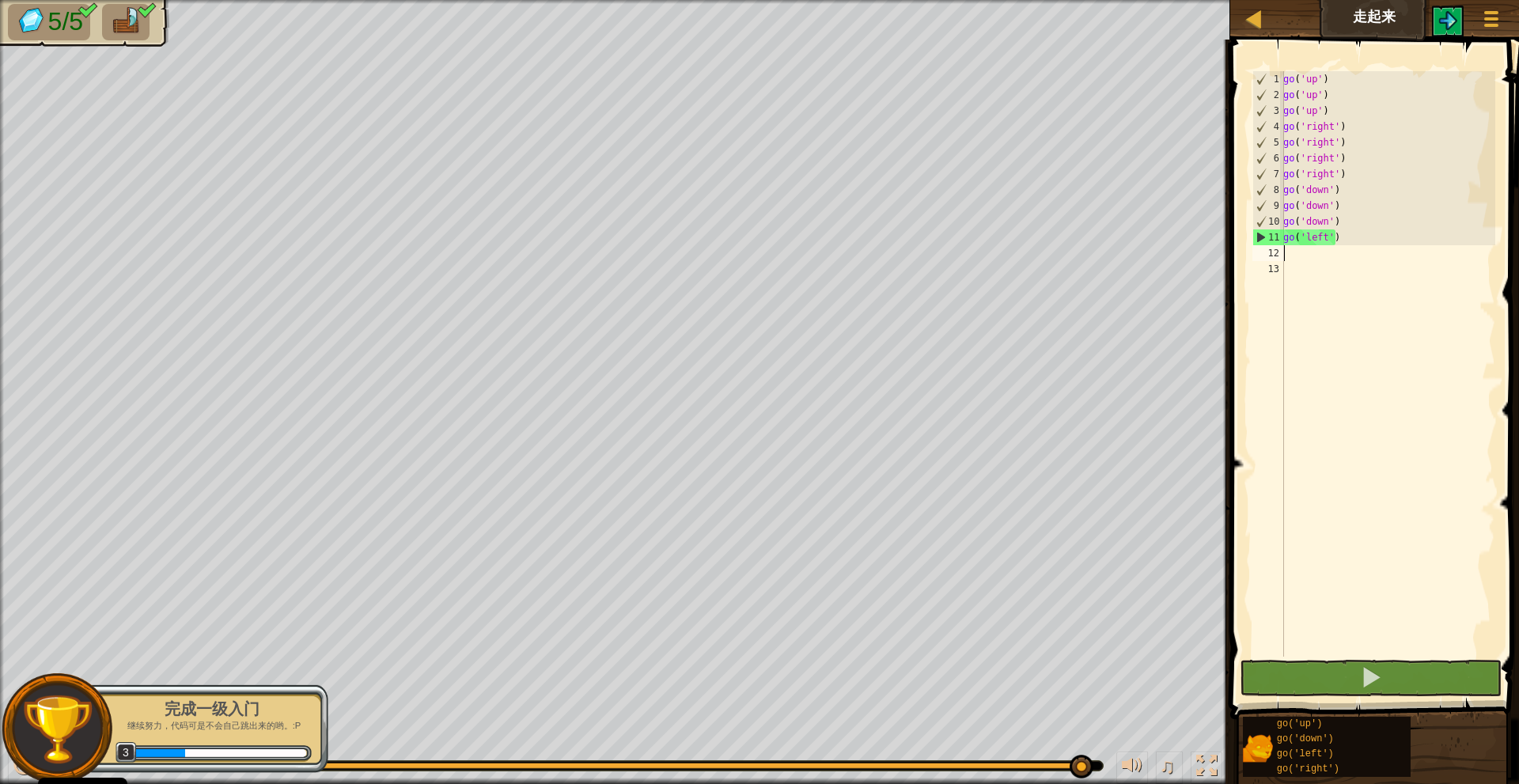
select select "zh-HANS"
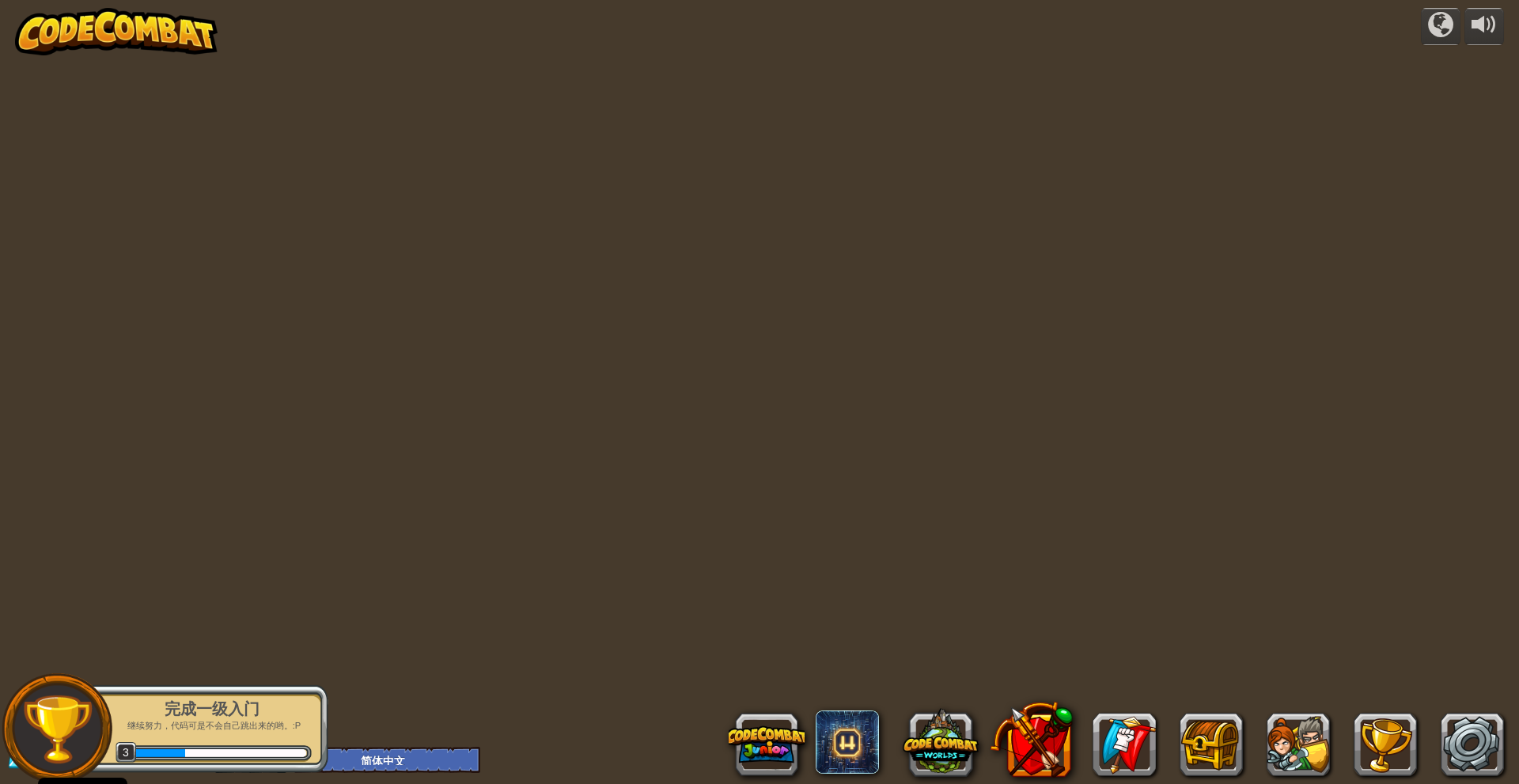
select select "zh-HANS"
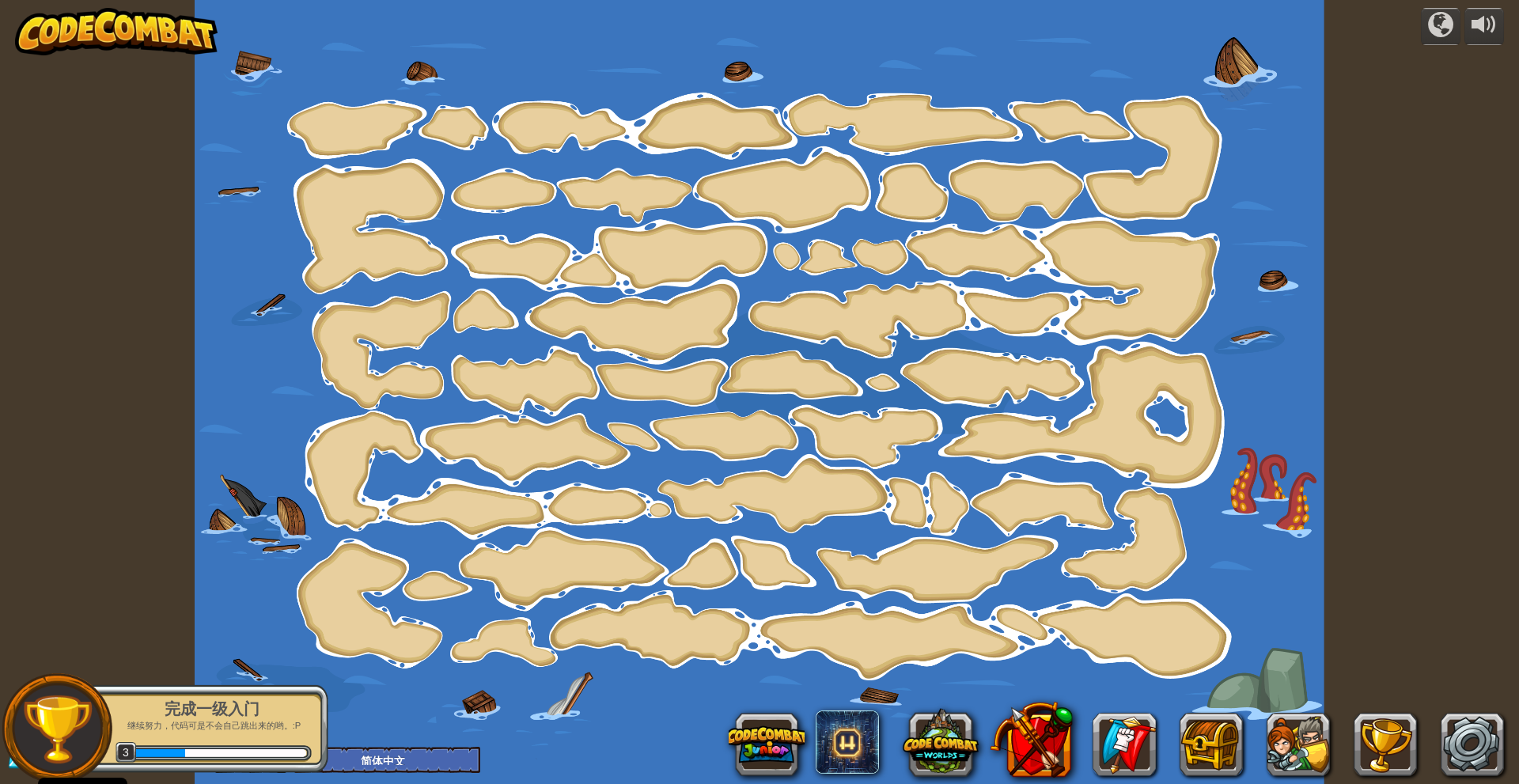
select select "zh-HANS"
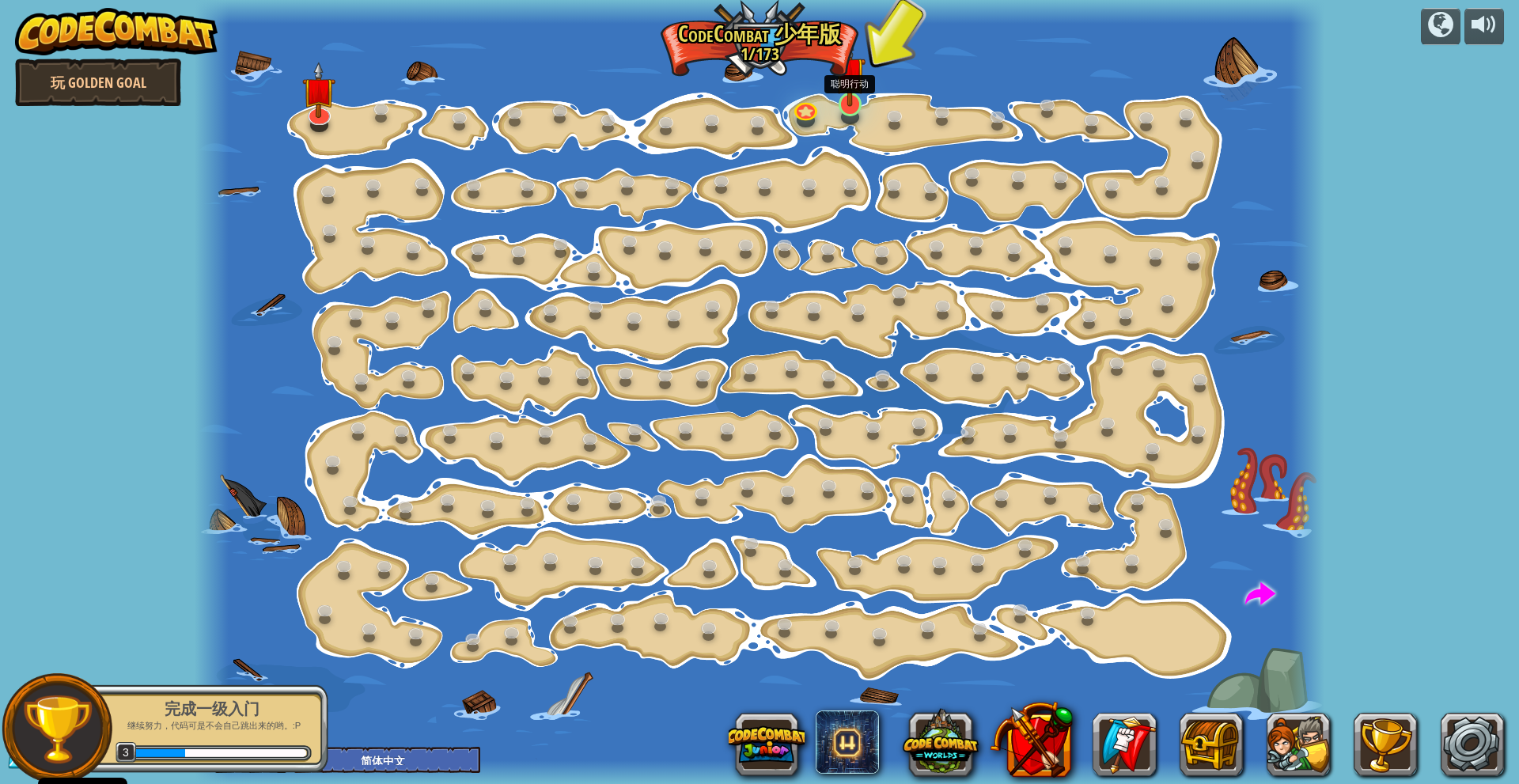
click at [850, 99] on img at bounding box center [849, 72] width 30 height 70
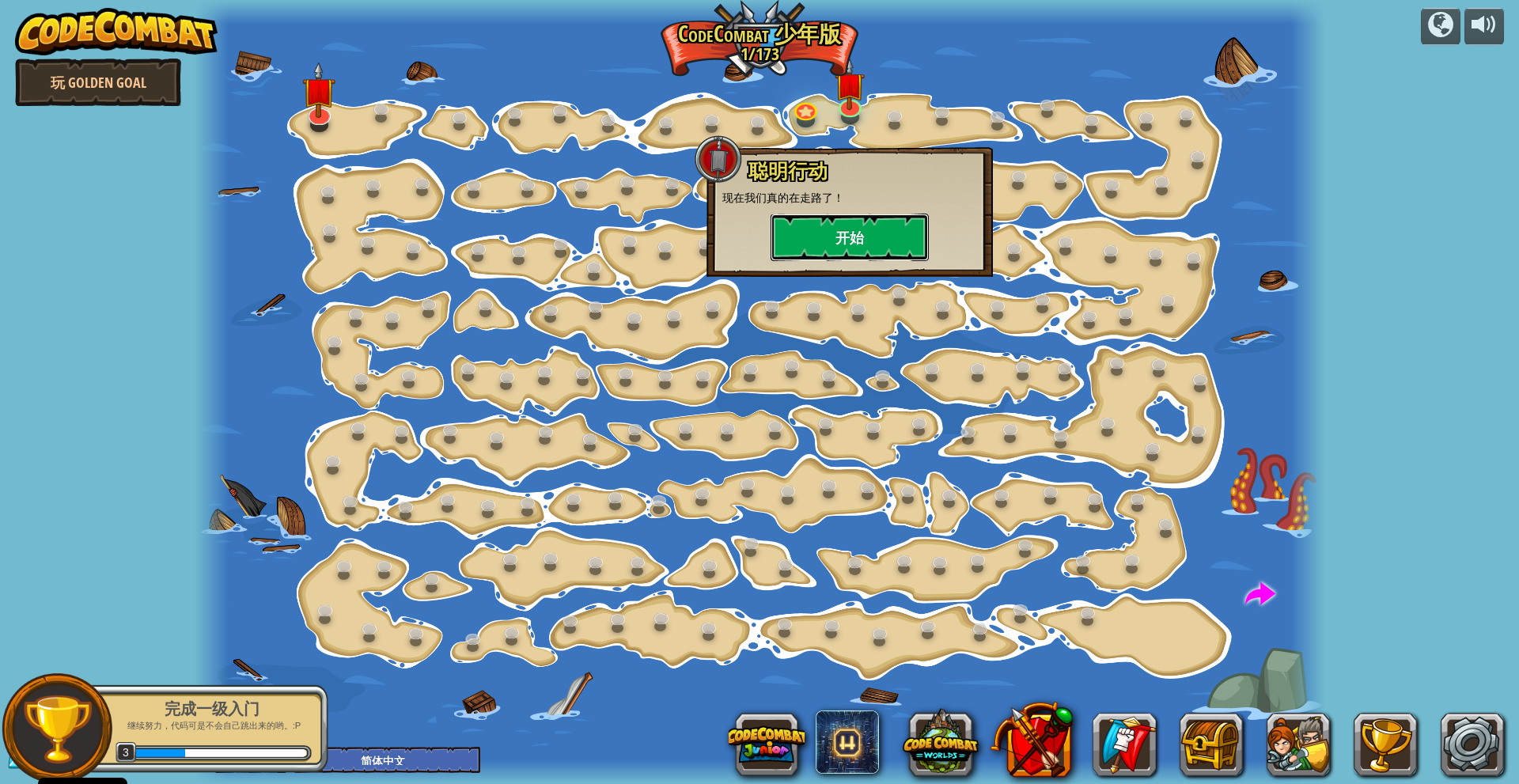
click at [854, 226] on button "开始" at bounding box center [849, 237] width 158 height 47
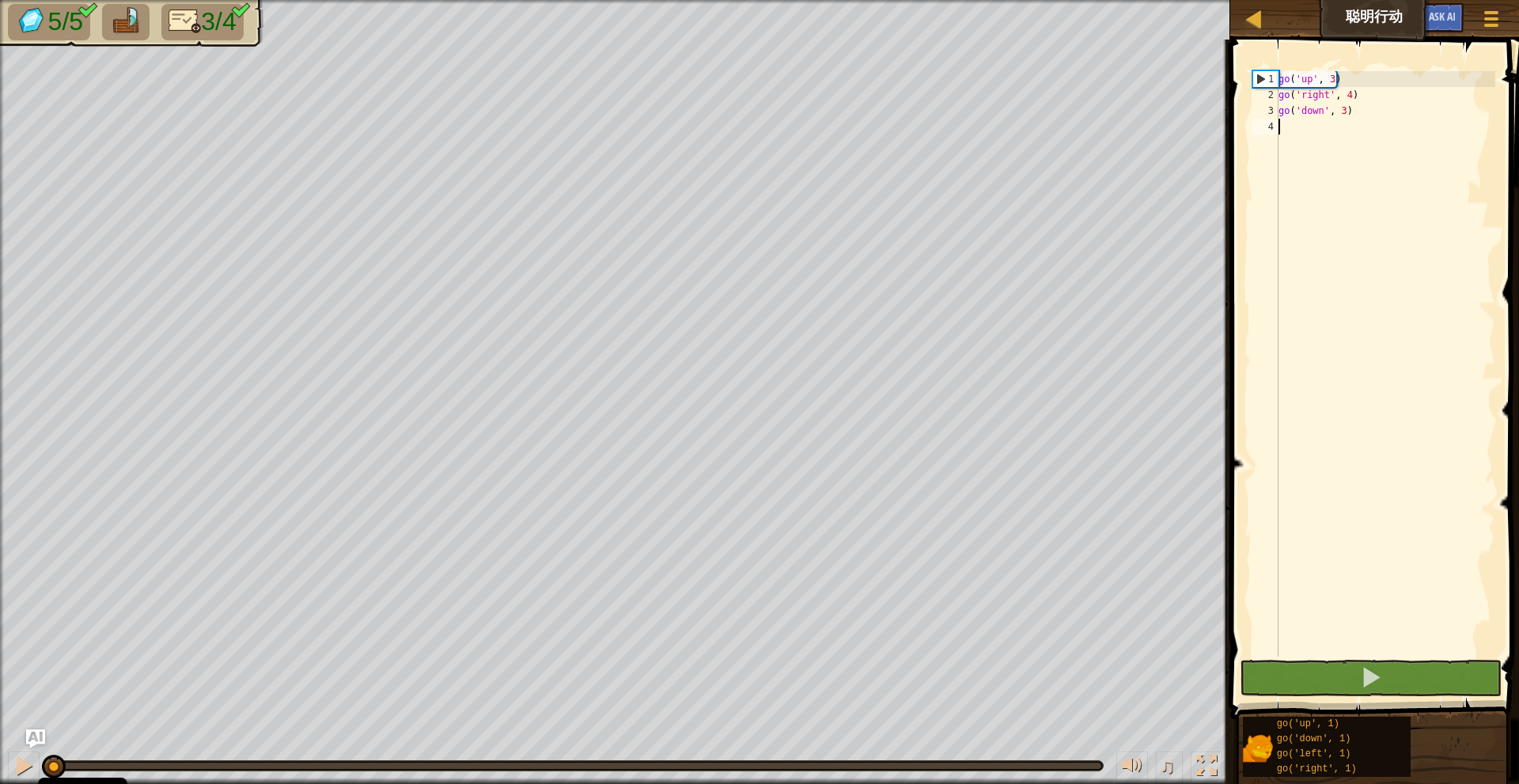
scroll to position [7, 0]
type textarea "GO"
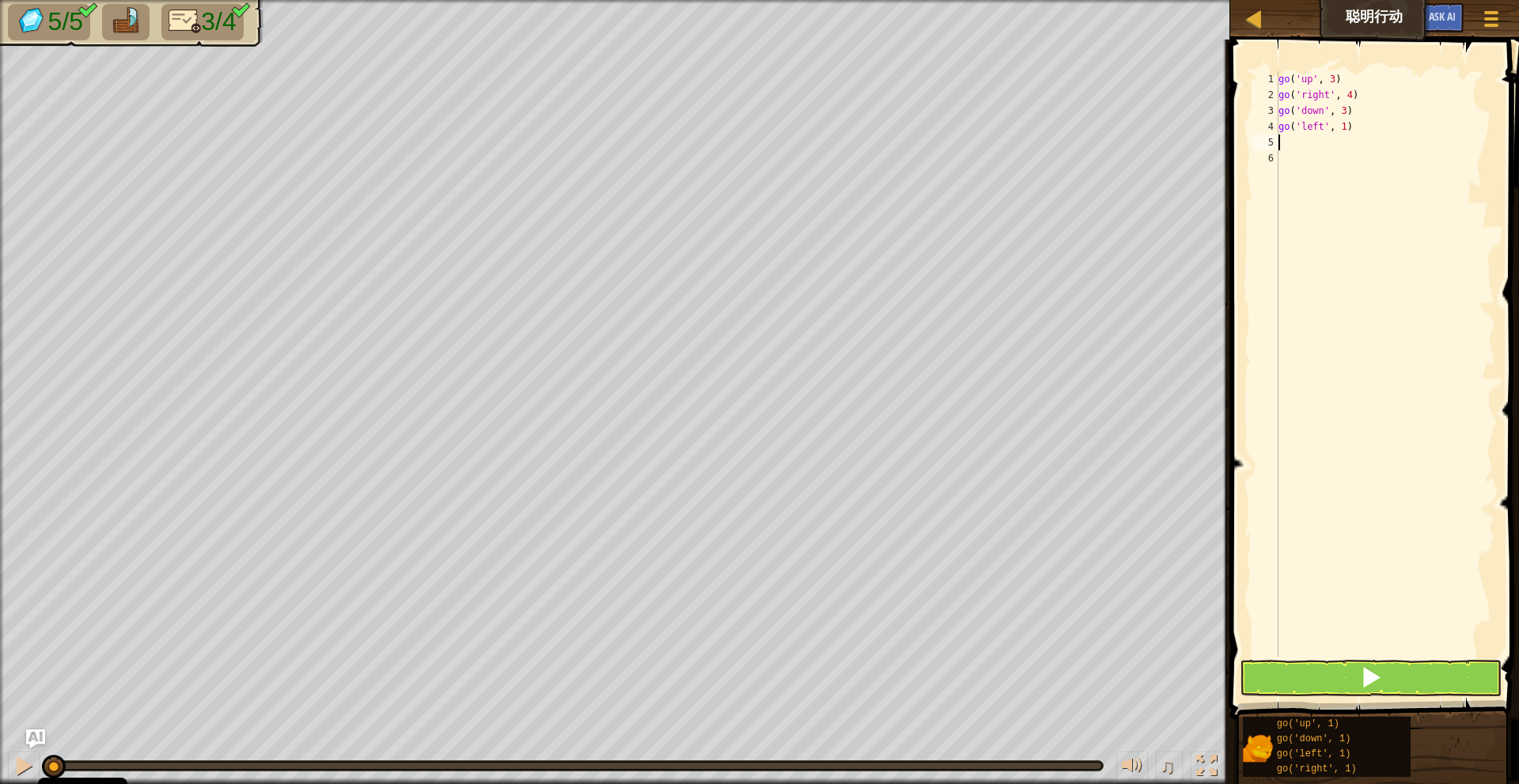
type textarea "0"
type textarea "\"
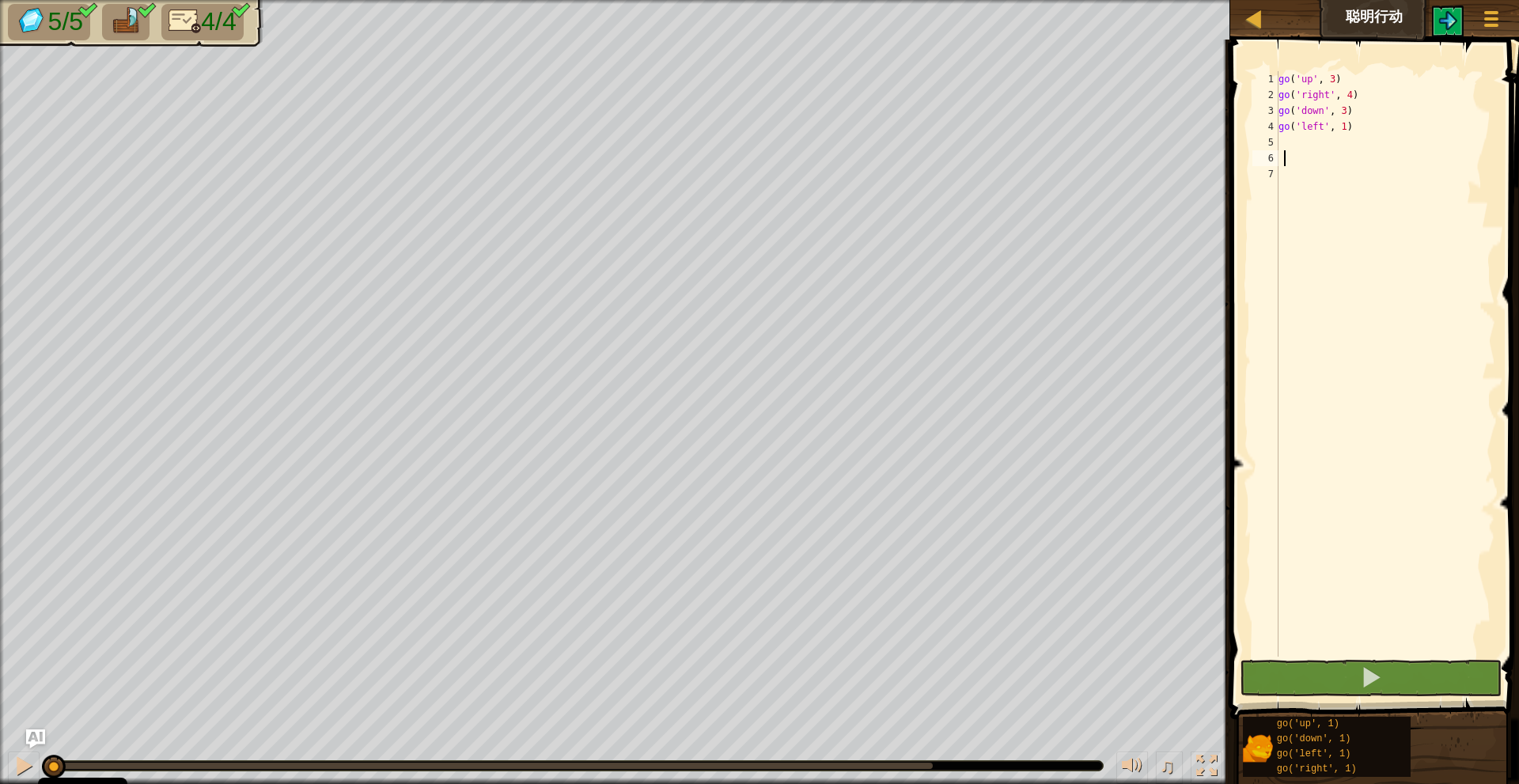
click at [1339, 654] on div "go ( 'up' , 3 ) go ( 'right' , 4 ) go ( 'down' , 3 ) go ( 'left' , 1 )" at bounding box center [1385, 379] width 220 height 616
click at [1358, 663] on button at bounding box center [1370, 678] width 262 height 36
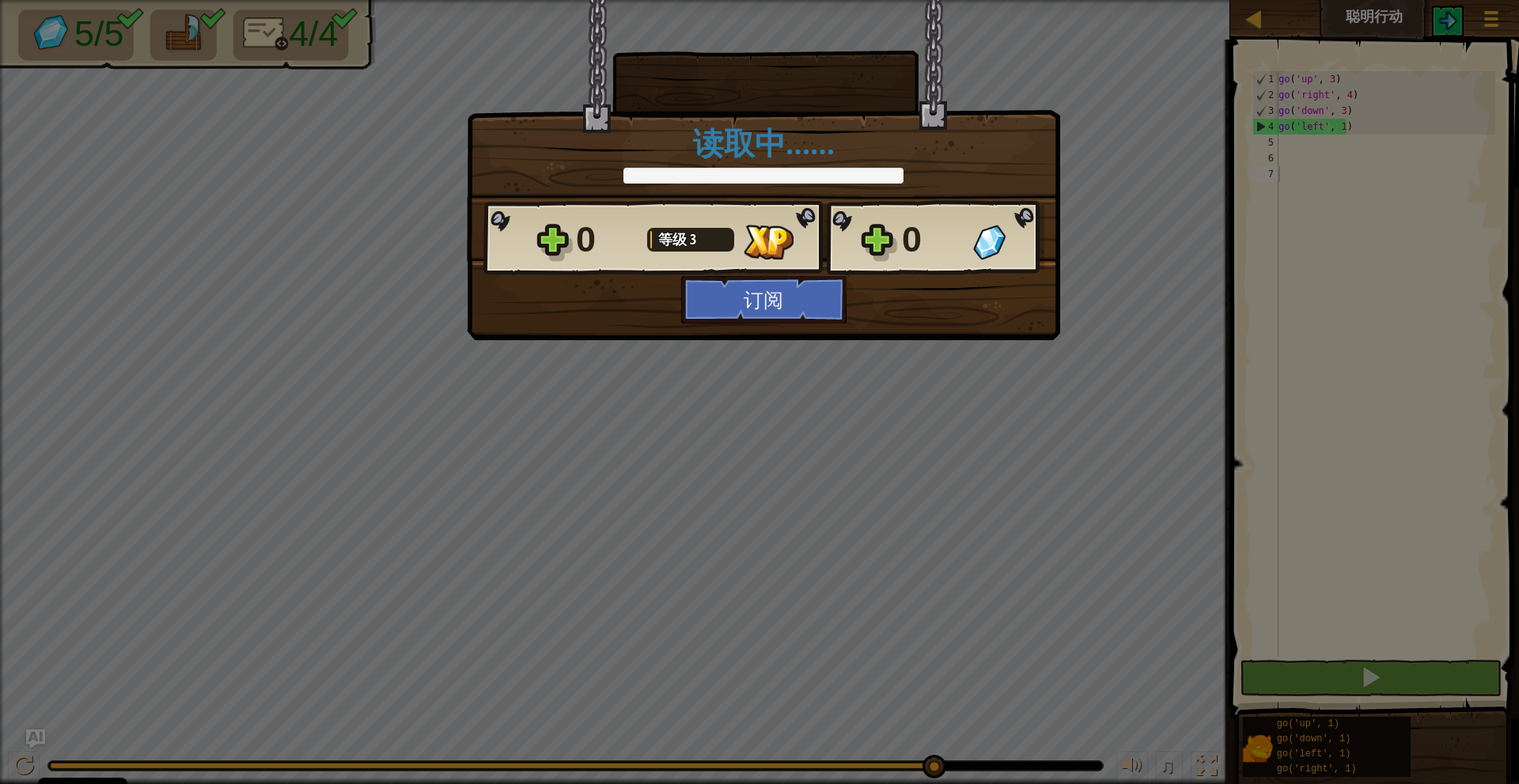
drag, startPoint x: 167, startPoint y: 766, endPoint x: 1088, endPoint y: 767, distance: 921.0
click at [1088, 2] on body "Cookie Policy CodeCombat使用了必要和非必要的cookies. 隐私 禁用非必要的cookies 允许 cookies 地图 聪明行动 …" at bounding box center [759, 1] width 1519 height 2
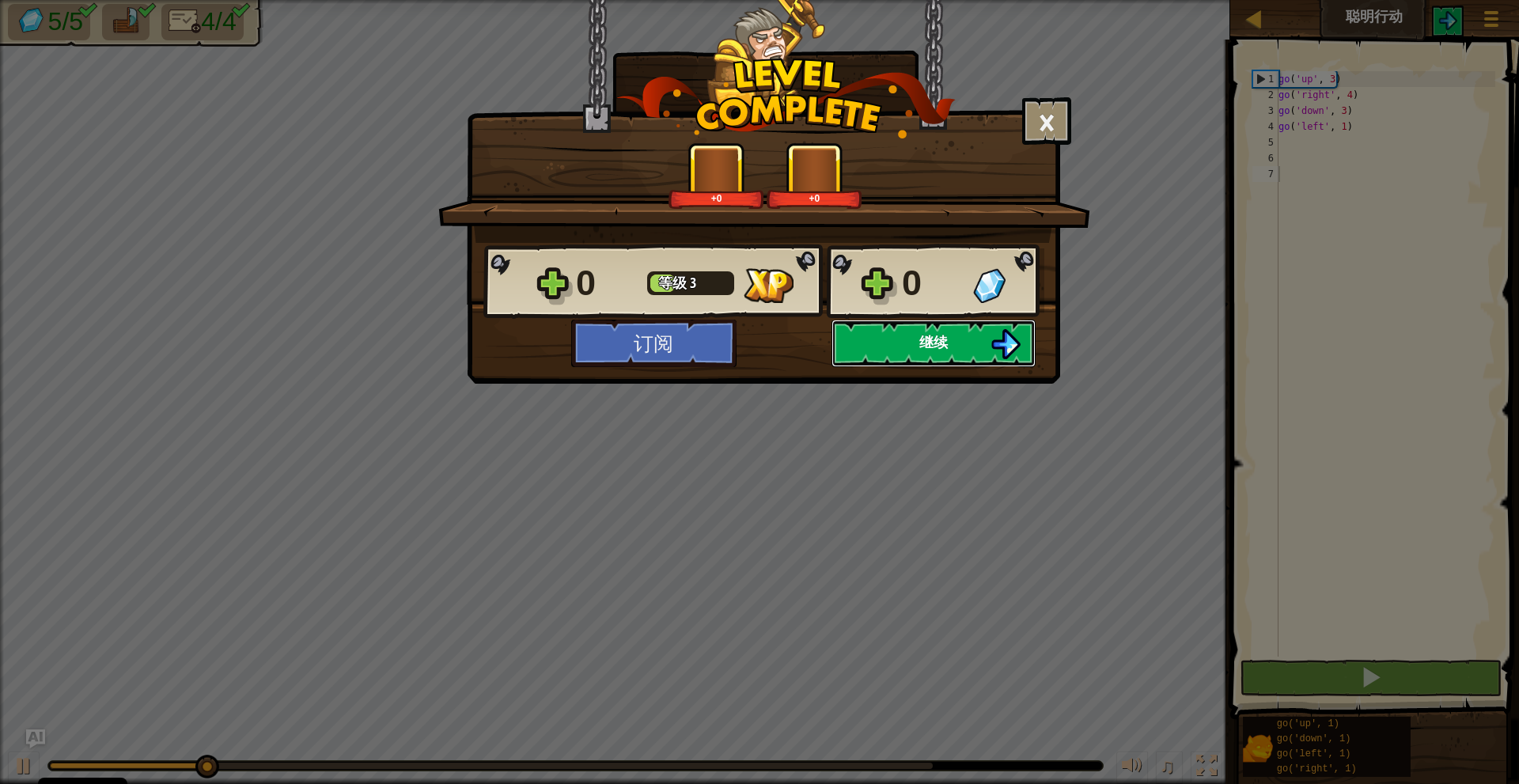
click at [938, 331] on button "继续" at bounding box center [934, 343] width 204 height 47
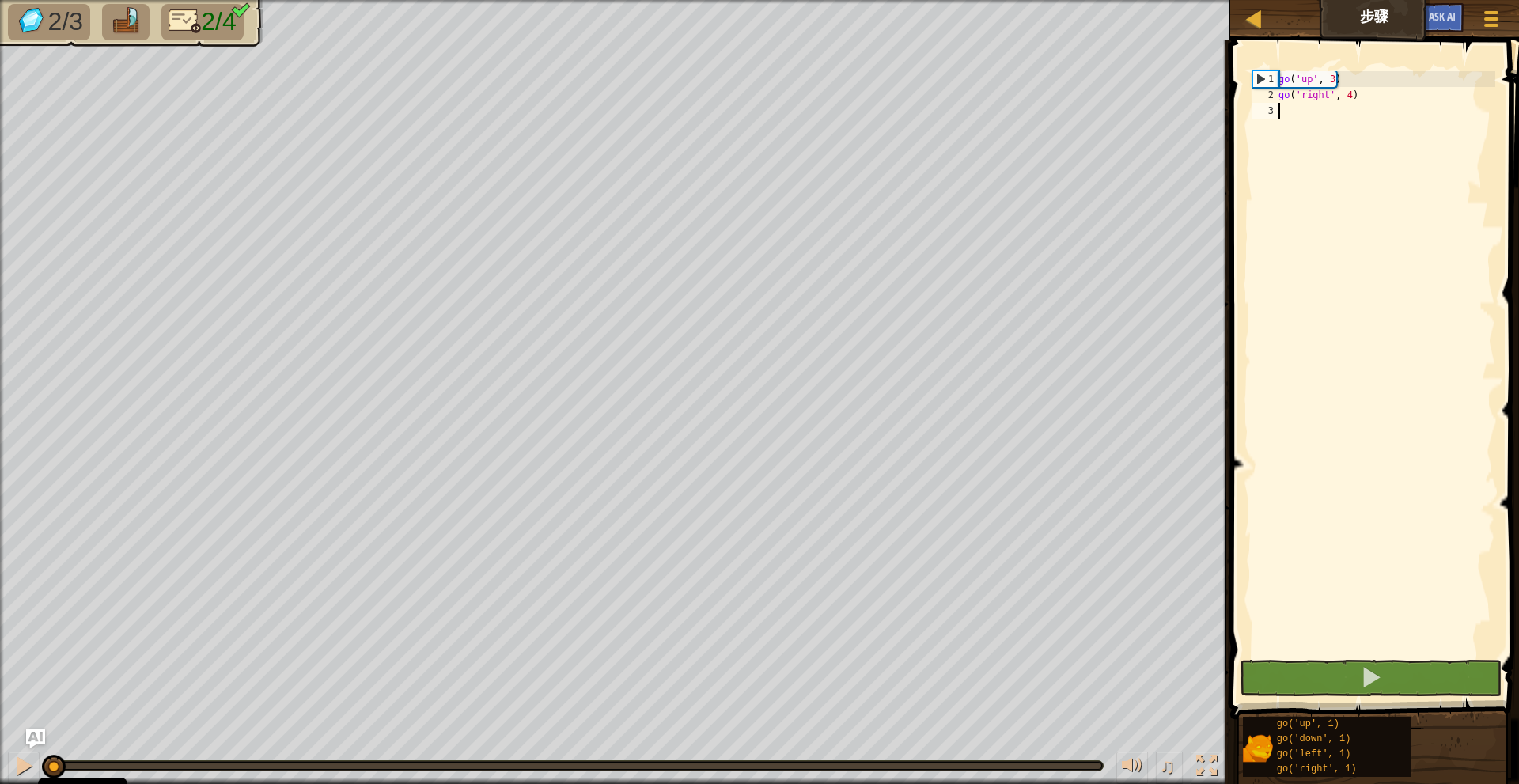
type textarea "GO"
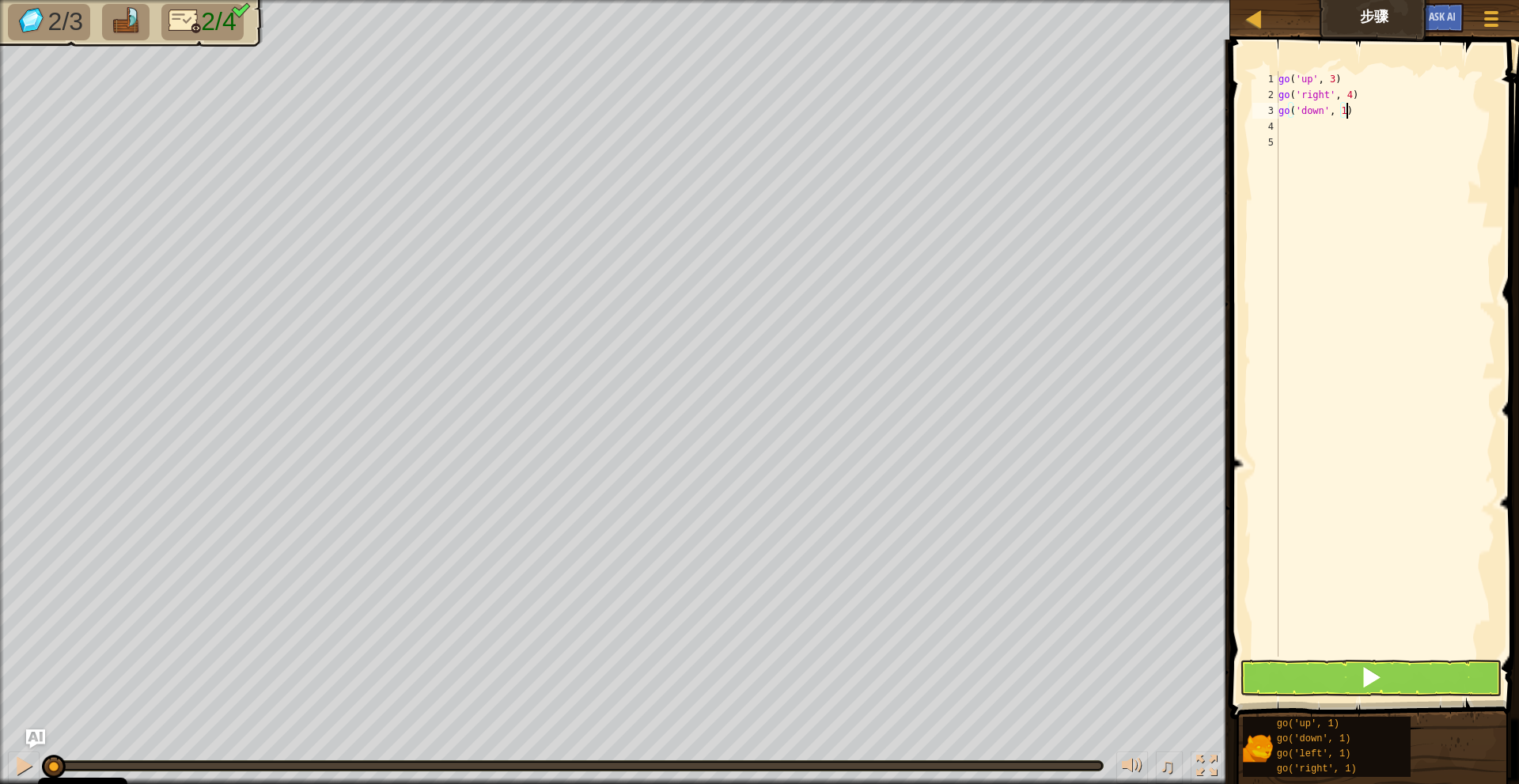
click at [1344, 112] on div "go ( 'up' , 3 ) go ( 'right' , 4 ) go ( 'down' , 1 )" at bounding box center [1385, 379] width 220 height 616
type textarea "go('down', 3)"
click at [1312, 127] on div "go ( 'up' , 3 ) go ( 'right' , 4 ) go ( 'down' , 3 )" at bounding box center [1385, 379] width 220 height 616
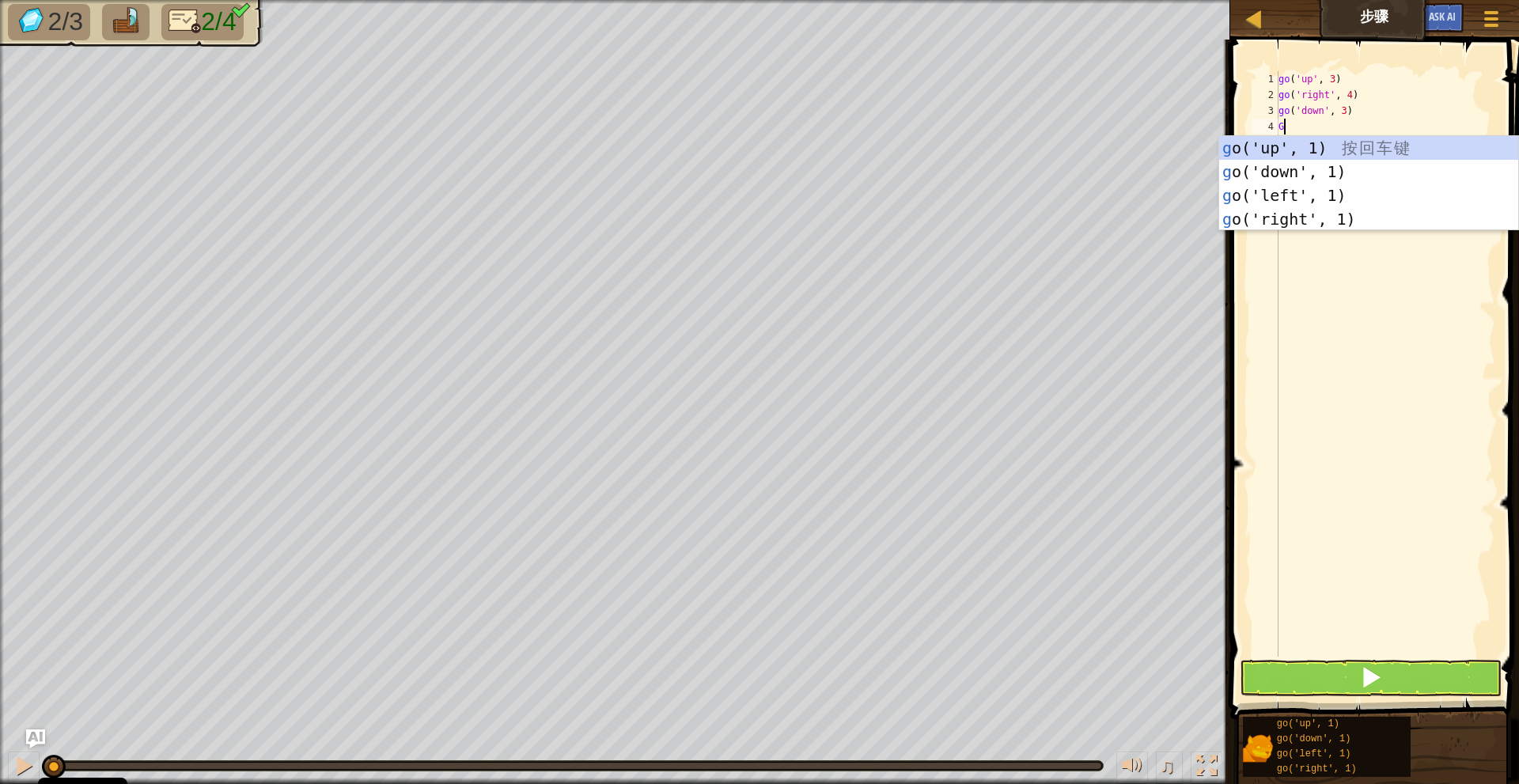
type textarea "GO"
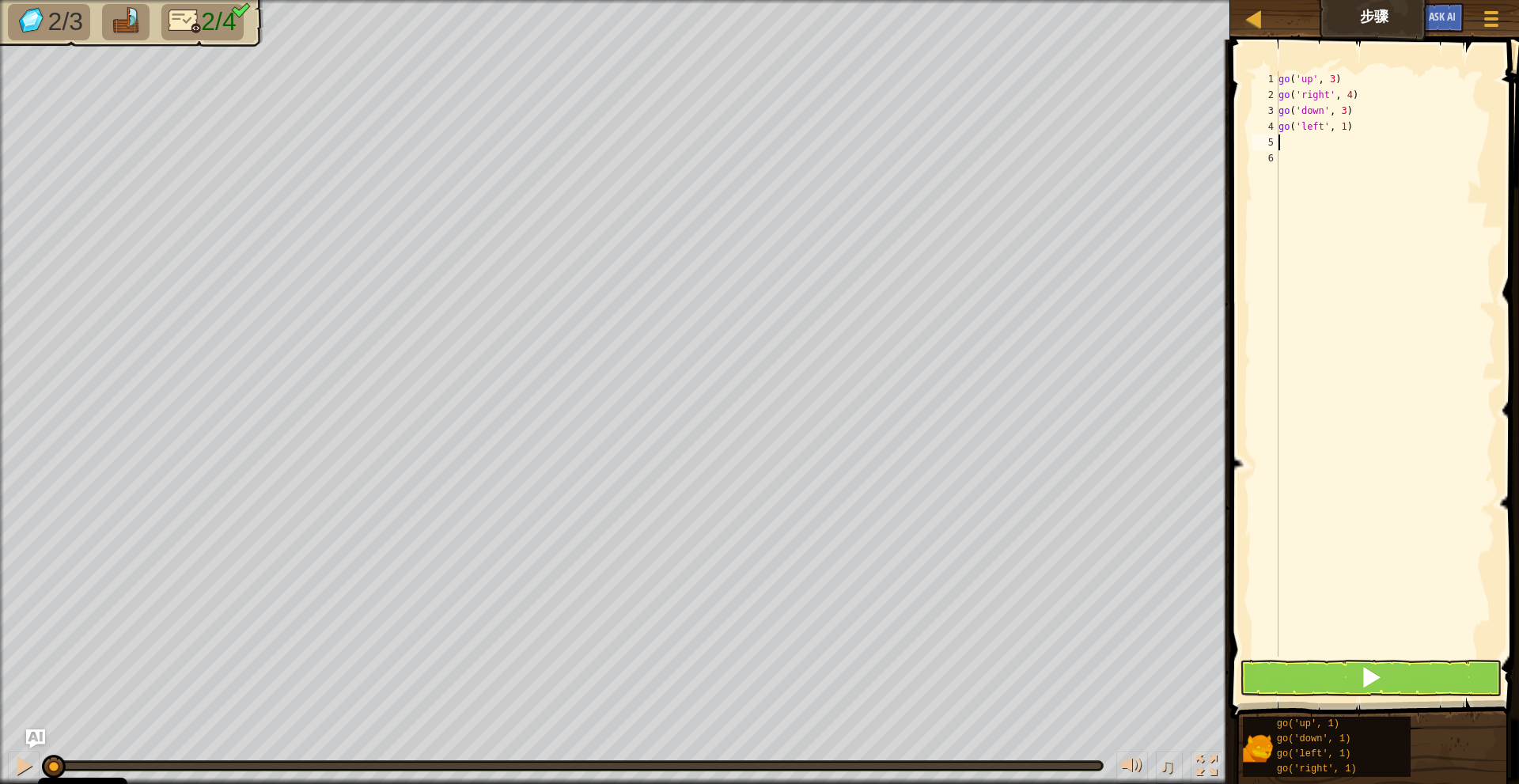
click at [1343, 120] on div "go ( 'up' , 3 ) go ( 'right' , 4 ) go ( 'down' , 3 ) go ( 'left' , 1 )" at bounding box center [1385, 379] width 220 height 616
type textarea "go('left', 2)"
click at [1336, 685] on button at bounding box center [1370, 678] width 262 height 36
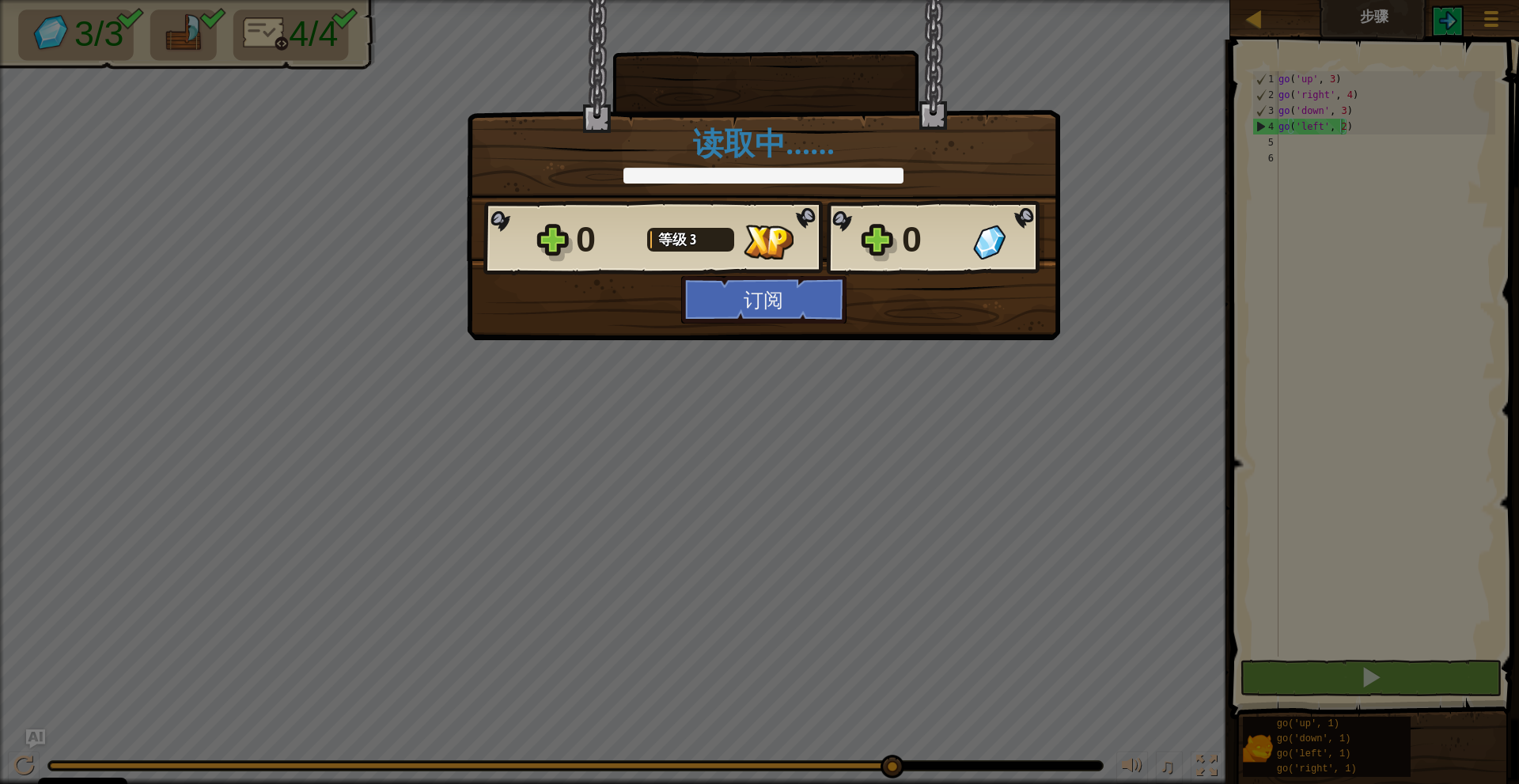
drag, startPoint x: 103, startPoint y: 765, endPoint x: 1059, endPoint y: 749, distance: 956.1
click at [1059, 2] on body "Cookie Policy CodeCombat使用了必要和非必要的cookies. 隐私 禁用非必要的cookies 允许 cookies 地图 步骤 游戏…" at bounding box center [759, 1] width 1519 height 2
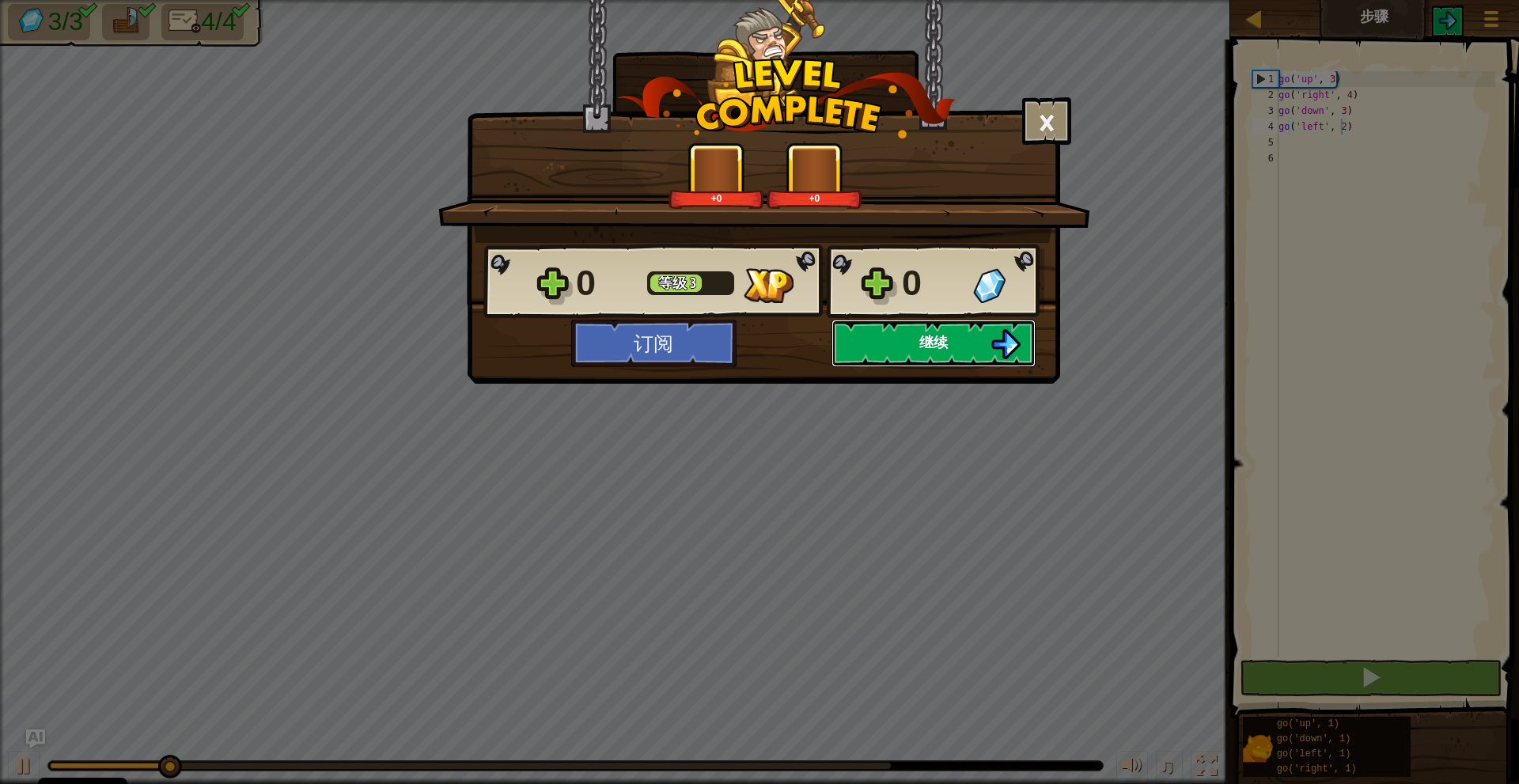
click at [947, 331] on button "继续" at bounding box center [934, 343] width 204 height 47
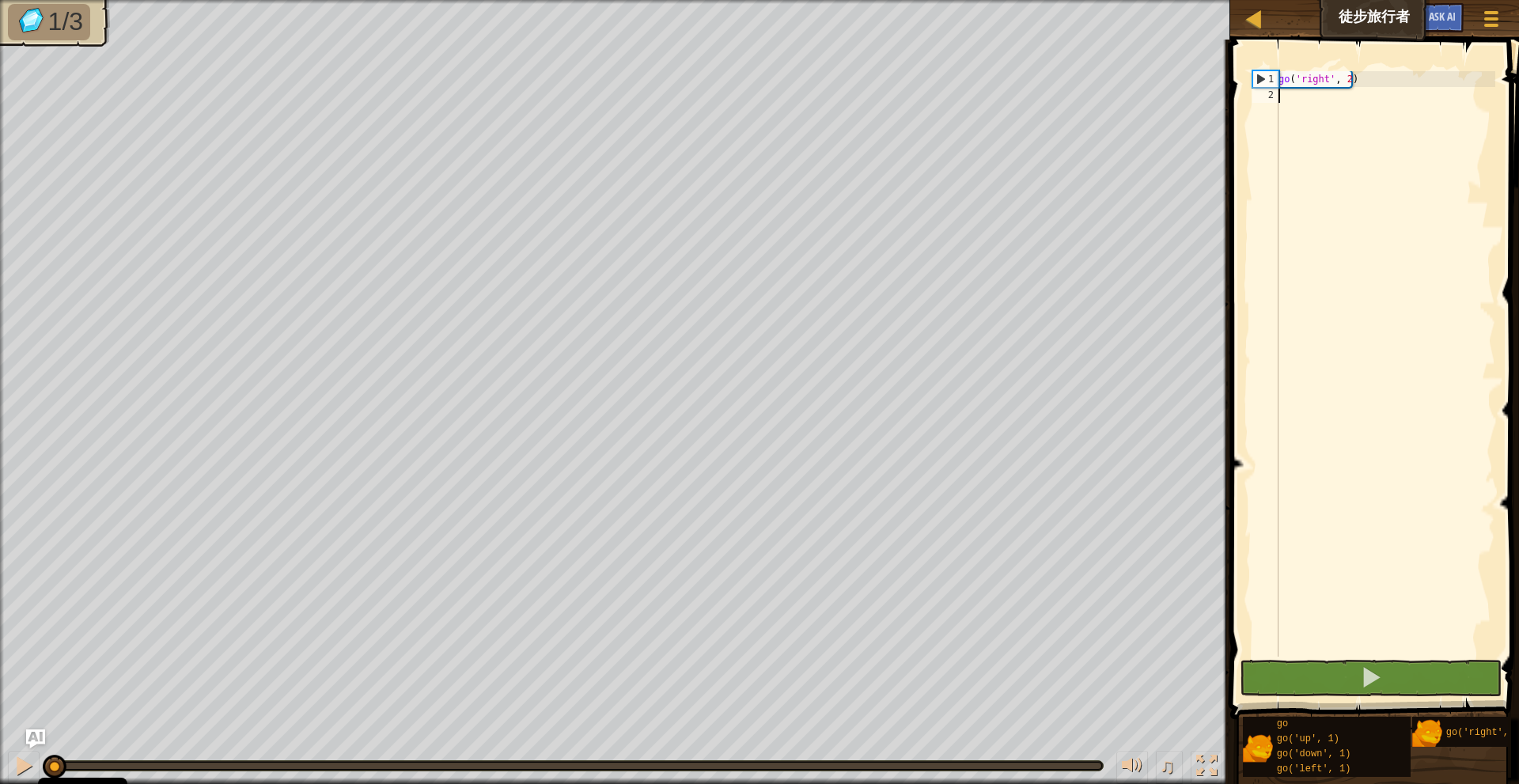
scroll to position [7, 0]
type textarea "GO"
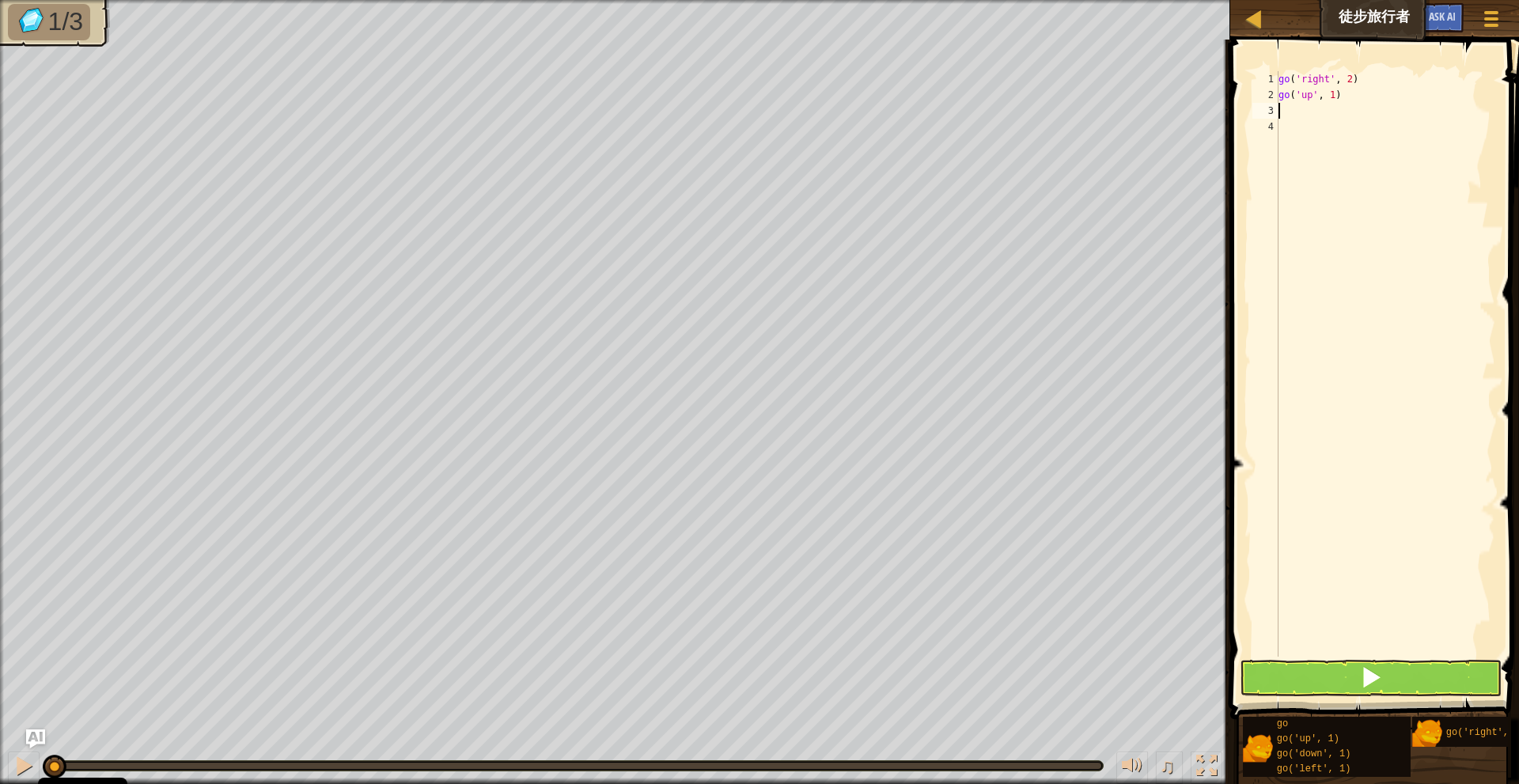
click at [1336, 96] on div "go ( 'right' , 2 ) go ( 'up' , 1 )" at bounding box center [1385, 379] width 220 height 616
type textarea "go('up', 1)"
type textarea "go('up', 3)"
type textarea "GO"
drag, startPoint x: 1348, startPoint y: 109, endPoint x: 1371, endPoint y: 114, distance: 23.5
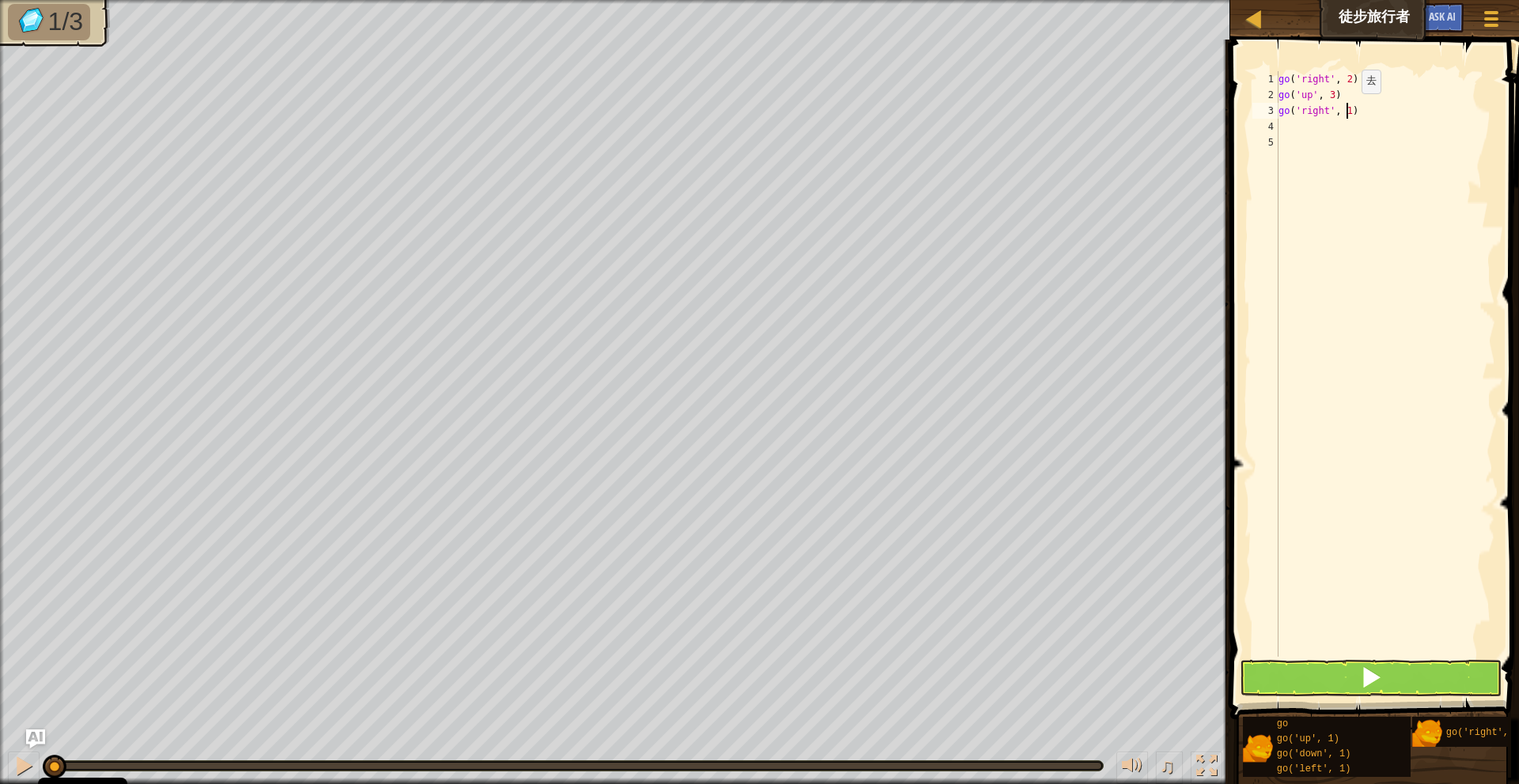
click at [1348, 109] on div "go ( 'right' , 2 ) go ( 'up' , 3 ) go ( 'right' , 1 )" at bounding box center [1385, 379] width 220 height 616
type textarea "go('right', 2)"
click at [1370, 668] on span at bounding box center [1371, 677] width 22 height 22
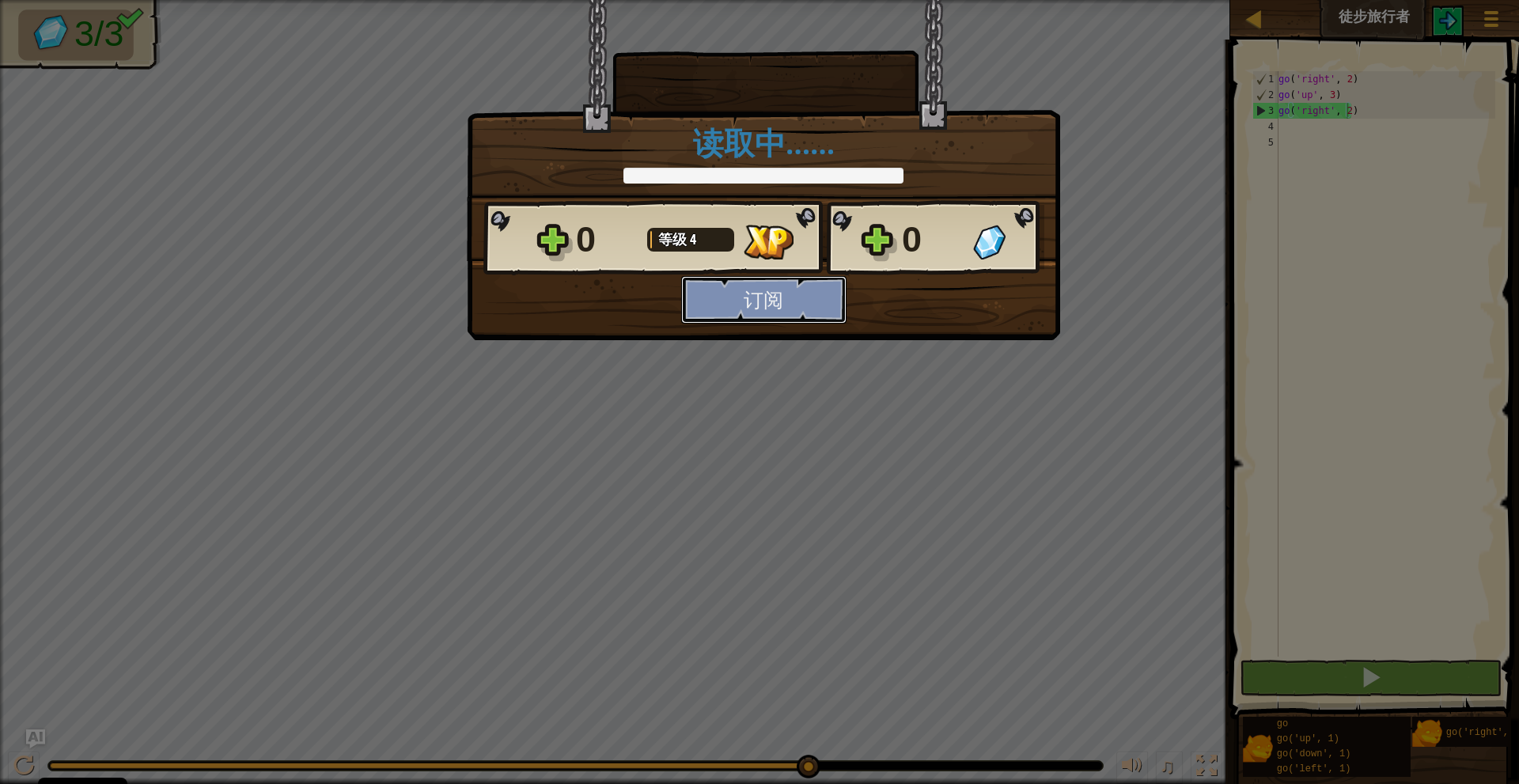
click at [839, 306] on button "订阅" at bounding box center [763, 300] width 165 height 47
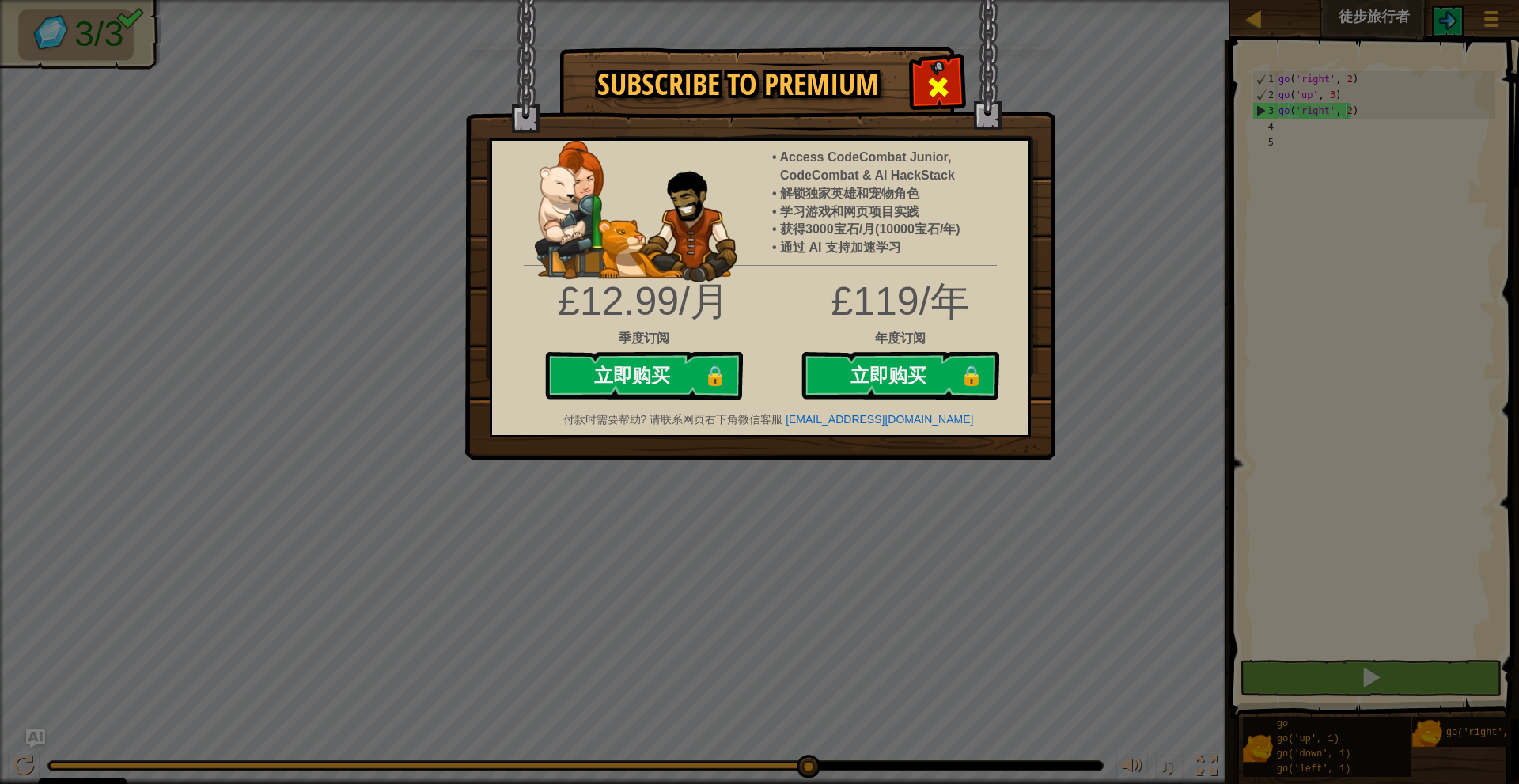
click at [939, 81] on span at bounding box center [938, 86] width 25 height 25
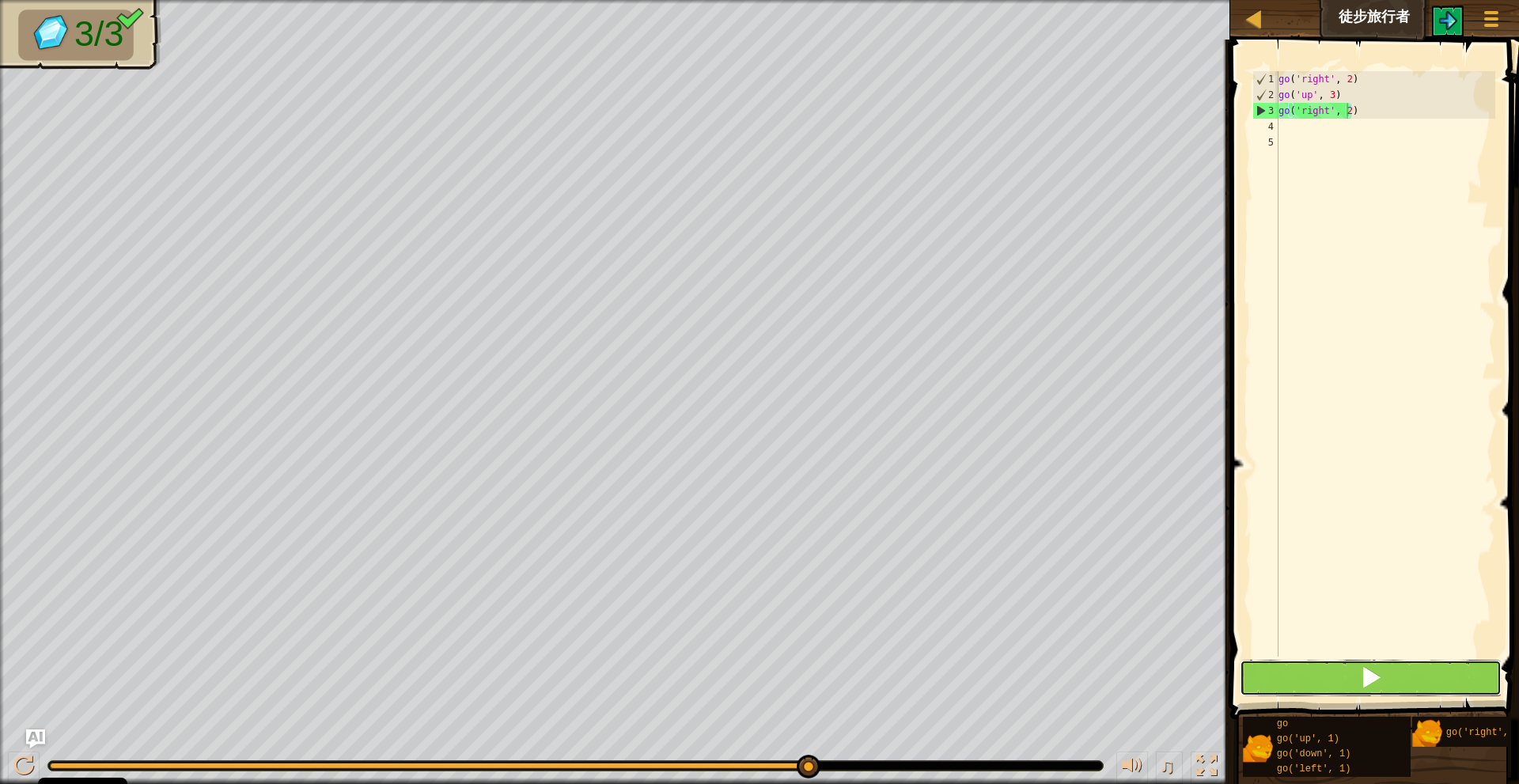
click at [1377, 675] on span at bounding box center [1371, 677] width 22 height 22
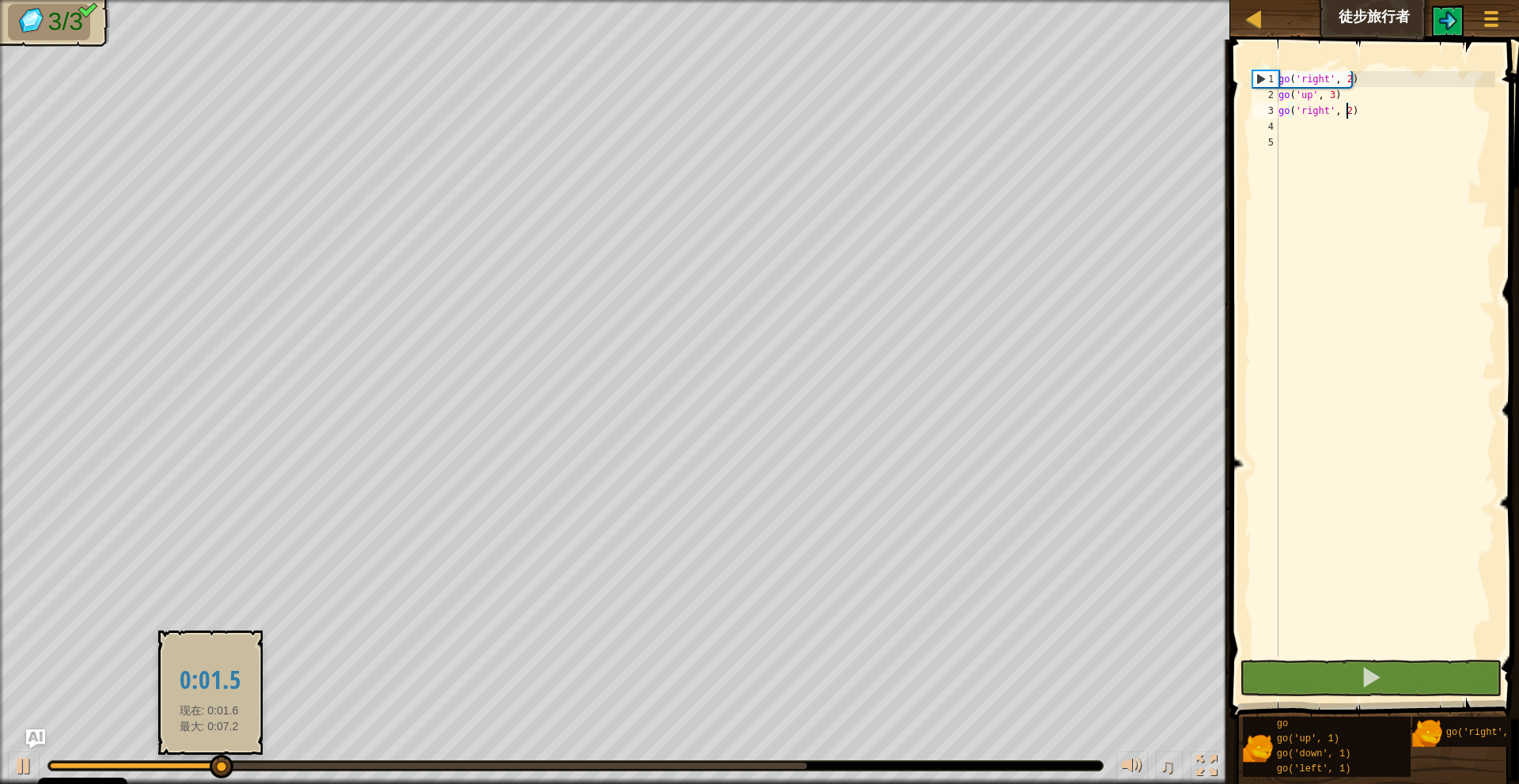
drag, startPoint x: 209, startPoint y: 759, endPoint x: 965, endPoint y: 762, distance: 756.0
click at [566, 762] on div "♫" at bounding box center [615, 762] width 1230 height 47
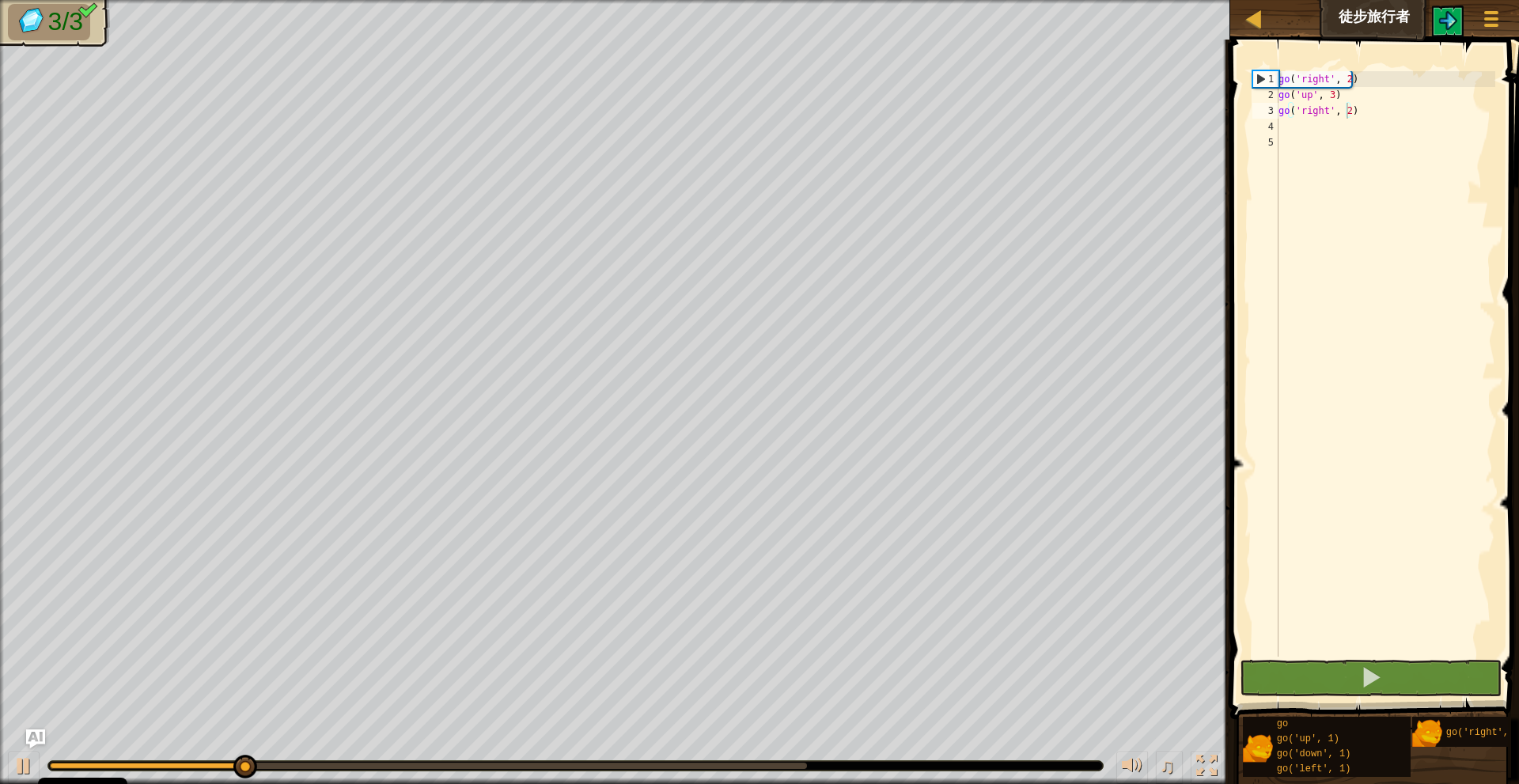
drag, startPoint x: 1215, startPoint y: 762, endPoint x: 1442, endPoint y: 762, distance: 227.0
click at [1442, 762] on div "地图 徒步旅行者 游戏菜单 Ask AI 1 הההההההההההההההההההההההההההההההההההההההההההההההההההההההה…" at bounding box center [759, 392] width 1519 height 784
click at [494, 753] on div "♫" at bounding box center [615, 762] width 1230 height 47
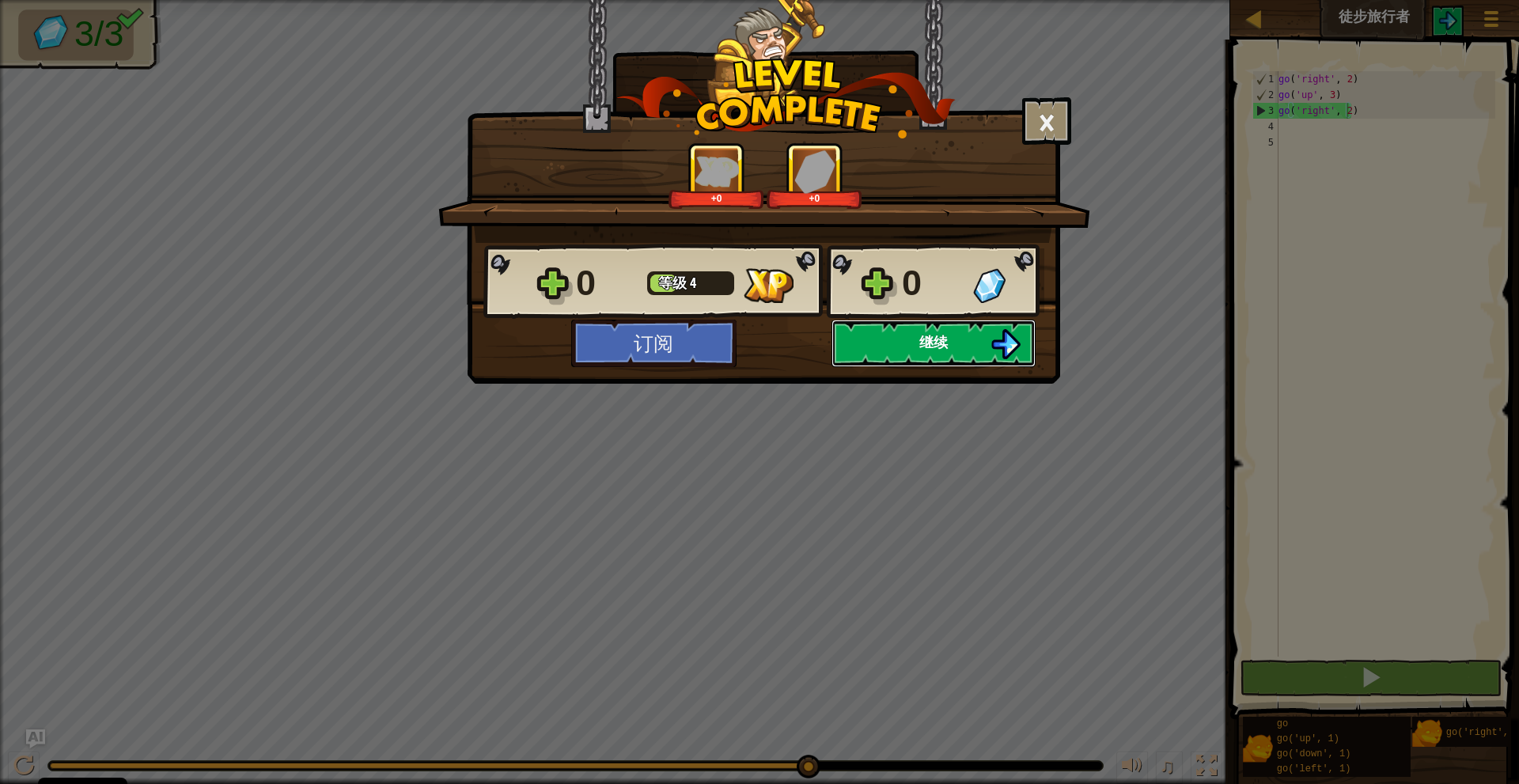
click at [984, 344] on button "继续" at bounding box center [934, 343] width 204 height 47
